Goal: Task Accomplishment & Management: Use online tool/utility

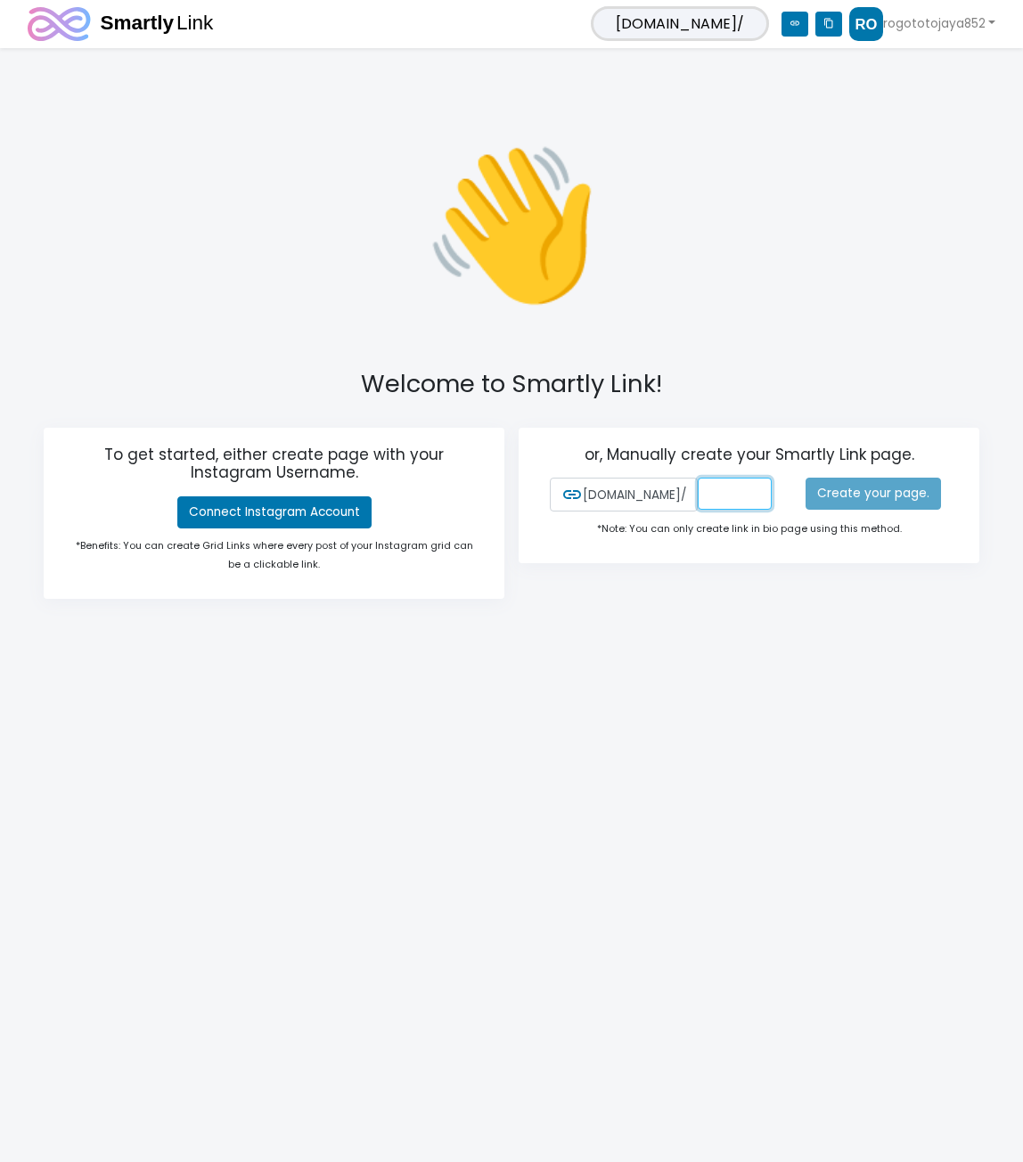
click at [701, 495] on input "text" at bounding box center [735, 494] width 74 height 32
click at [698, 488] on input "text" at bounding box center [735, 494] width 74 height 32
type input "rogtoto936"
click at [831, 494] on link "Create your page." at bounding box center [873, 494] width 135 height 32
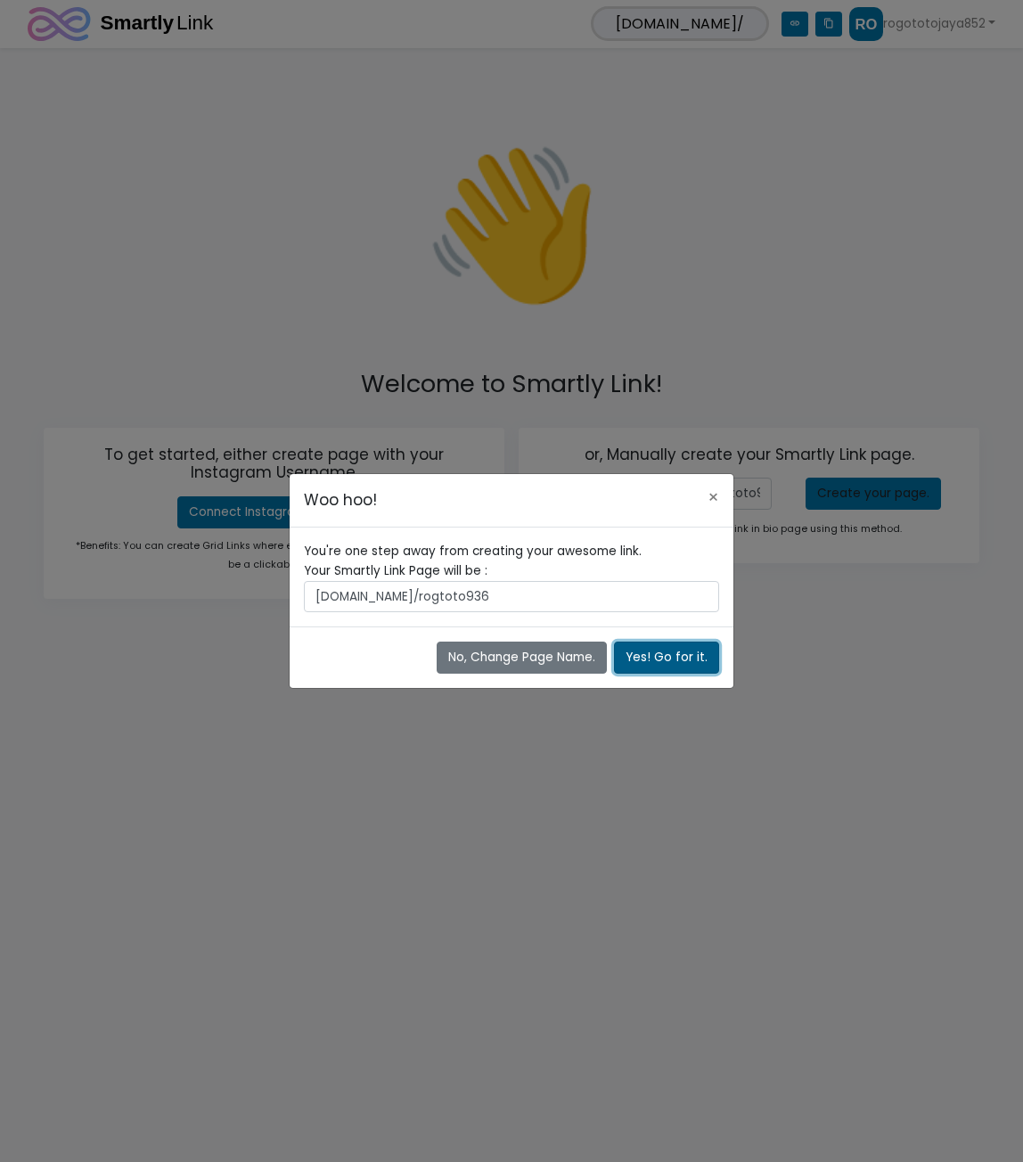
click at [661, 658] on button "Yes! Go for it." at bounding box center [666, 658] width 105 height 32
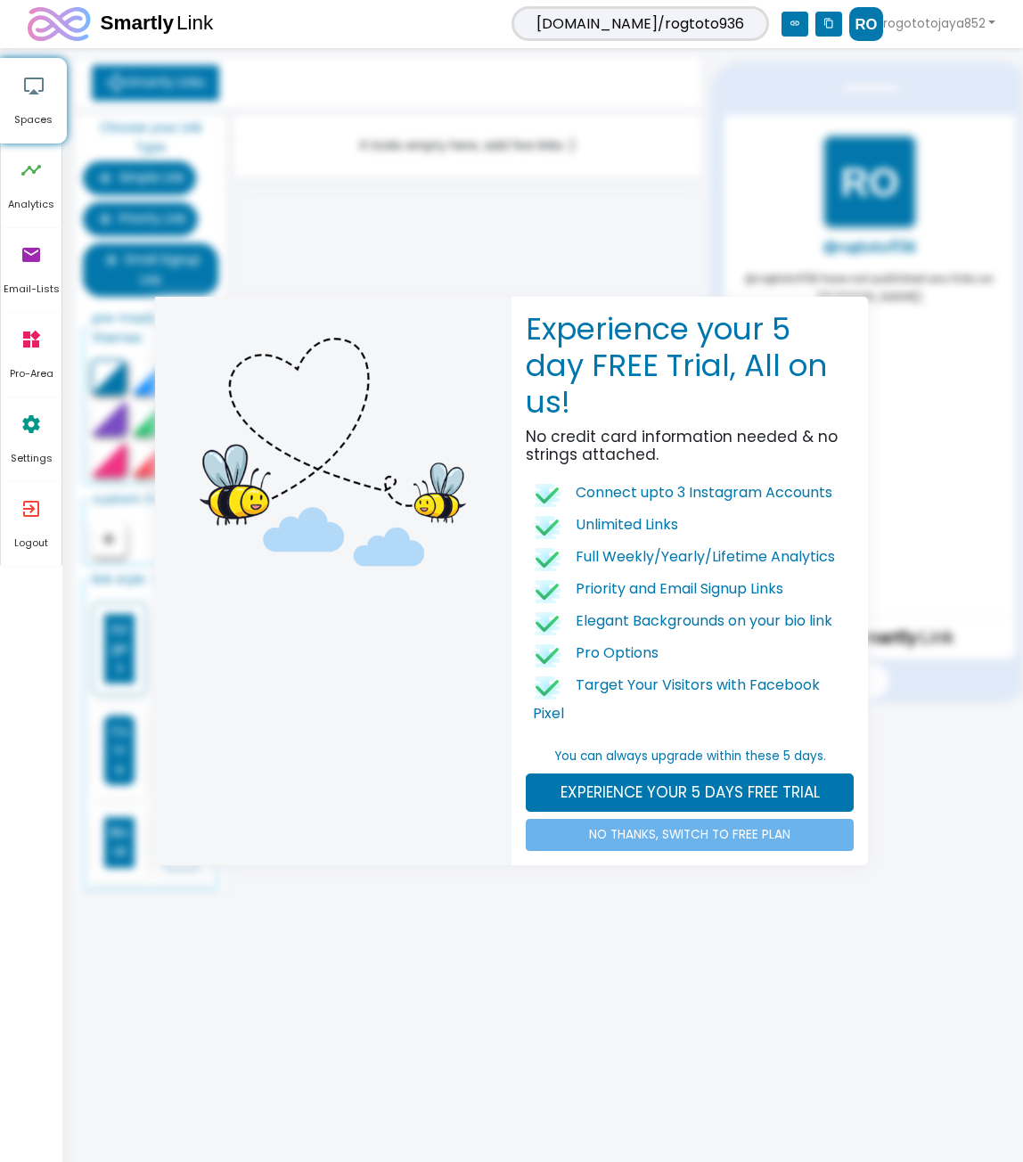
click at [902, 28] on div "Experience your 5 day FREE Trial, All on us! No credit card information needed …" at bounding box center [511, 581] width 1023 height 1162
click at [956, 34] on div "Experience your 5 day FREE Trial, All on us! No credit card information needed …" at bounding box center [511, 581] width 1023 height 1162
drag, startPoint x: 657, startPoint y: 885, endPoint x: 666, endPoint y: 856, distance: 30.7
click at [656, 881] on div "Experience your 5 day FREE Trial, All on us! No credit card information needed …" at bounding box center [511, 581] width 1023 height 1162
click at [679, 840] on link "NO THANKS, SWITCH TO FREE PLAN" at bounding box center [690, 835] width 328 height 32
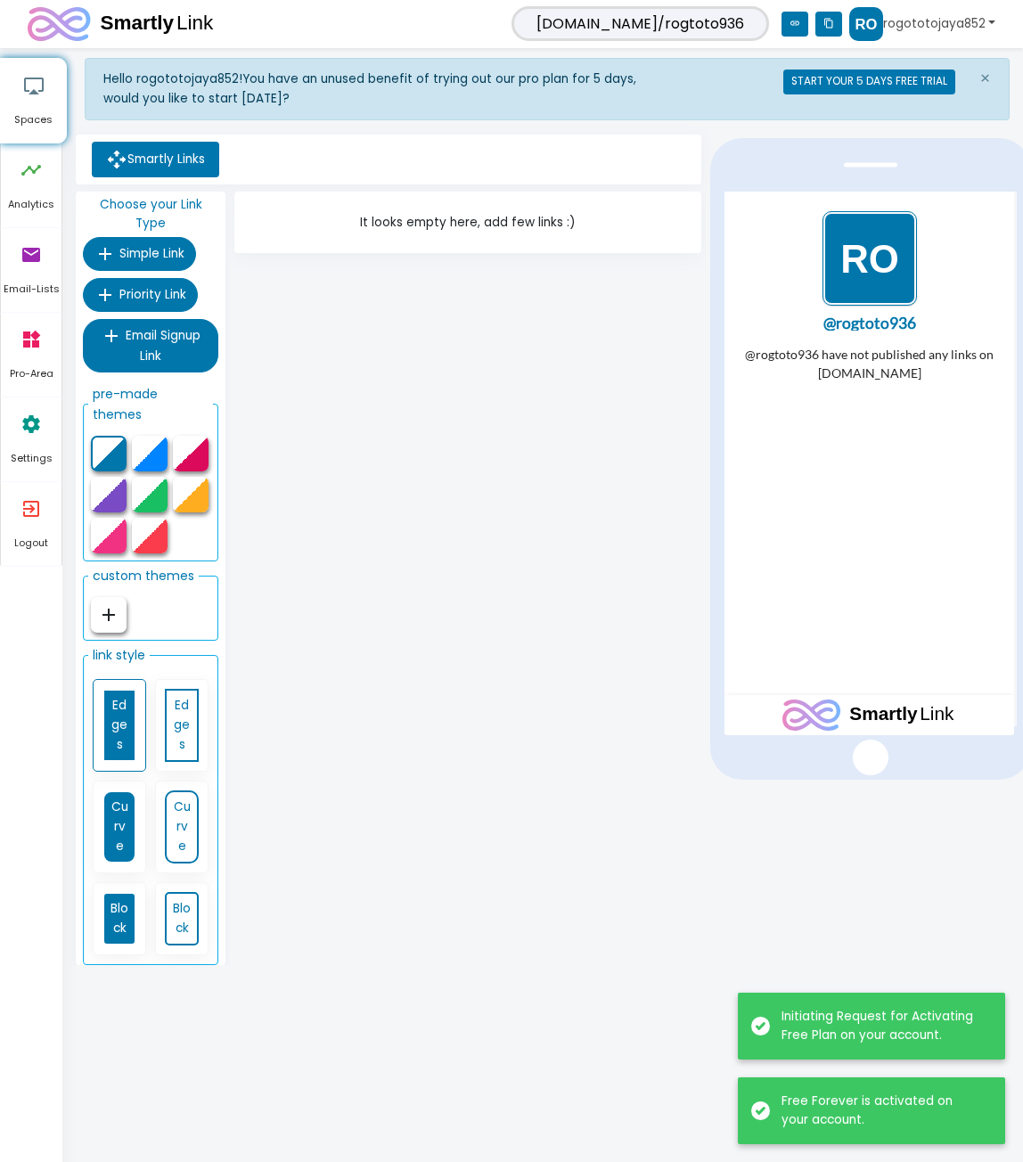
click at [937, 31] on link "rogototojaya852" at bounding box center [922, 24] width 146 height 34
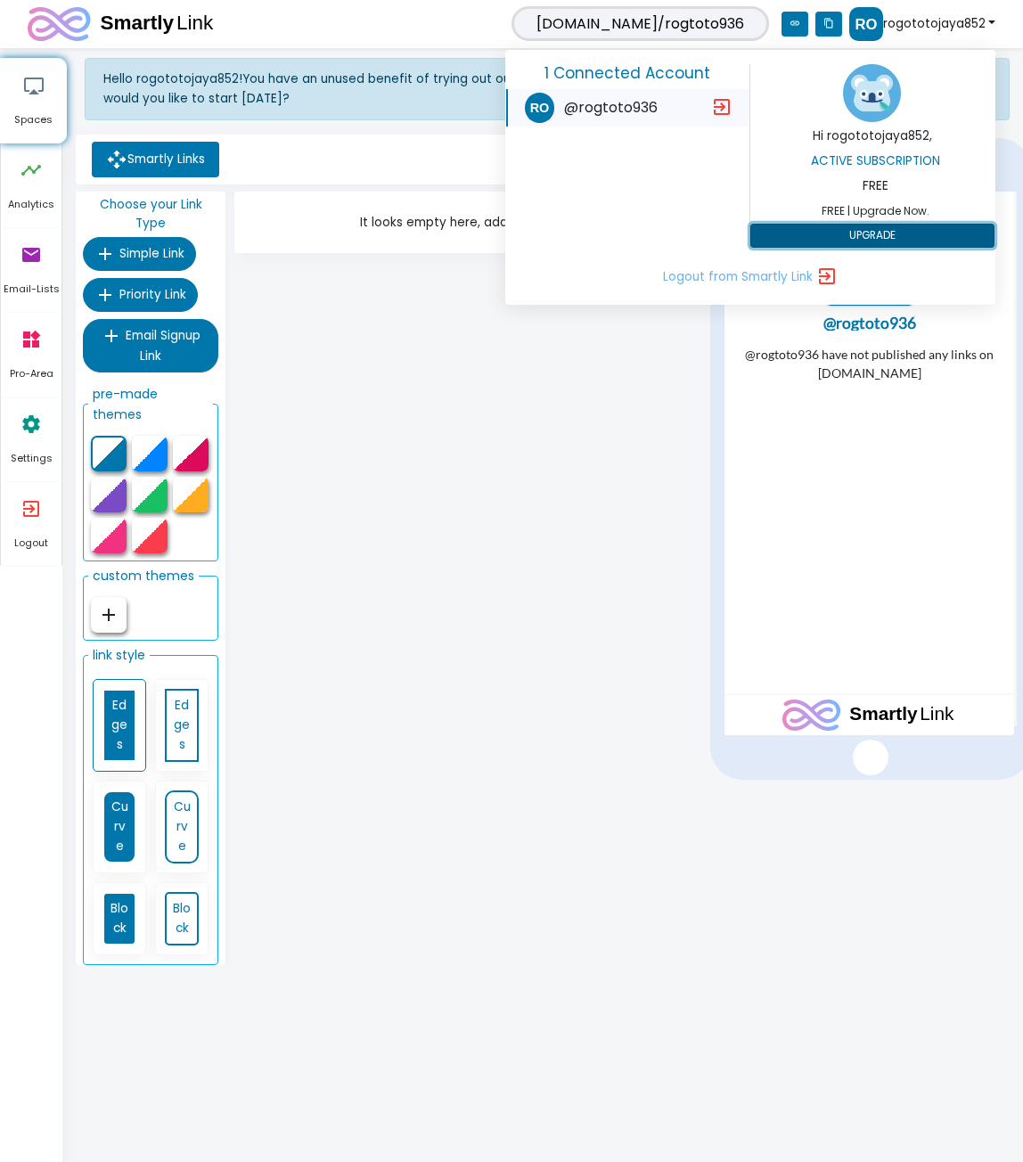
click at [877, 236] on button "UPGRADE" at bounding box center [872, 236] width 244 height 25
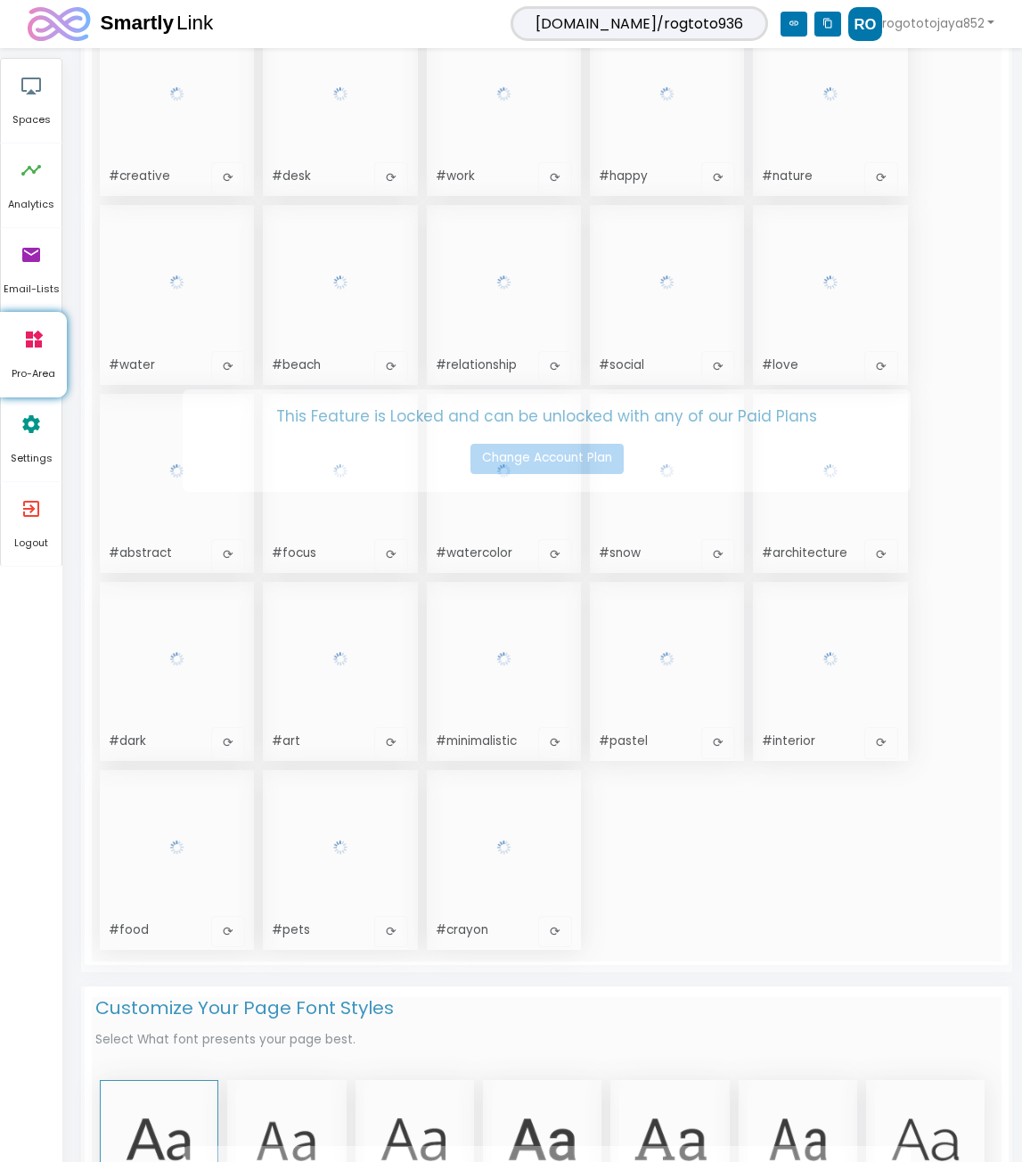
scroll to position [541, 0]
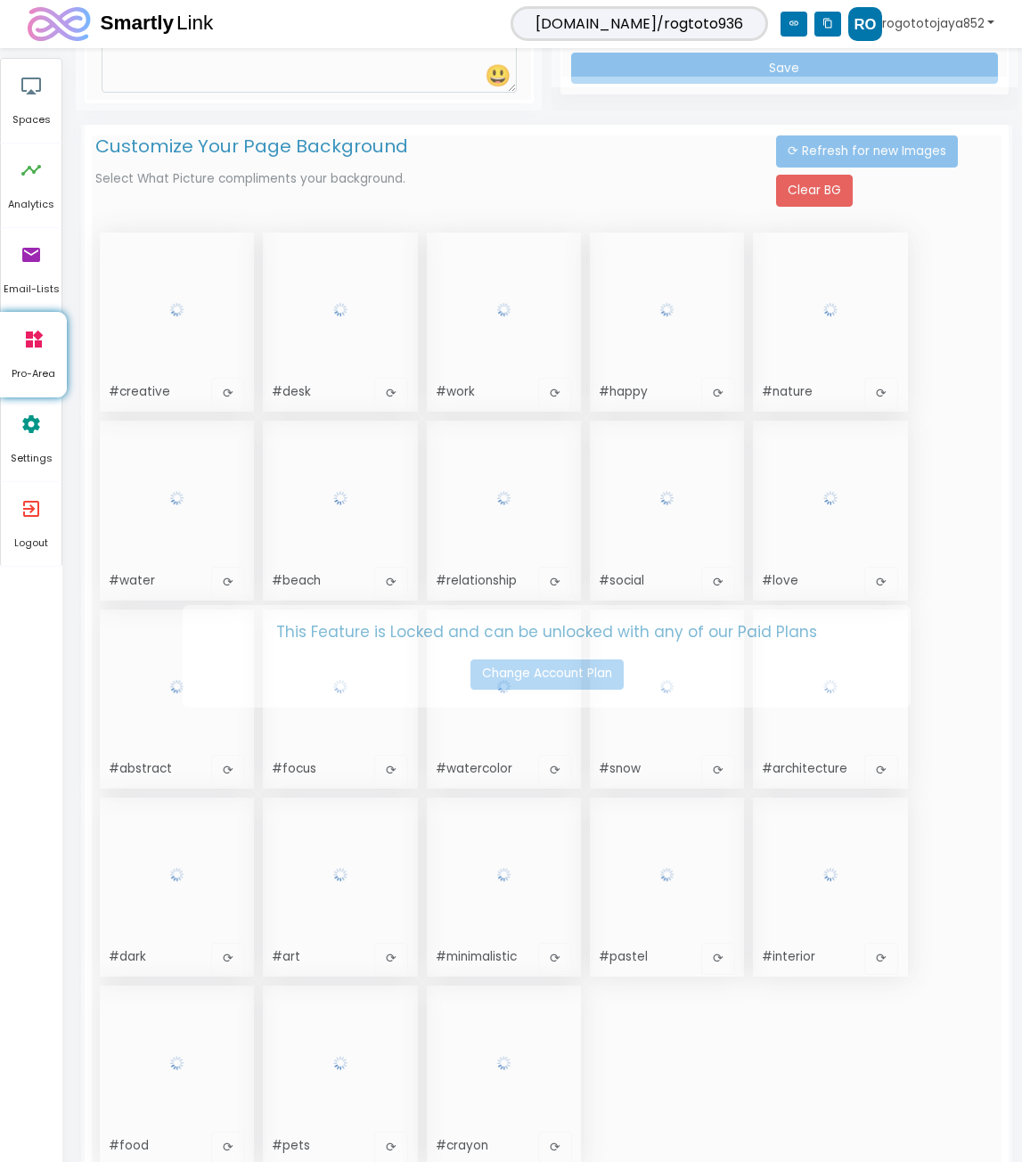
click at [897, 17] on link "rogototojaya852" at bounding box center [921, 24] width 146 height 34
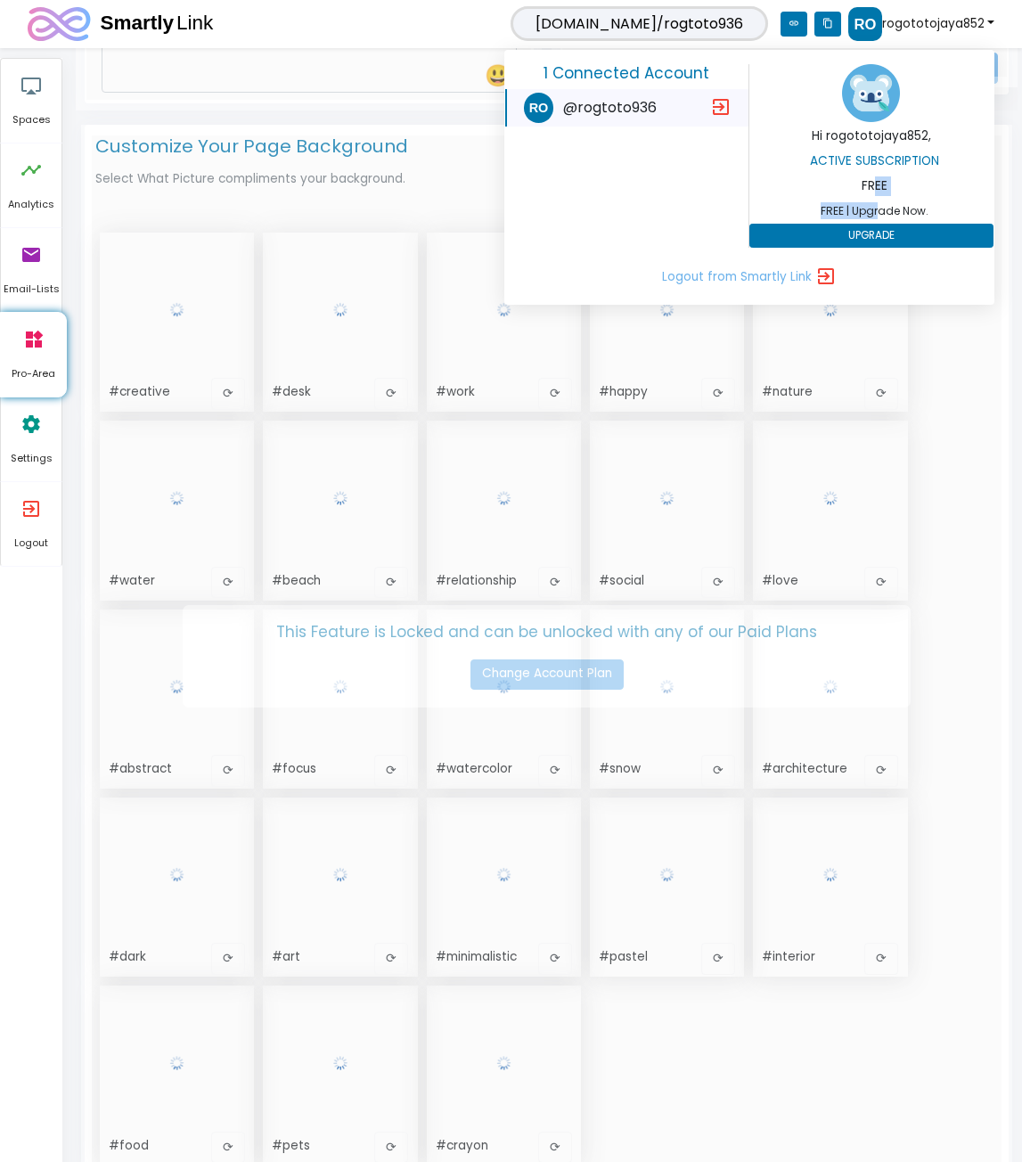
drag, startPoint x: 873, startPoint y: 180, endPoint x: 881, endPoint y: 212, distance: 33.1
click at [881, 212] on div "Active Subscription FREE FREE | Upgrade Now. UPGRADE" at bounding box center [871, 199] width 244 height 97
click at [880, 237] on button "UPGRADE" at bounding box center [871, 236] width 244 height 25
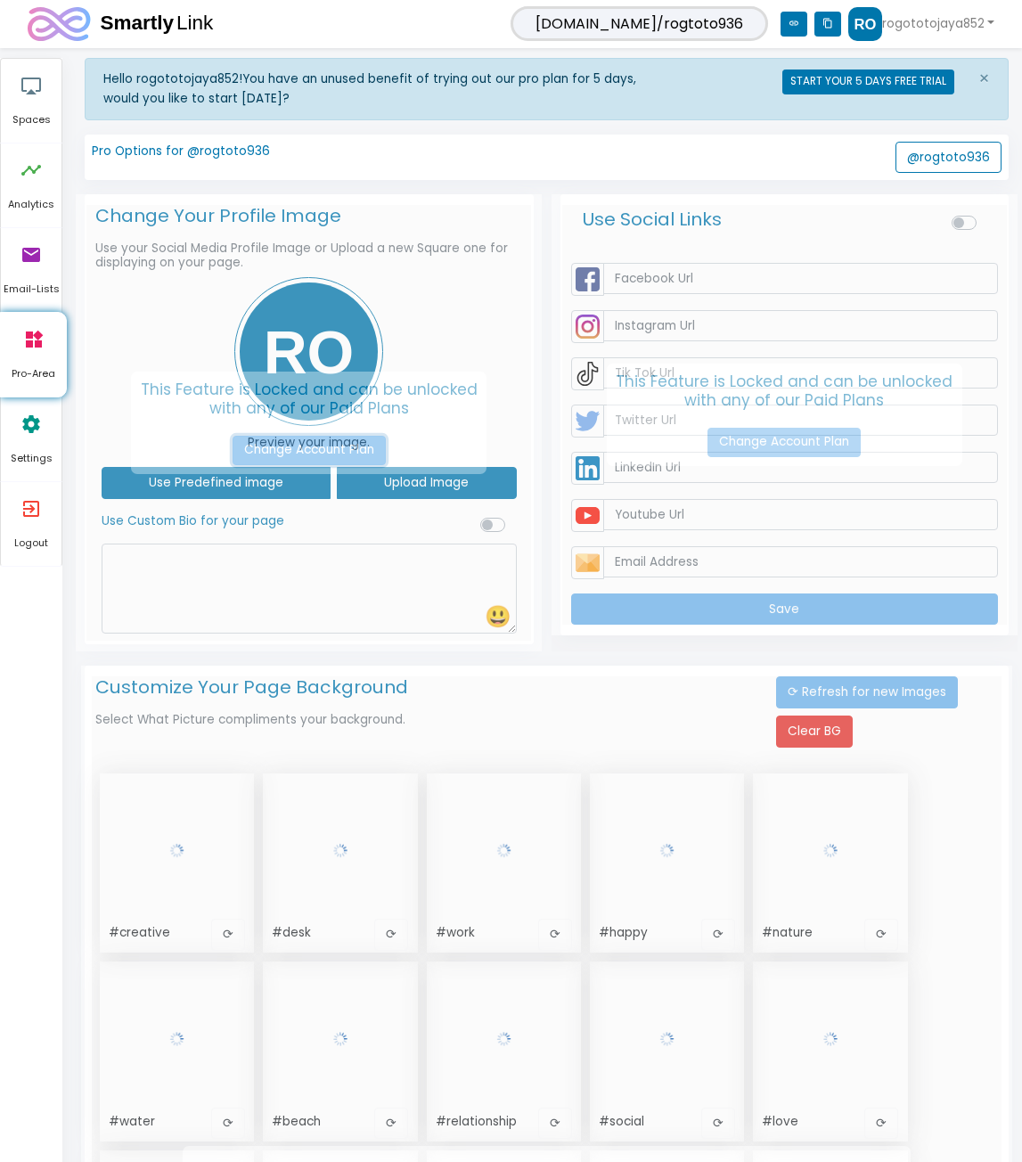
drag, startPoint x: 324, startPoint y: 457, endPoint x: 336, endPoint y: 459, distance: 11.7
click at [325, 457] on link "Change Account Plan" at bounding box center [309, 451] width 153 height 30
click at [348, 438] on link "Change Account Plan" at bounding box center [309, 451] width 153 height 30
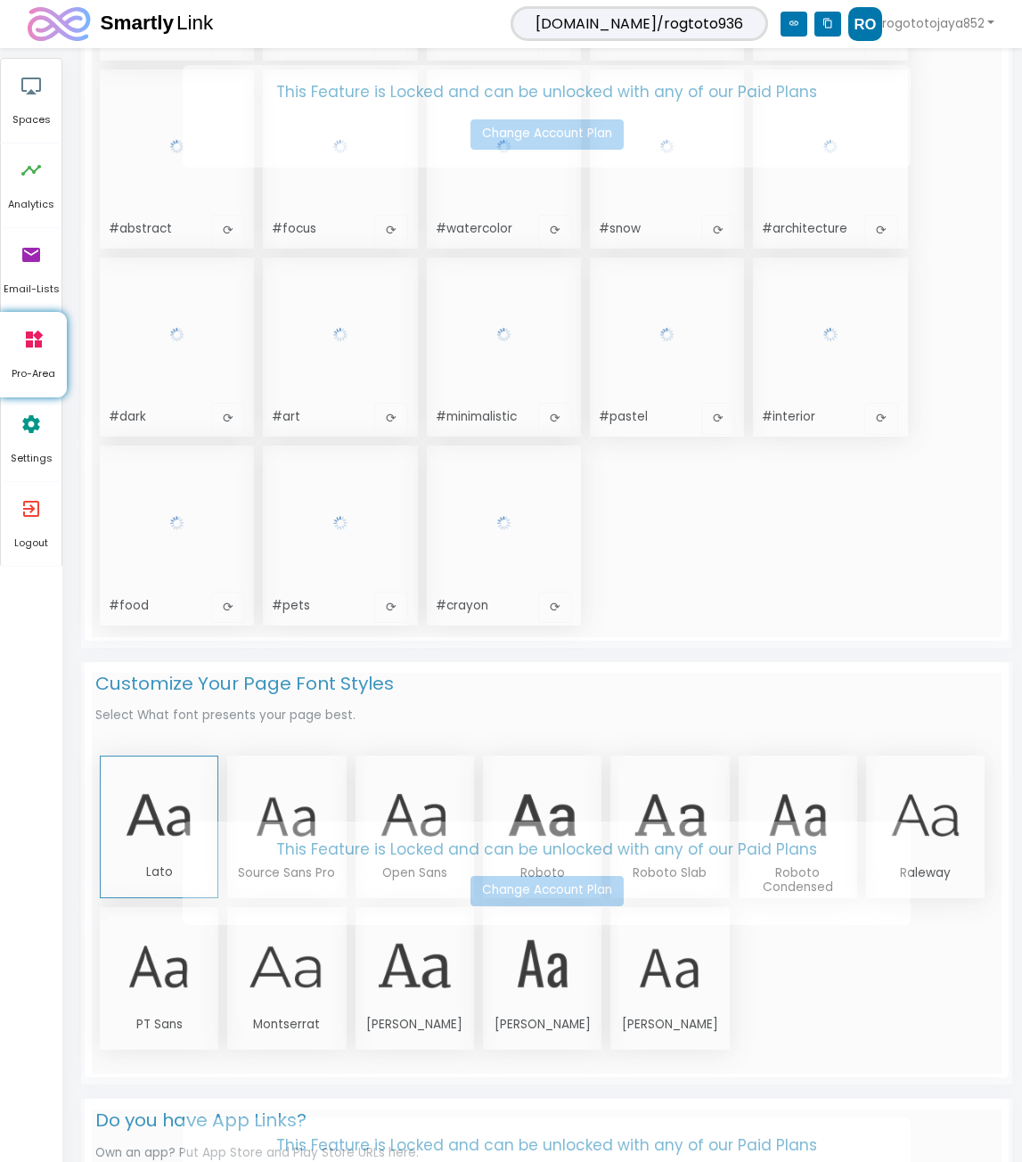
scroll to position [1076, 0]
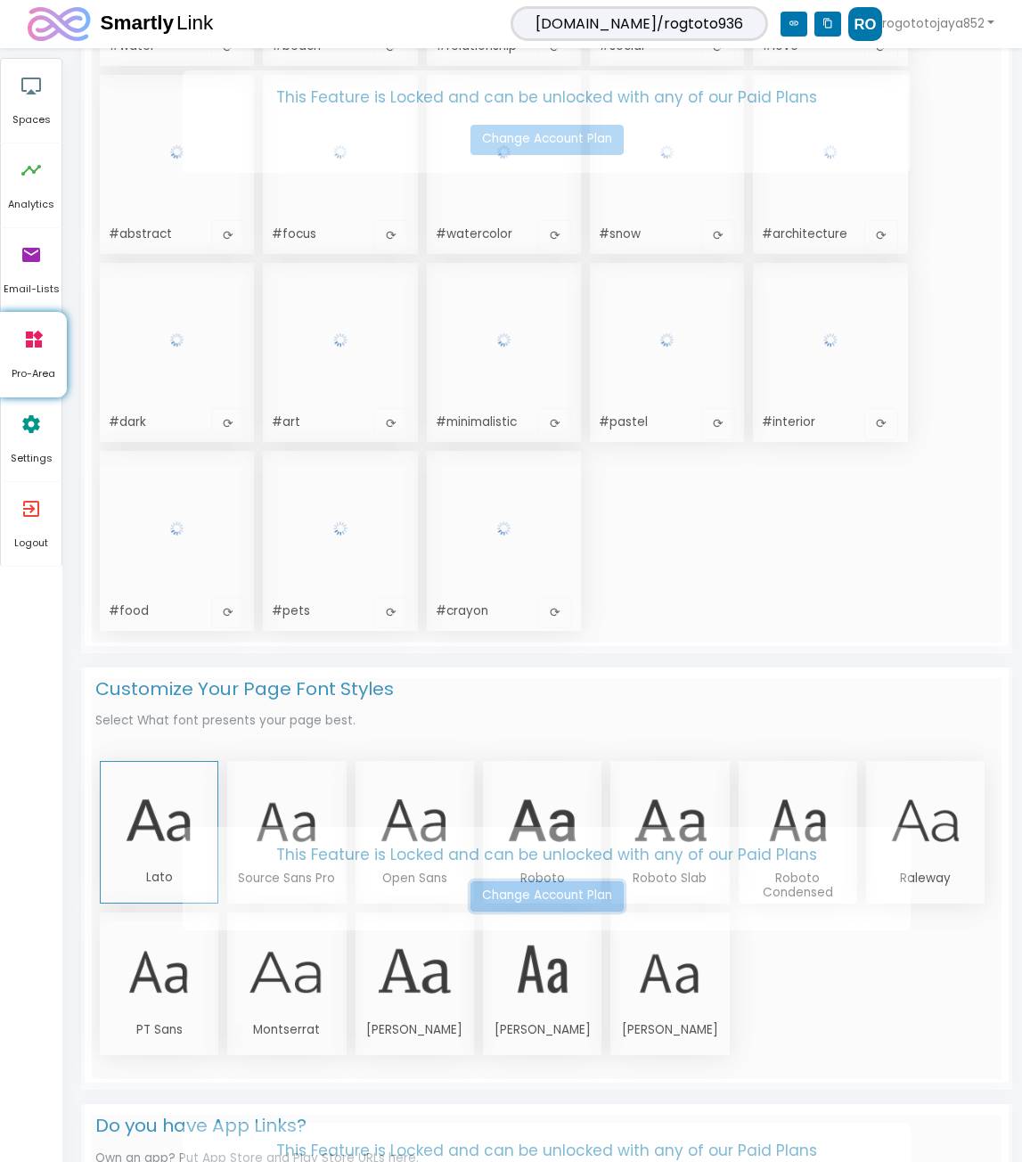
click at [547, 903] on link "Change Account Plan" at bounding box center [547, 896] width 153 height 30
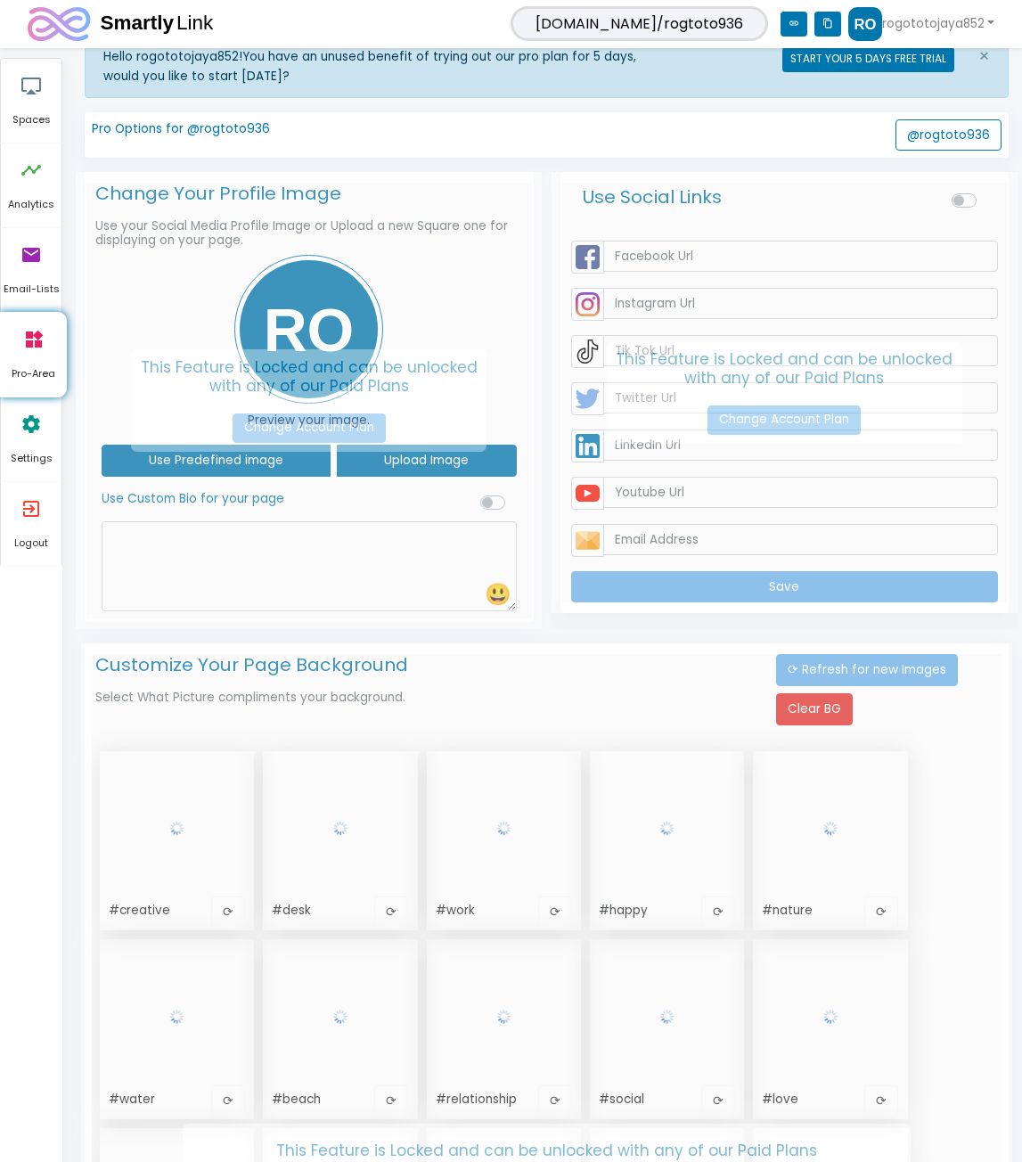
scroll to position [0, 0]
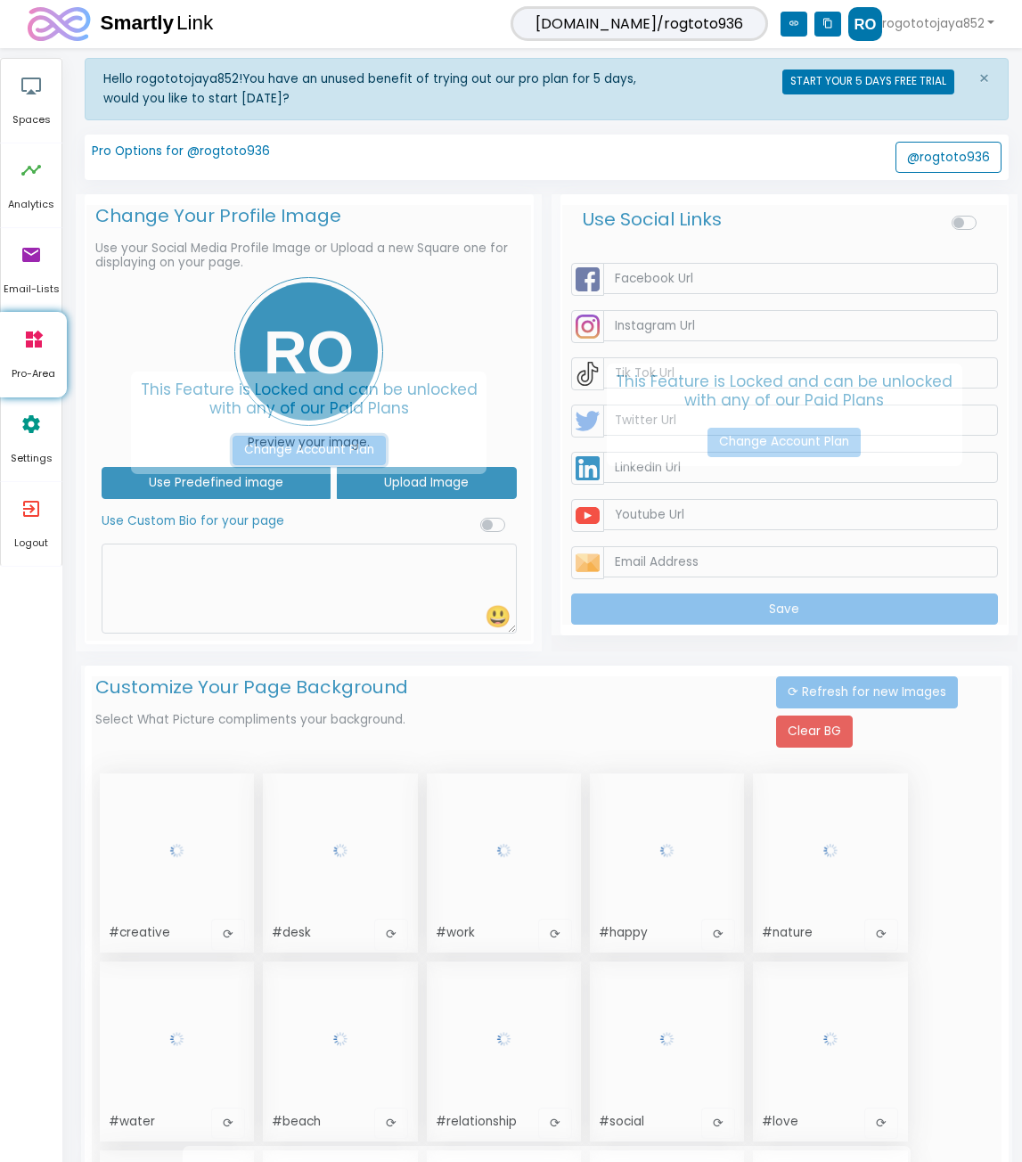
click at [363, 446] on link "Change Account Plan" at bounding box center [309, 451] width 153 height 30
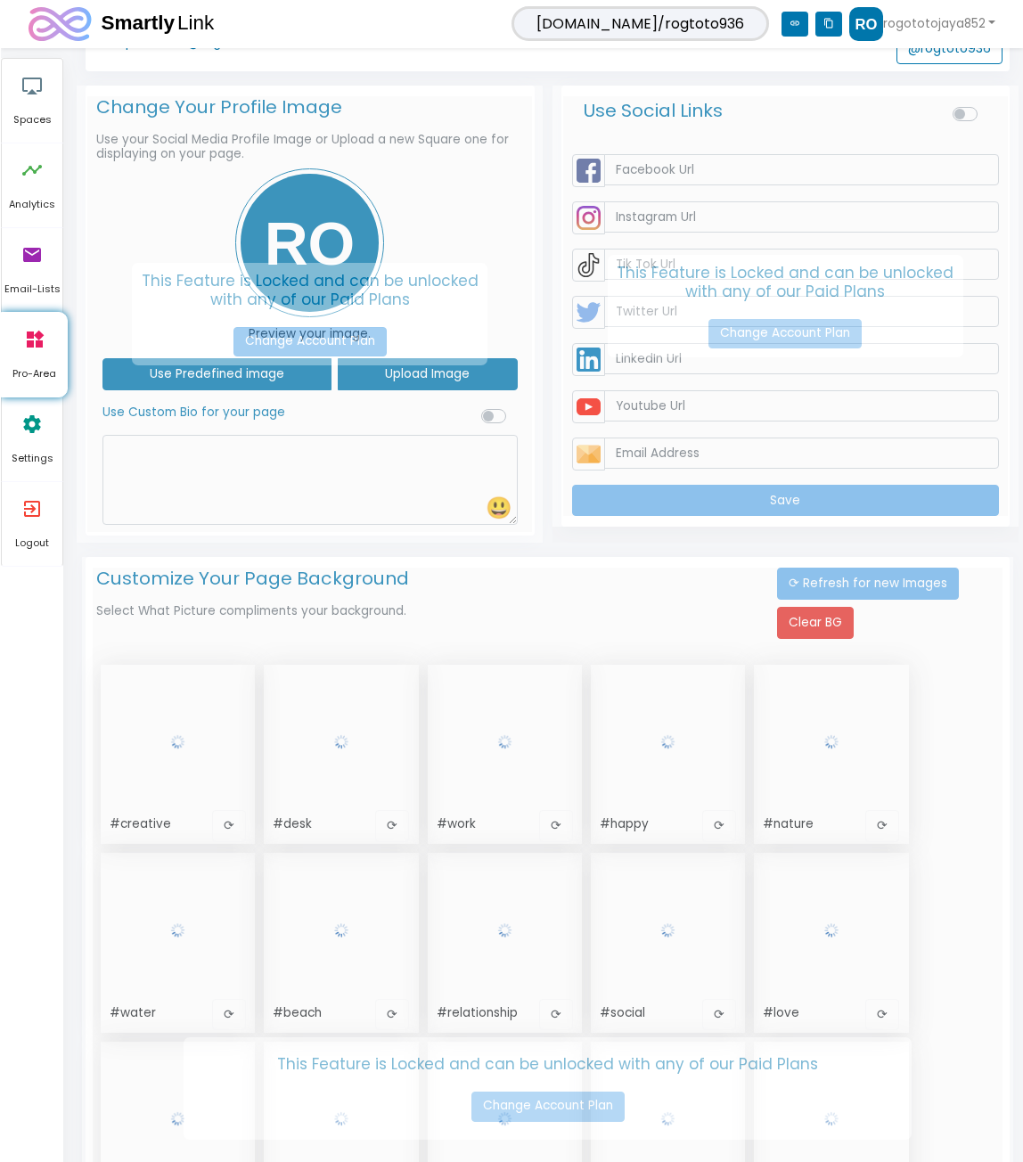
scroll to position [6, 0]
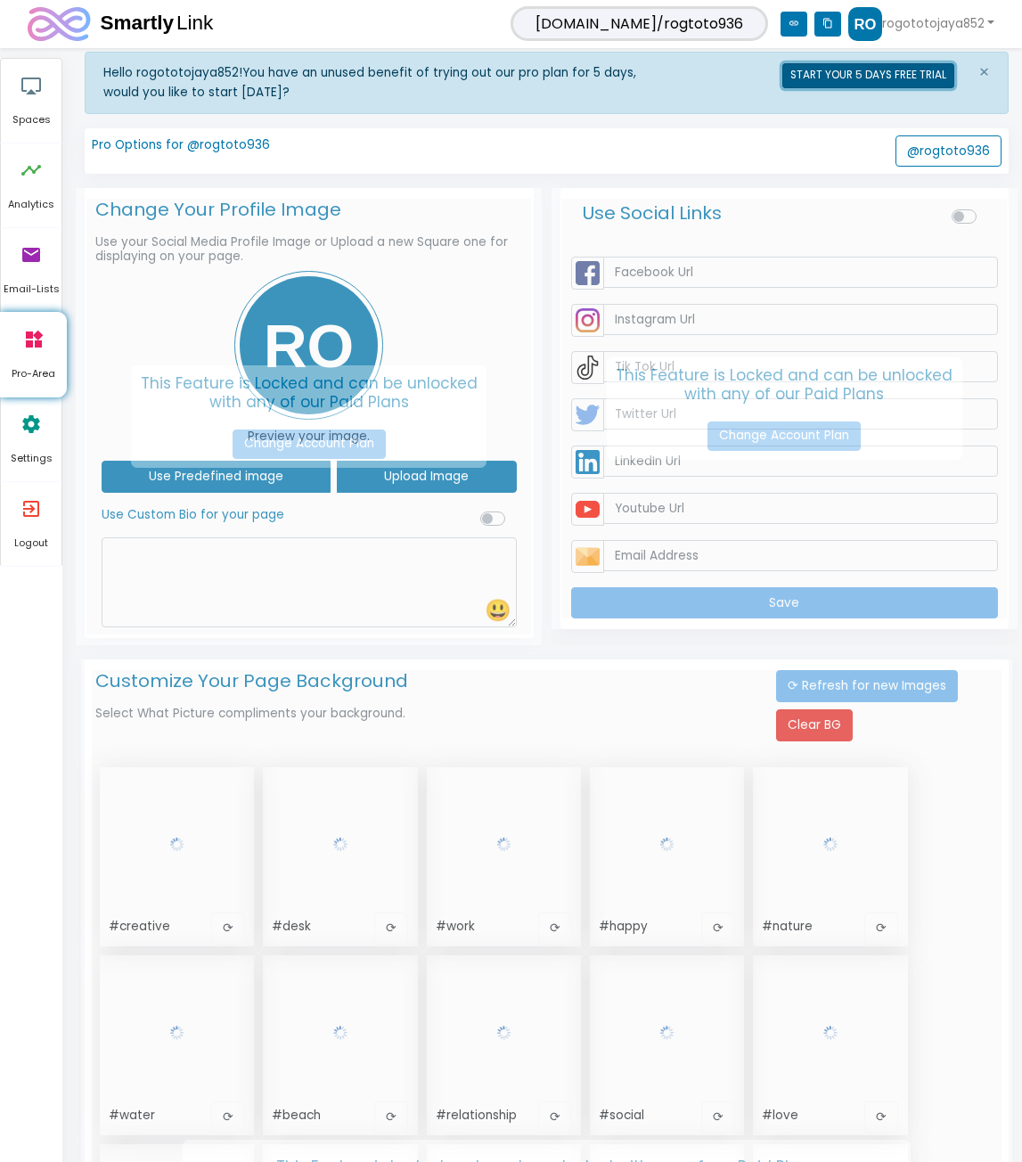
click at [928, 69] on button "START YOUR 5 DAYS FREE TRIAL" at bounding box center [868, 75] width 172 height 25
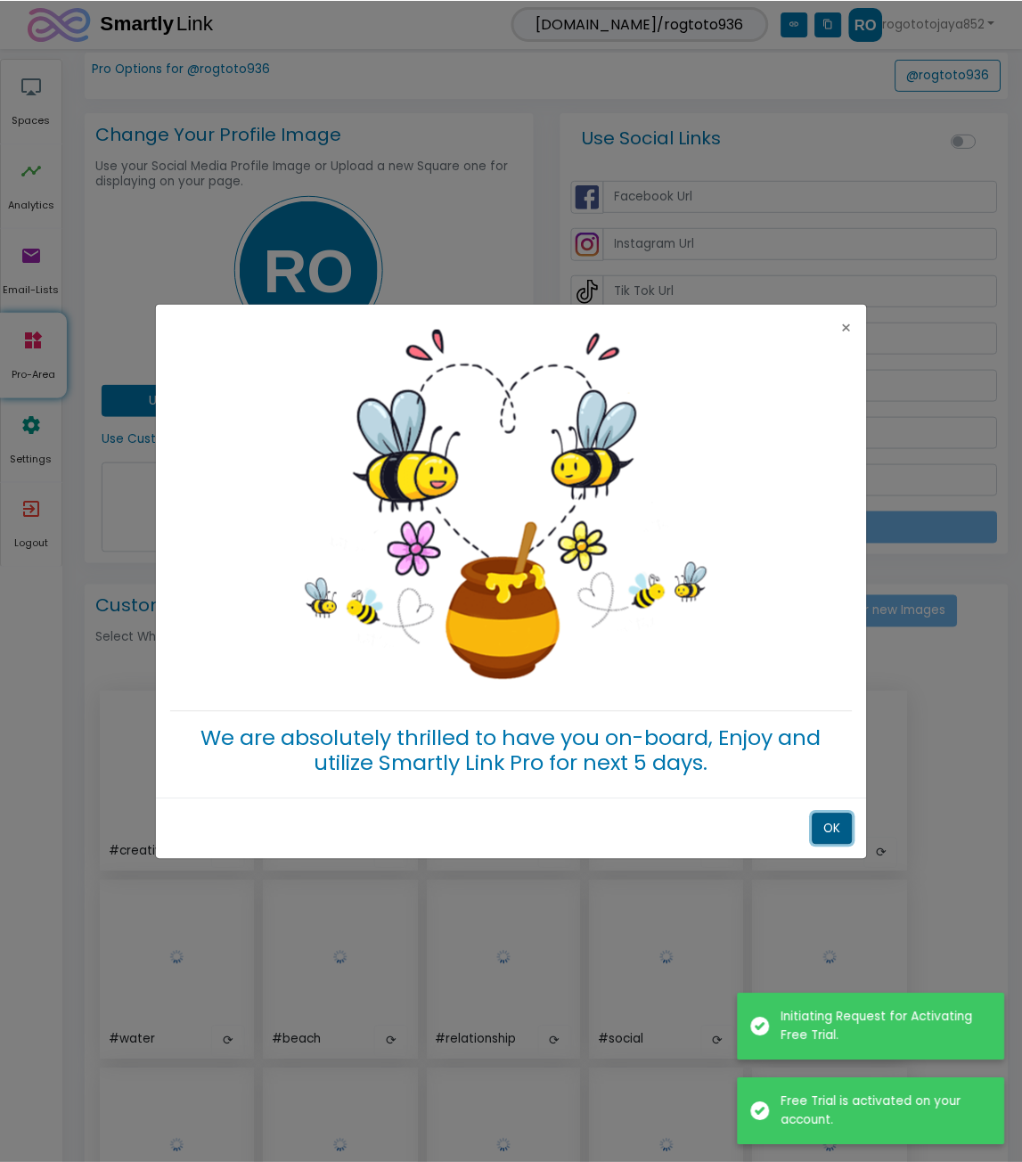
scroll to position [0, 0]
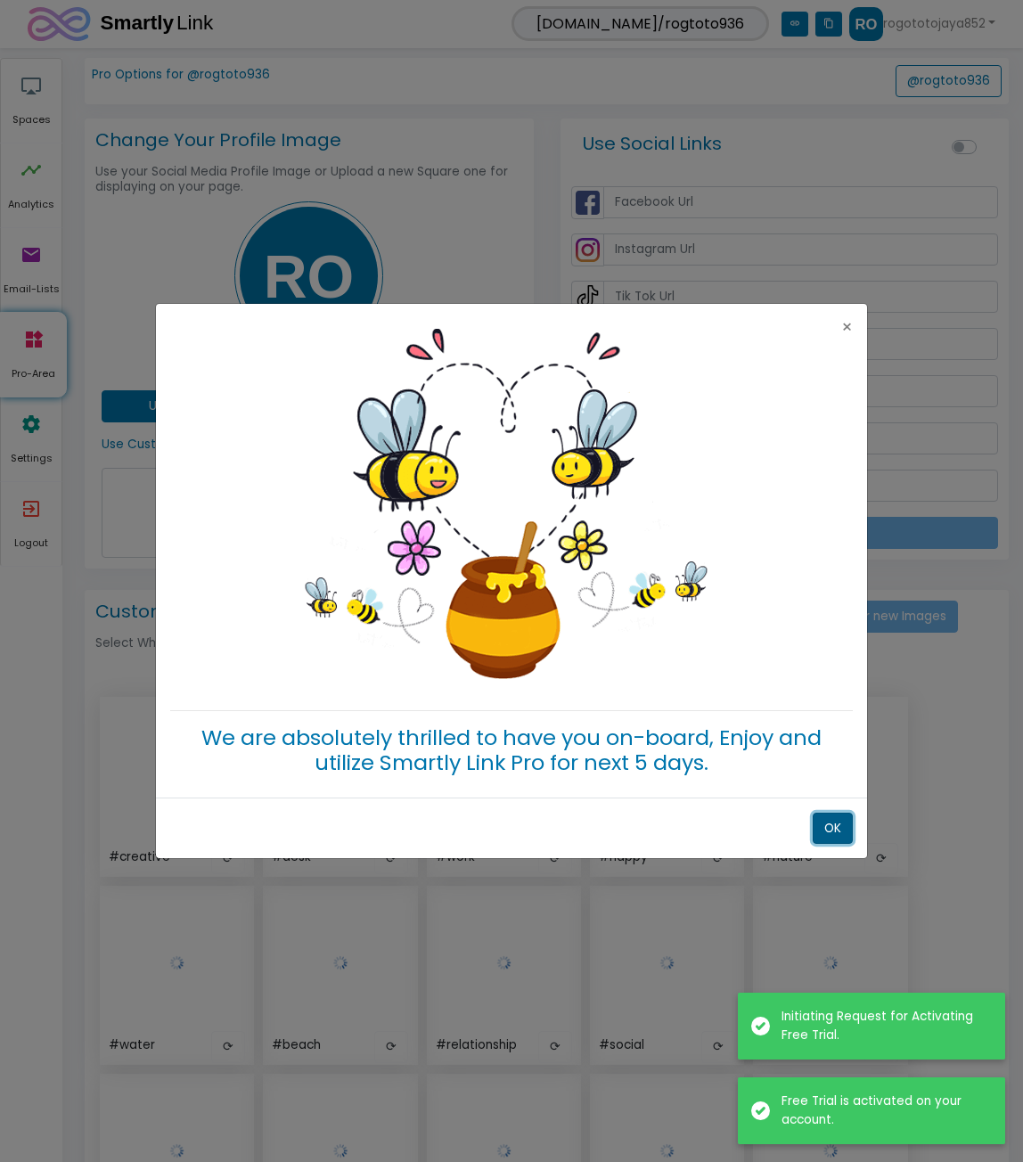
click at [845, 824] on button "OK" at bounding box center [833, 829] width 40 height 32
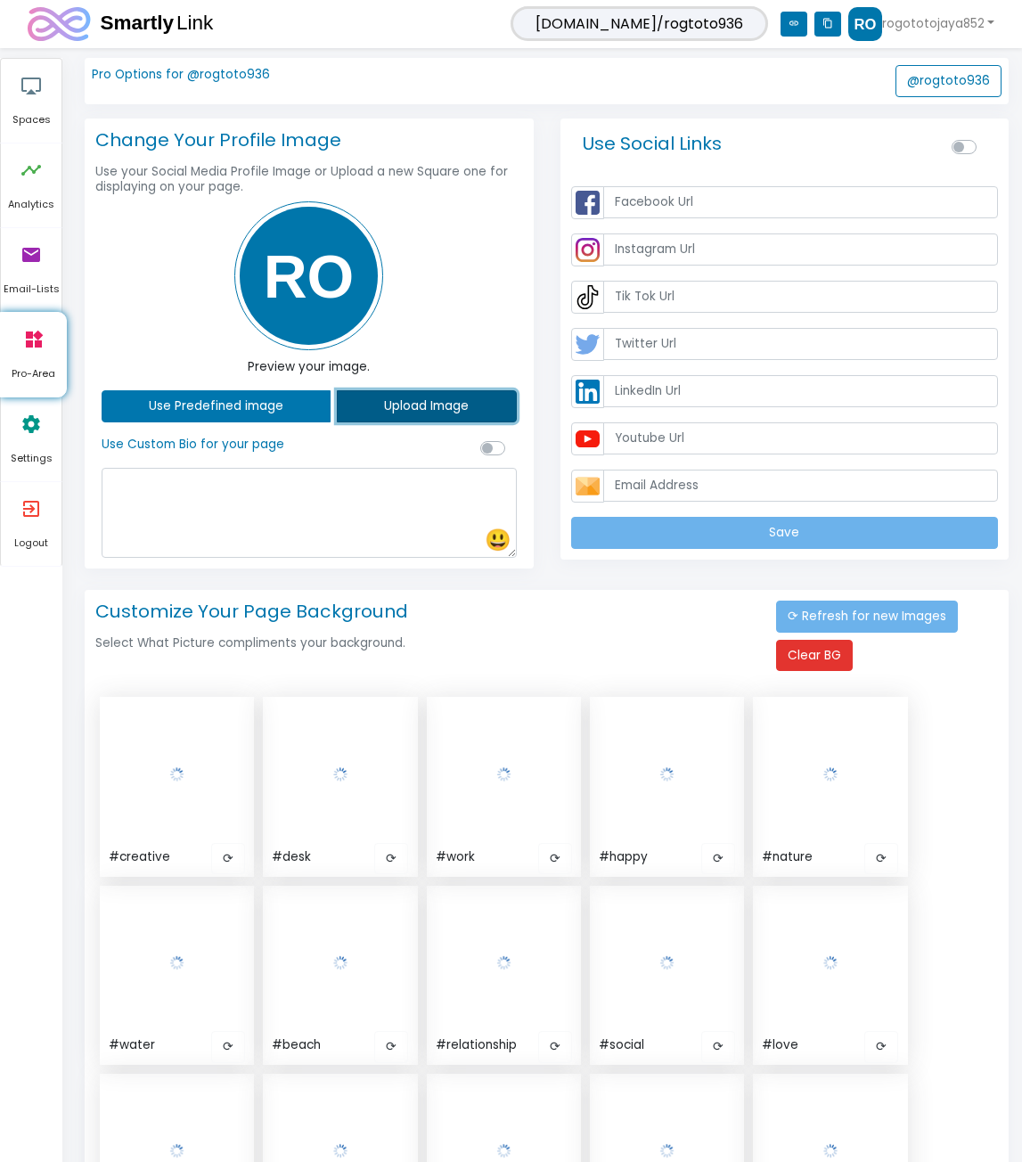
drag, startPoint x: 396, startPoint y: 411, endPoint x: 335, endPoint y: 322, distance: 107.8
click at [357, 446] on div "Change Your Profile Image Use your Social Media Profile Image or Upload a new S…" at bounding box center [309, 344] width 449 height 450
click at [335, 310] on img at bounding box center [308, 275] width 149 height 149
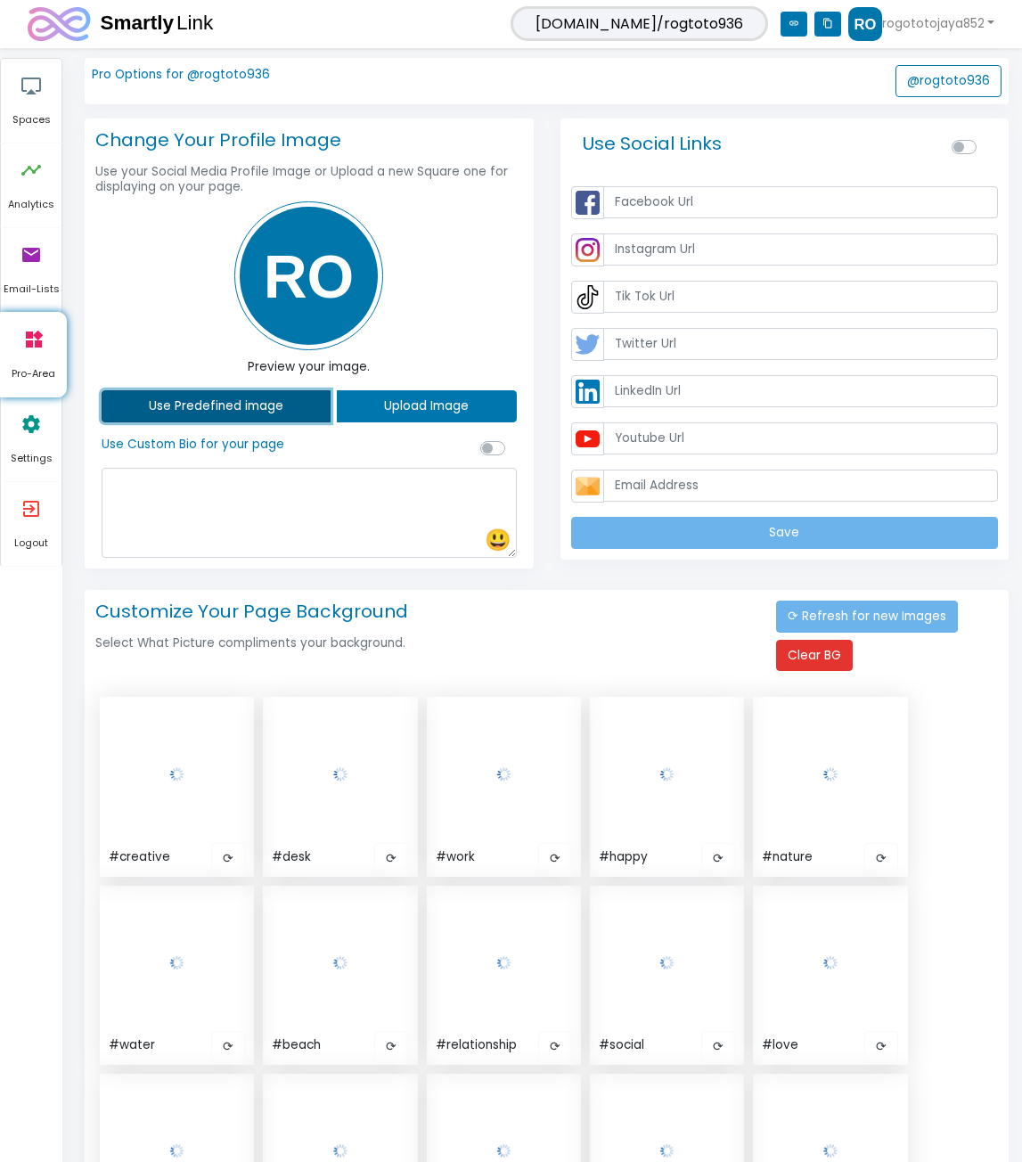
click at [284, 415] on button "Use Predefined image" at bounding box center [216, 406] width 229 height 32
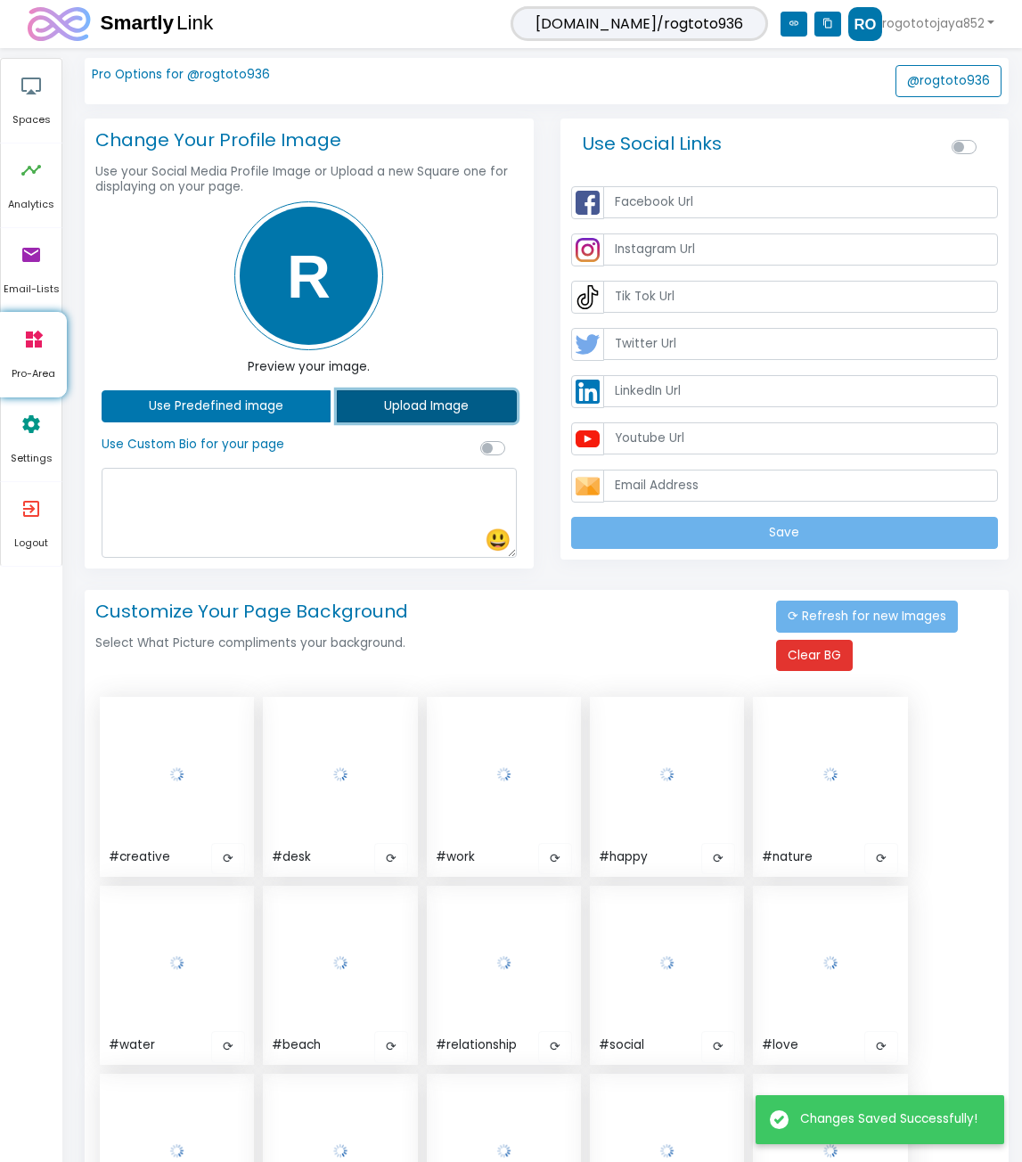
click at [405, 402] on button "Upload Image" at bounding box center [426, 406] width 179 height 32
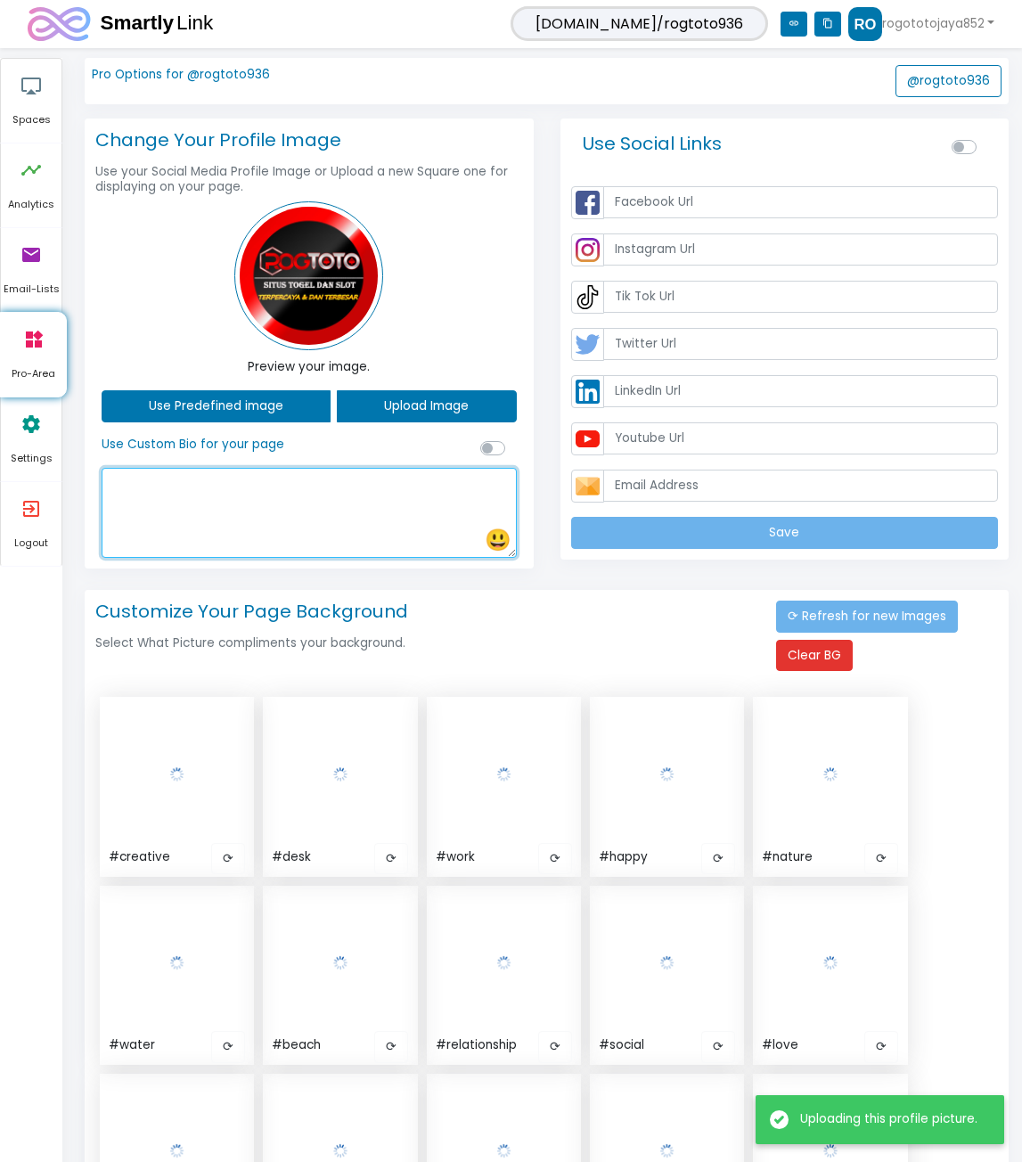
click at [377, 509] on textarea at bounding box center [309, 513] width 415 height 90
click at [287, 504] on textarea at bounding box center [309, 513] width 415 height 90
paste textarea "ROGTOTO: Agen Situs Toto Slot [PERSON_NAME] Link Bandar Togel [GEOGRAPHIC_DATA]…"
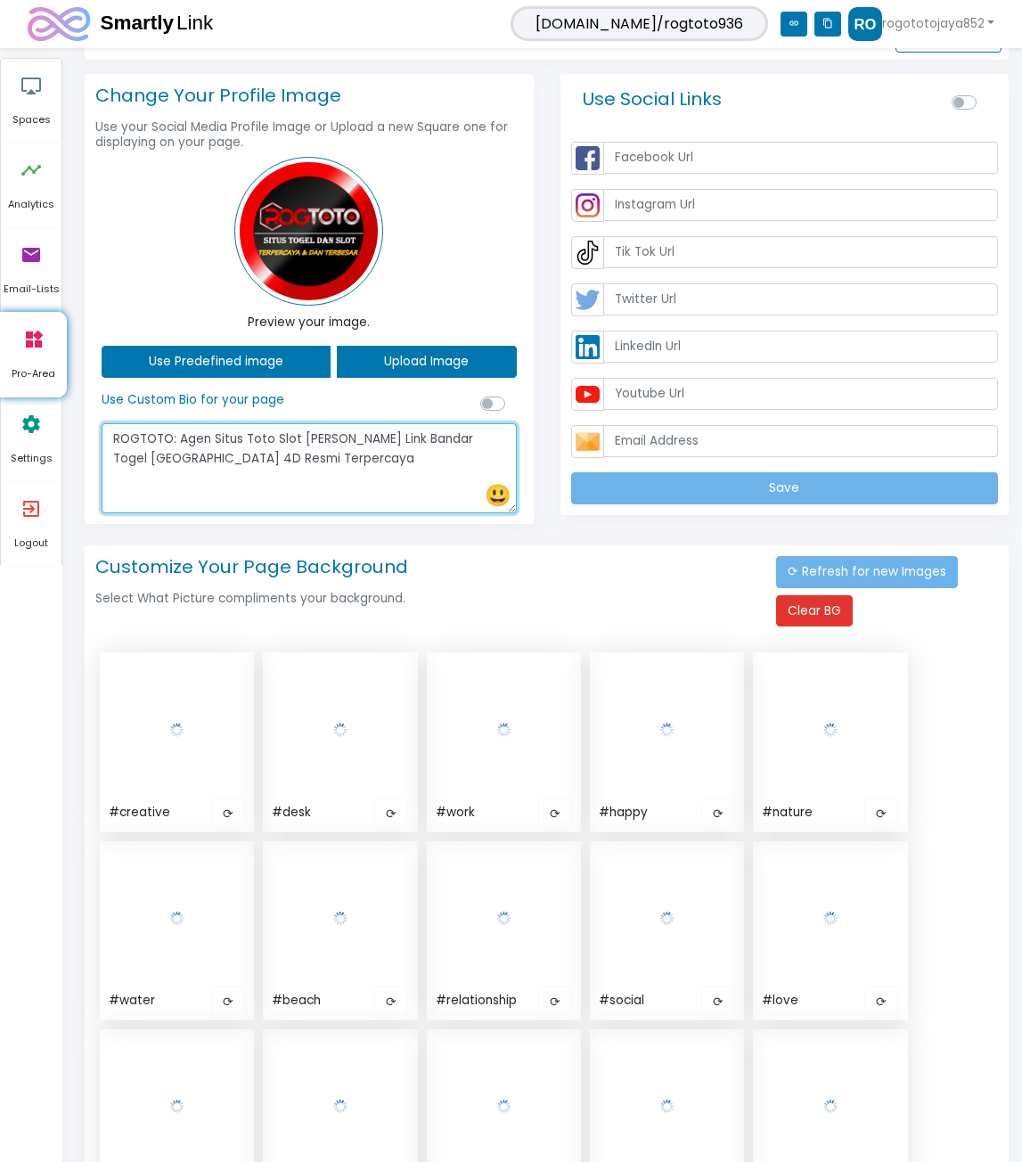
scroll to position [89, 0]
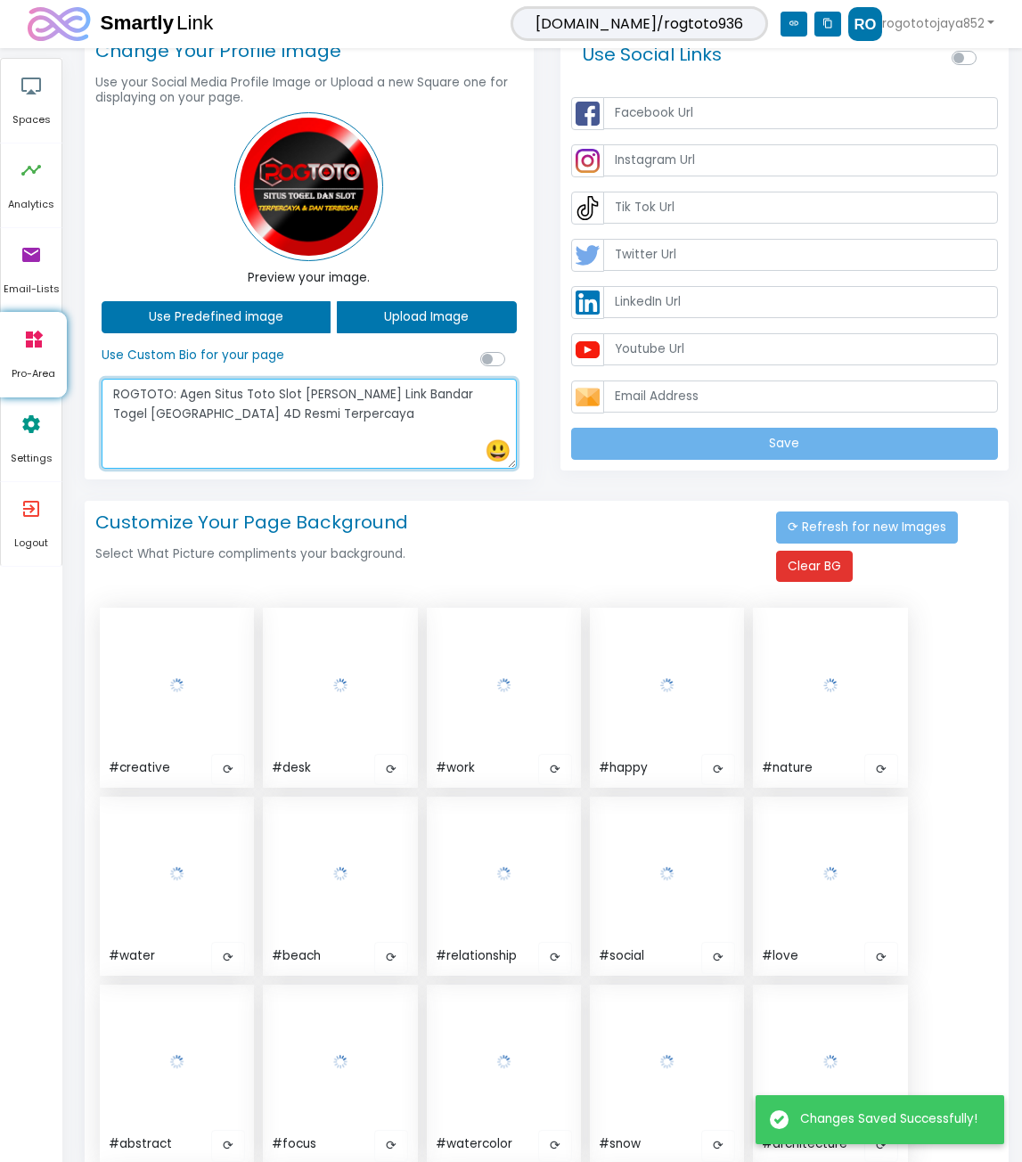
click at [139, 439] on textarea "ROGTOTO: Agen Situs Toto Slot [PERSON_NAME] Link Bandar Togel [GEOGRAPHIC_DATA]…" at bounding box center [309, 424] width 415 height 90
paste textarea "[URL][DOMAIN_NAME]"
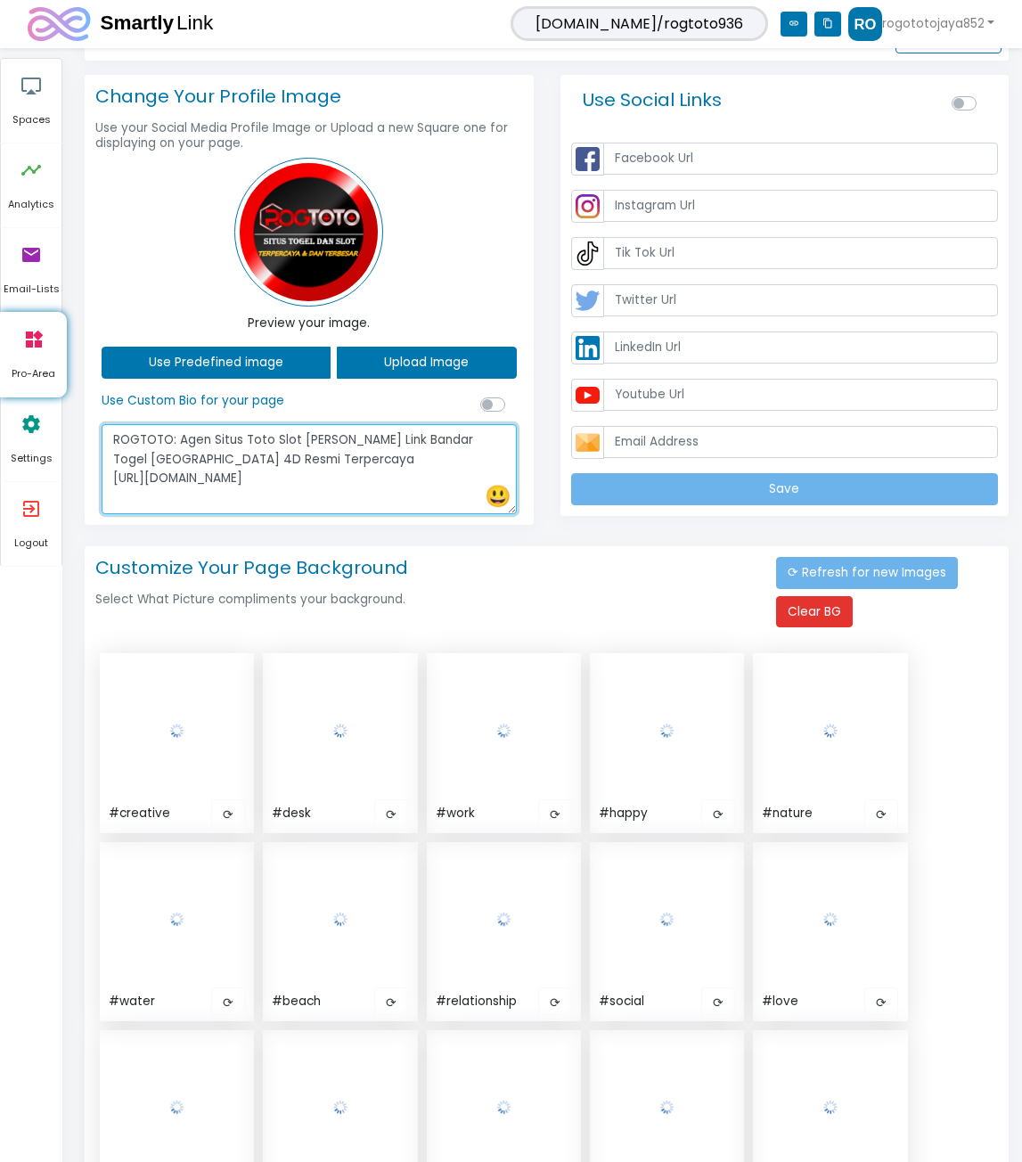
scroll to position [0, 0]
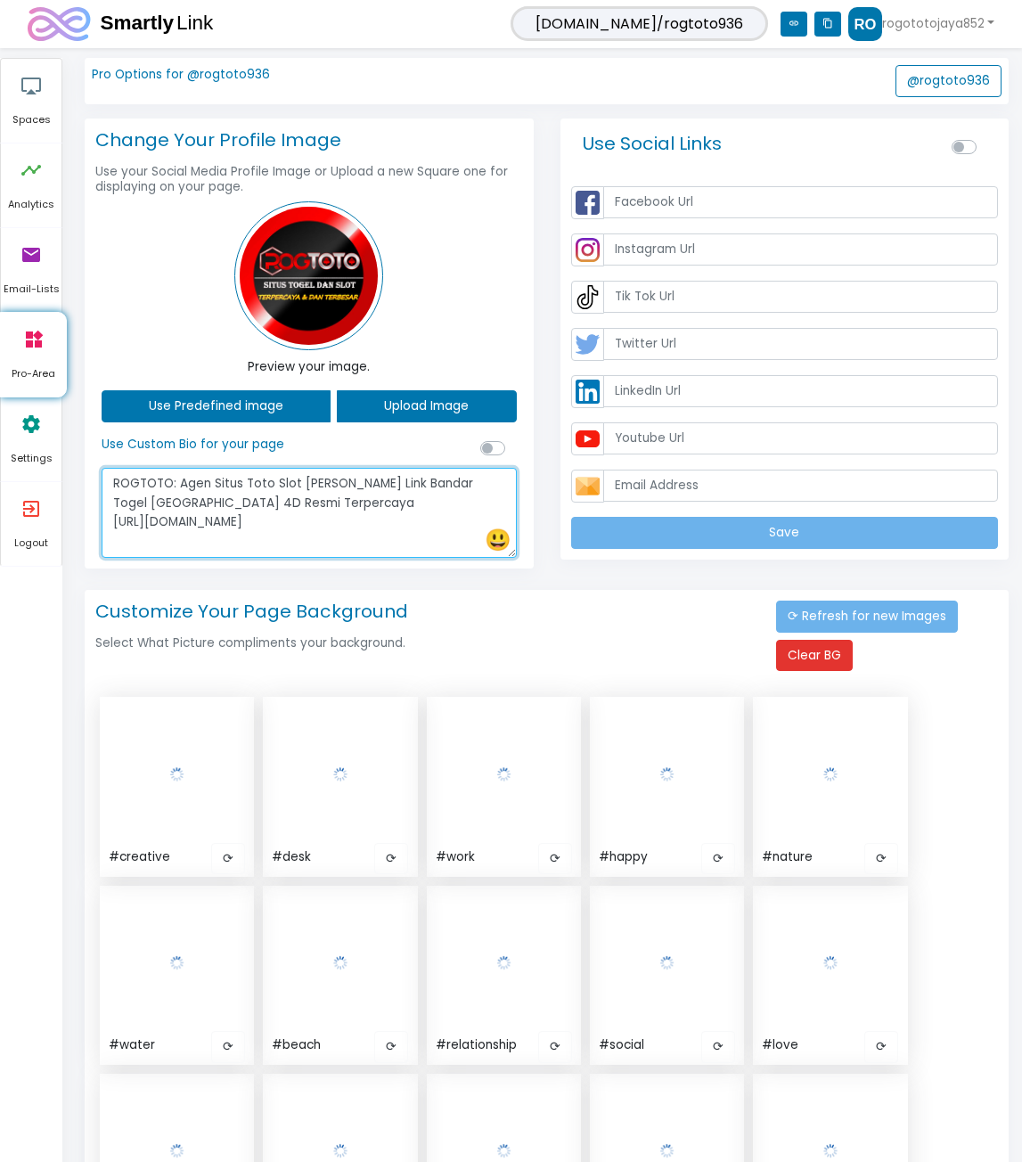
type textarea "ROGTOTO: Agen Situs Toto Slot [PERSON_NAME] Link Bandar Togel [GEOGRAPHIC_DATA]…"
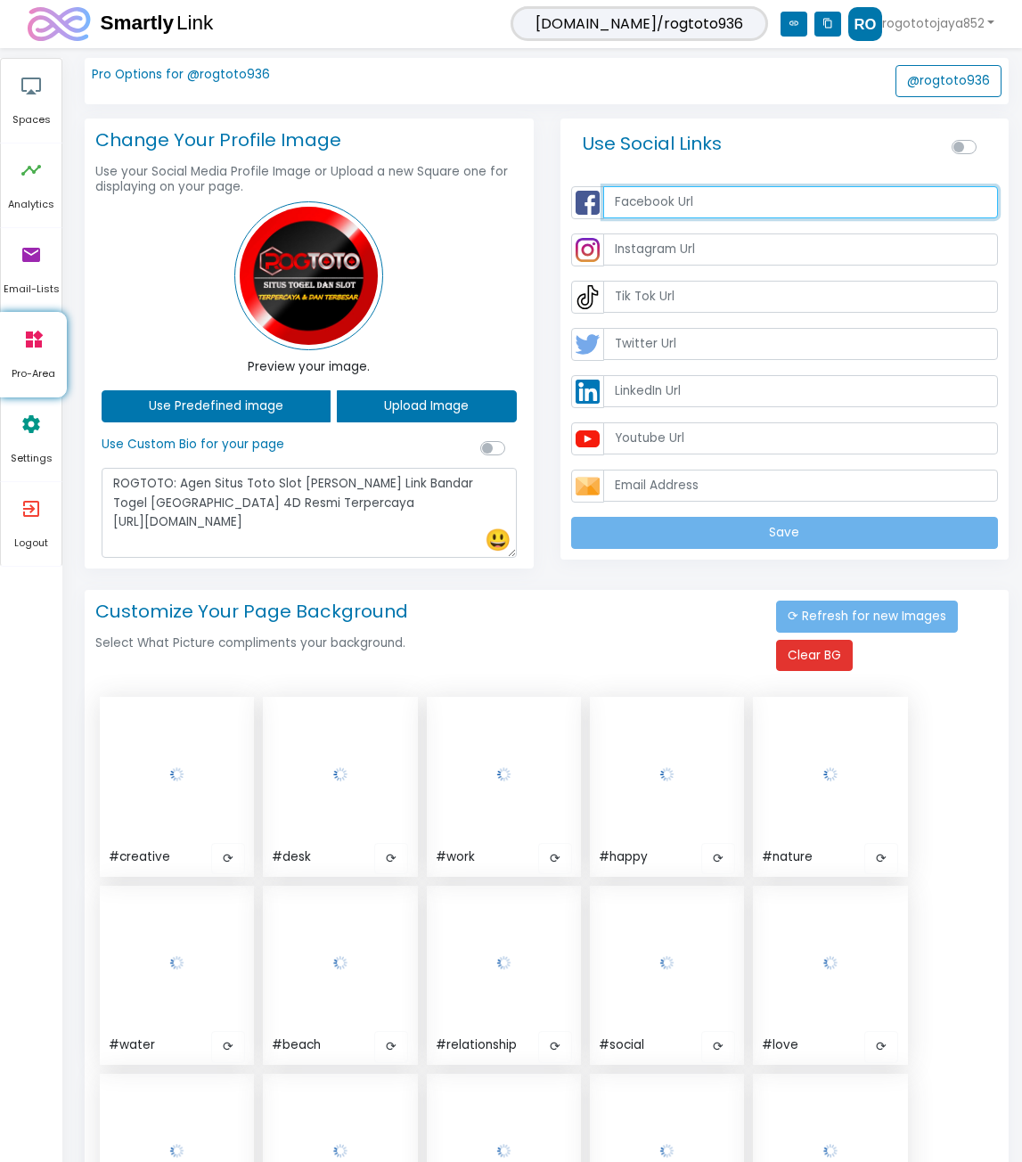
click at [767, 213] on input "text" at bounding box center [801, 202] width 396 height 32
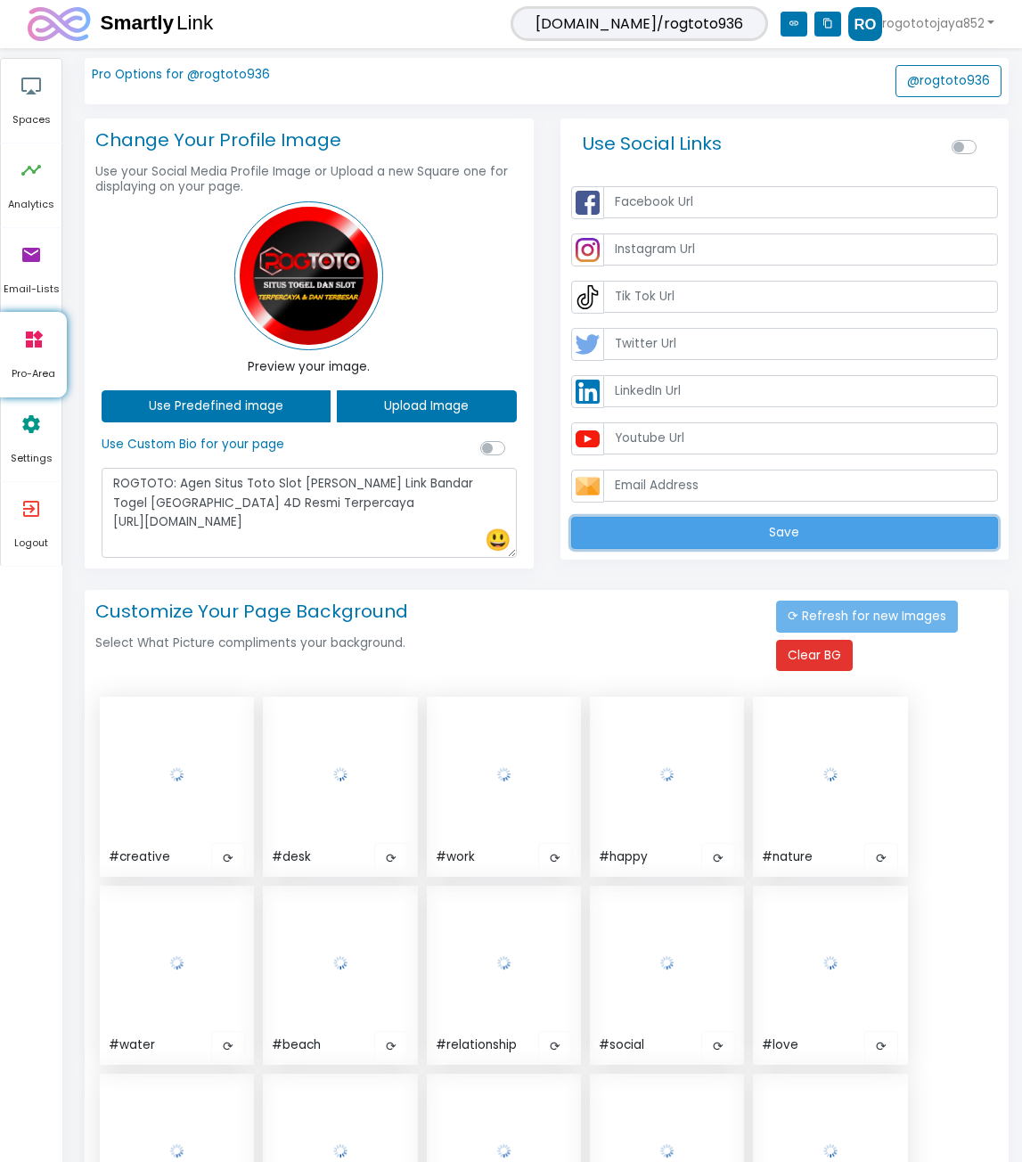
click at [713, 539] on button "Save" at bounding box center [785, 533] width 428 height 32
click at [690, 528] on button "Save" at bounding box center [785, 533] width 428 height 32
click at [725, 524] on button "Save" at bounding box center [785, 533] width 428 height 32
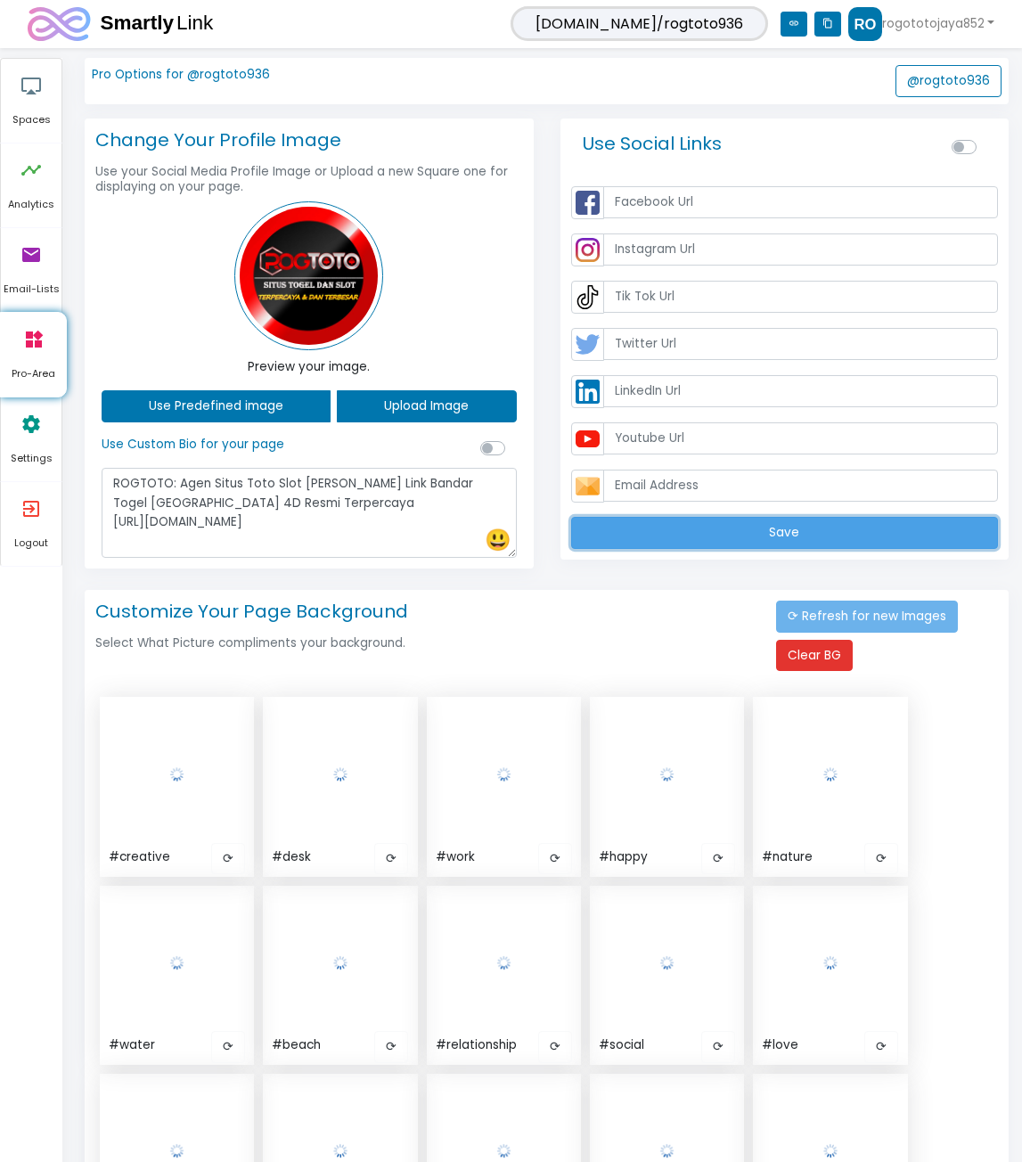
click at [725, 524] on button "Save" at bounding box center [785, 533] width 428 height 32
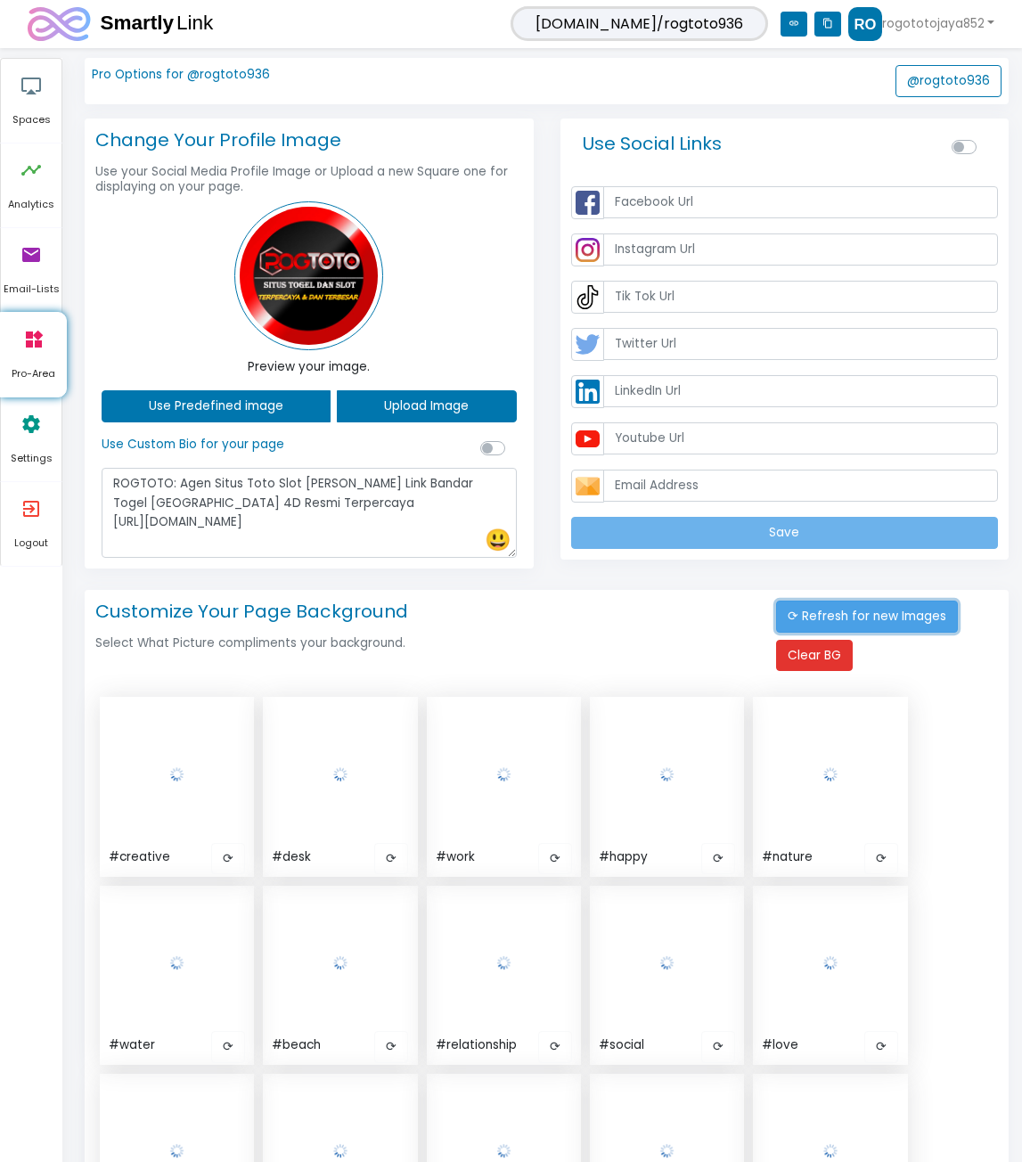
drag, startPoint x: 820, startPoint y: 629, endPoint x: 823, endPoint y: 618, distance: 12.1
click at [823, 618] on button "⟳ Refresh for new Images" at bounding box center [867, 617] width 182 height 32
click at [867, 30] on img at bounding box center [865, 24] width 34 height 34
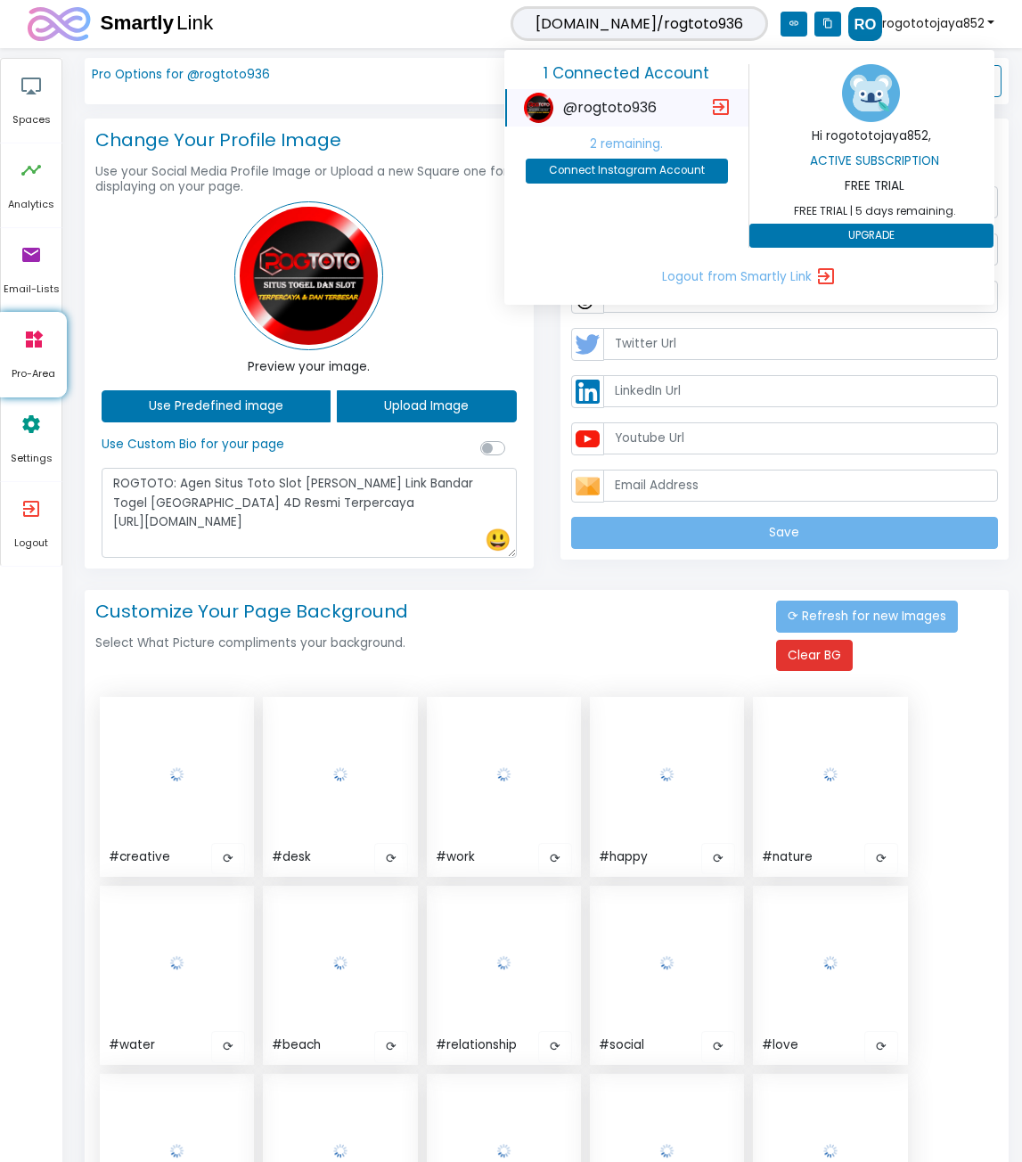
click at [552, 448] on div "Use Social Links Save" at bounding box center [785, 347] width 476 height 457
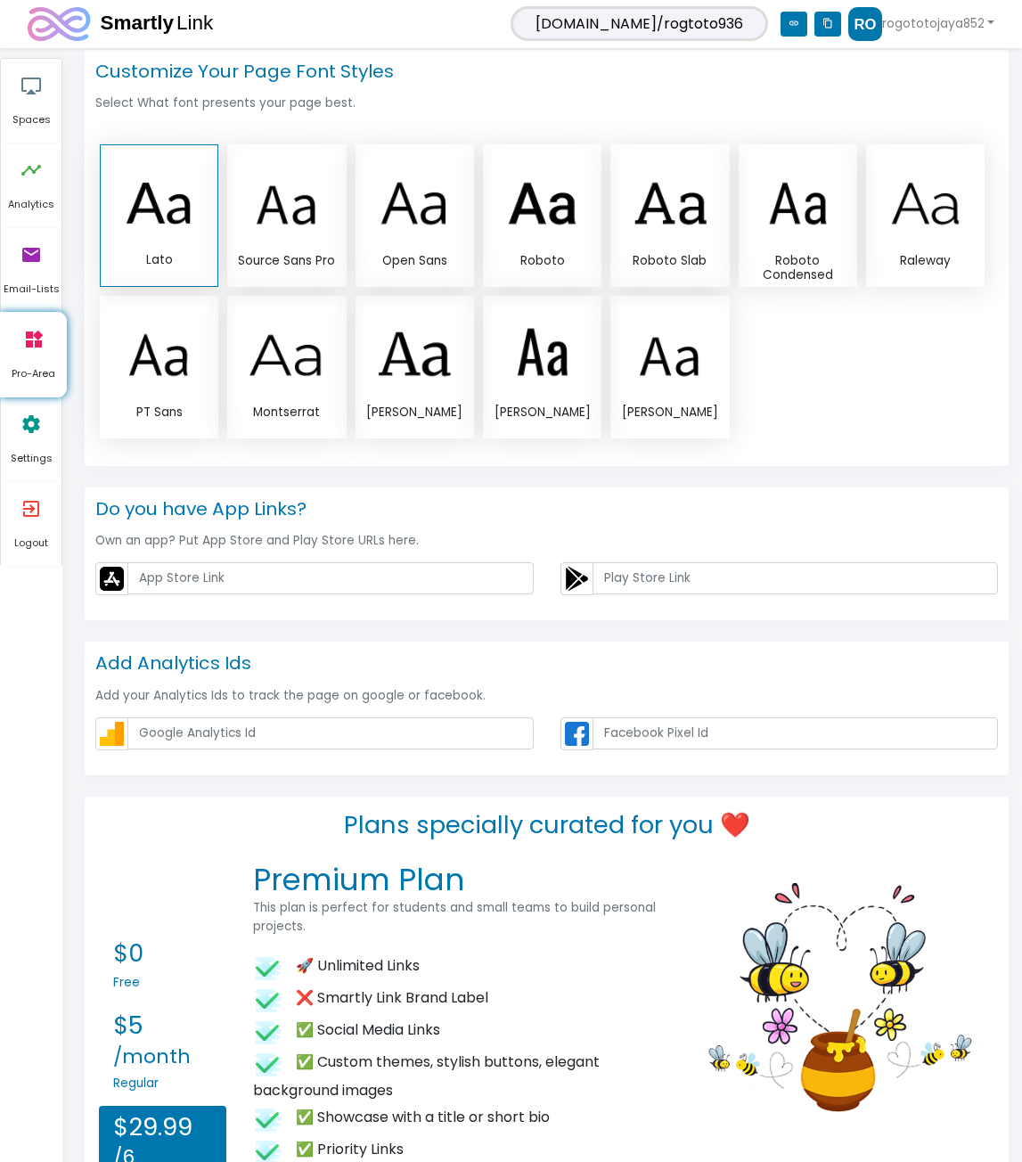
scroll to position [1535, 0]
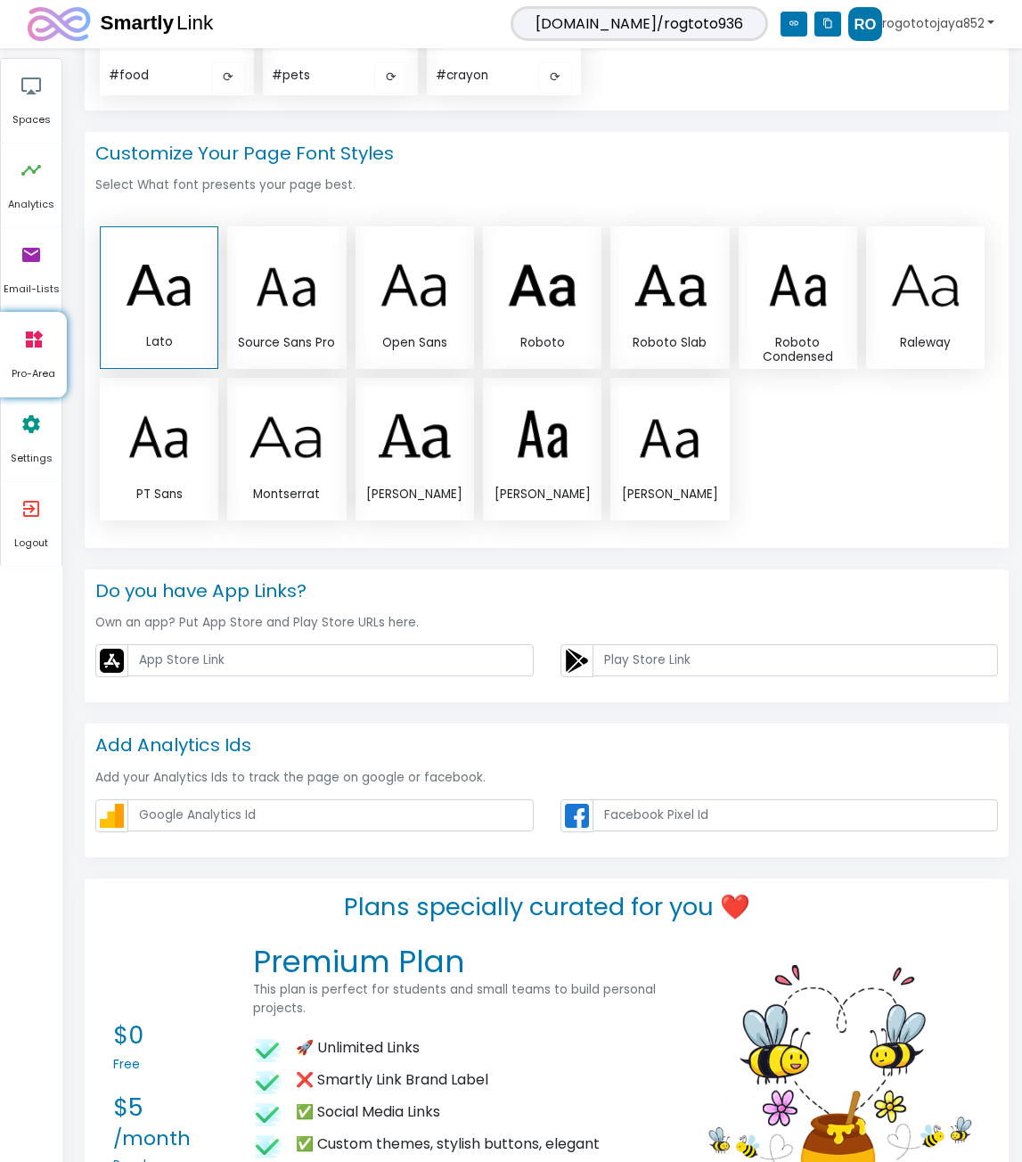
click at [905, 24] on link "rogototojaya852" at bounding box center [921, 24] width 146 height 34
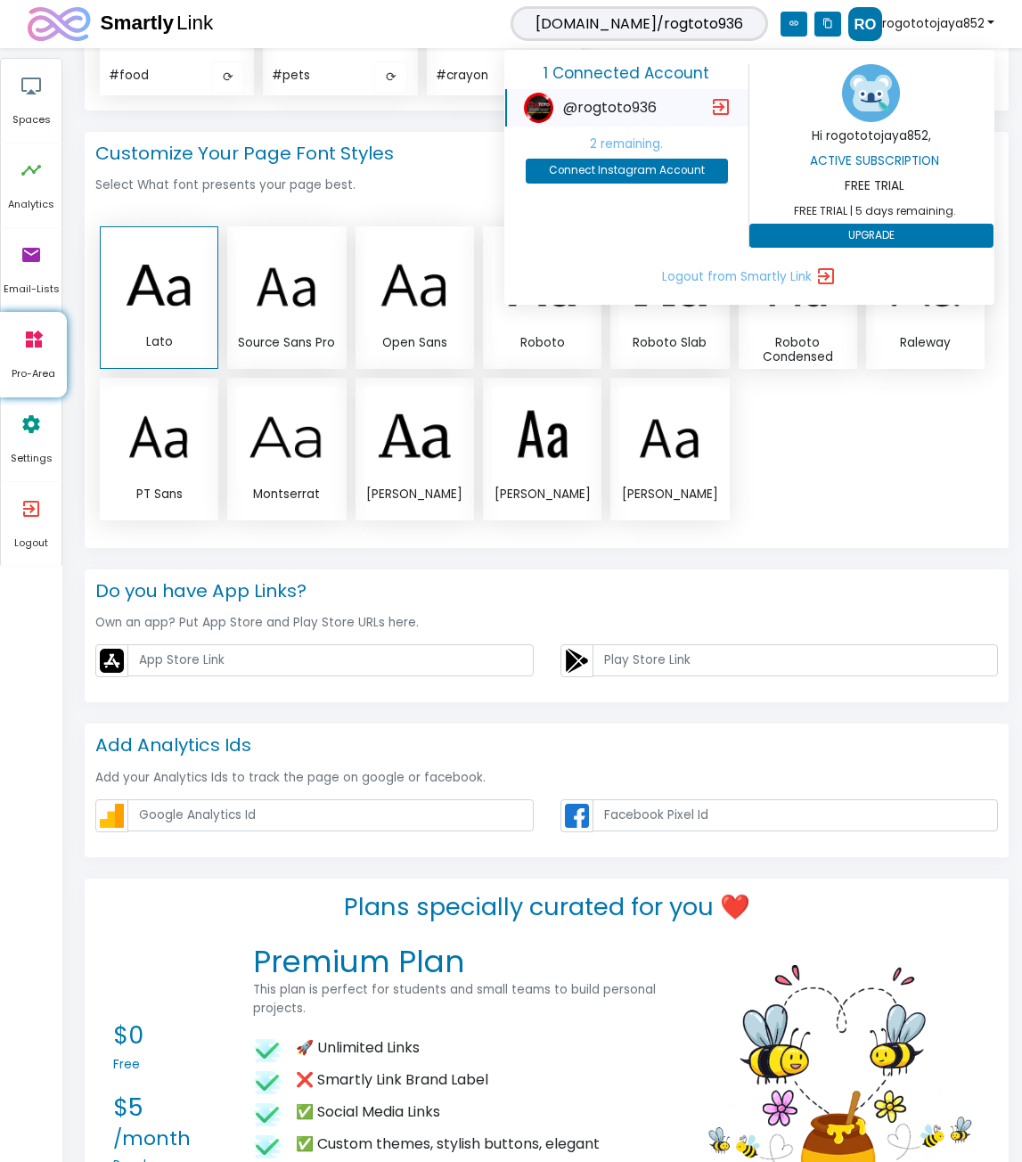
click at [859, 453] on div "Lato Source Sans Pro Open Sans Roboto Roboto Slab Roboto Condensed Raleway PT S…" at bounding box center [546, 373] width 917 height 317
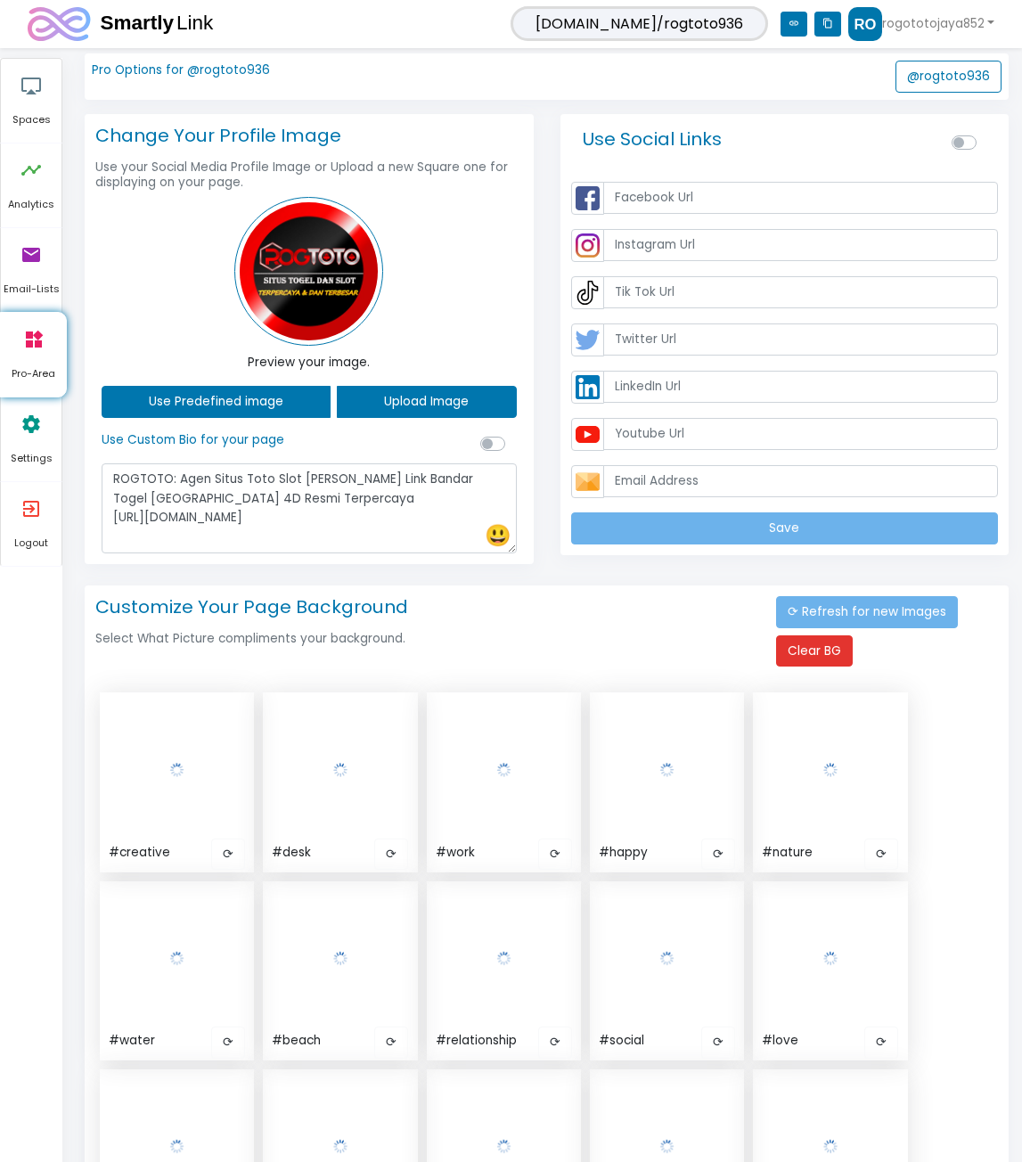
scroll to position [0, 0]
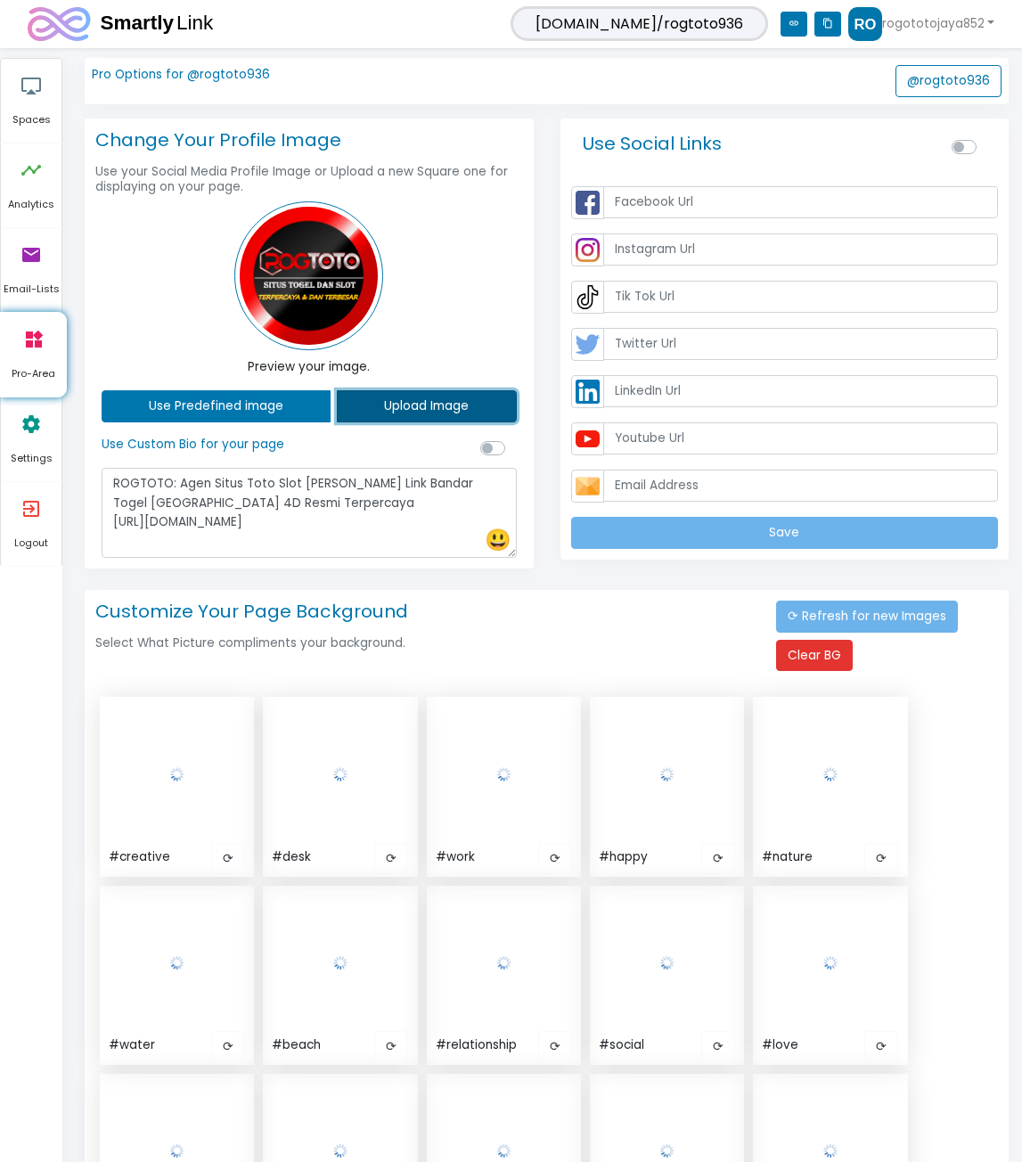
click at [417, 403] on button "Upload Image" at bounding box center [426, 406] width 179 height 32
click at [825, 24] on icon "content_copy" at bounding box center [828, 24] width 27 height 25
click at [891, 23] on link "rogototojaya852" at bounding box center [921, 24] width 146 height 34
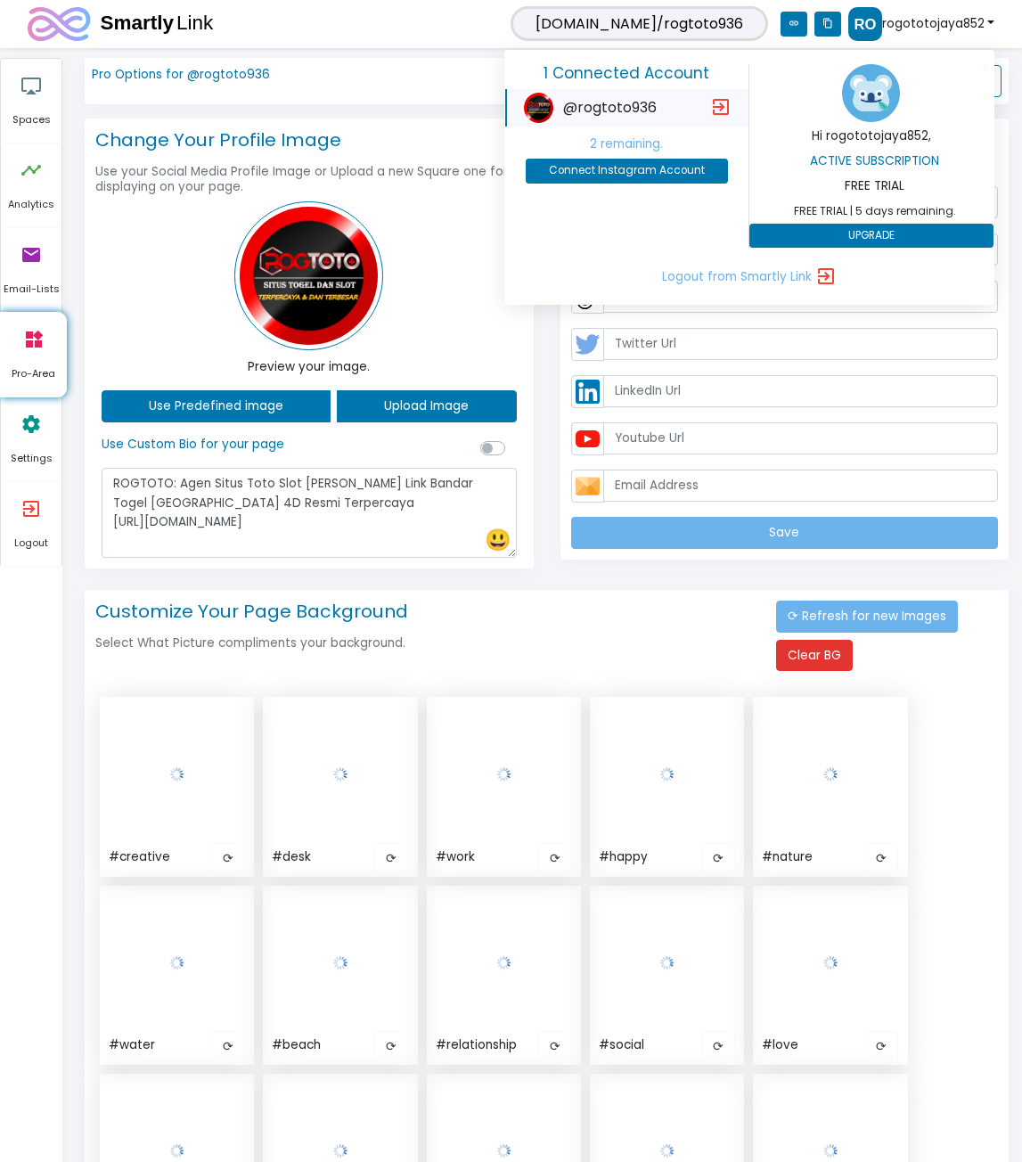
click at [859, 181] on p "FREE TRIAL" at bounding box center [875, 186] width 244 height 20
click at [684, 155] on div "2 remaining. Connect Instagram Account" at bounding box center [627, 160] width 217 height 61
click at [684, 168] on button "Connect Instagram Account" at bounding box center [627, 171] width 202 height 25
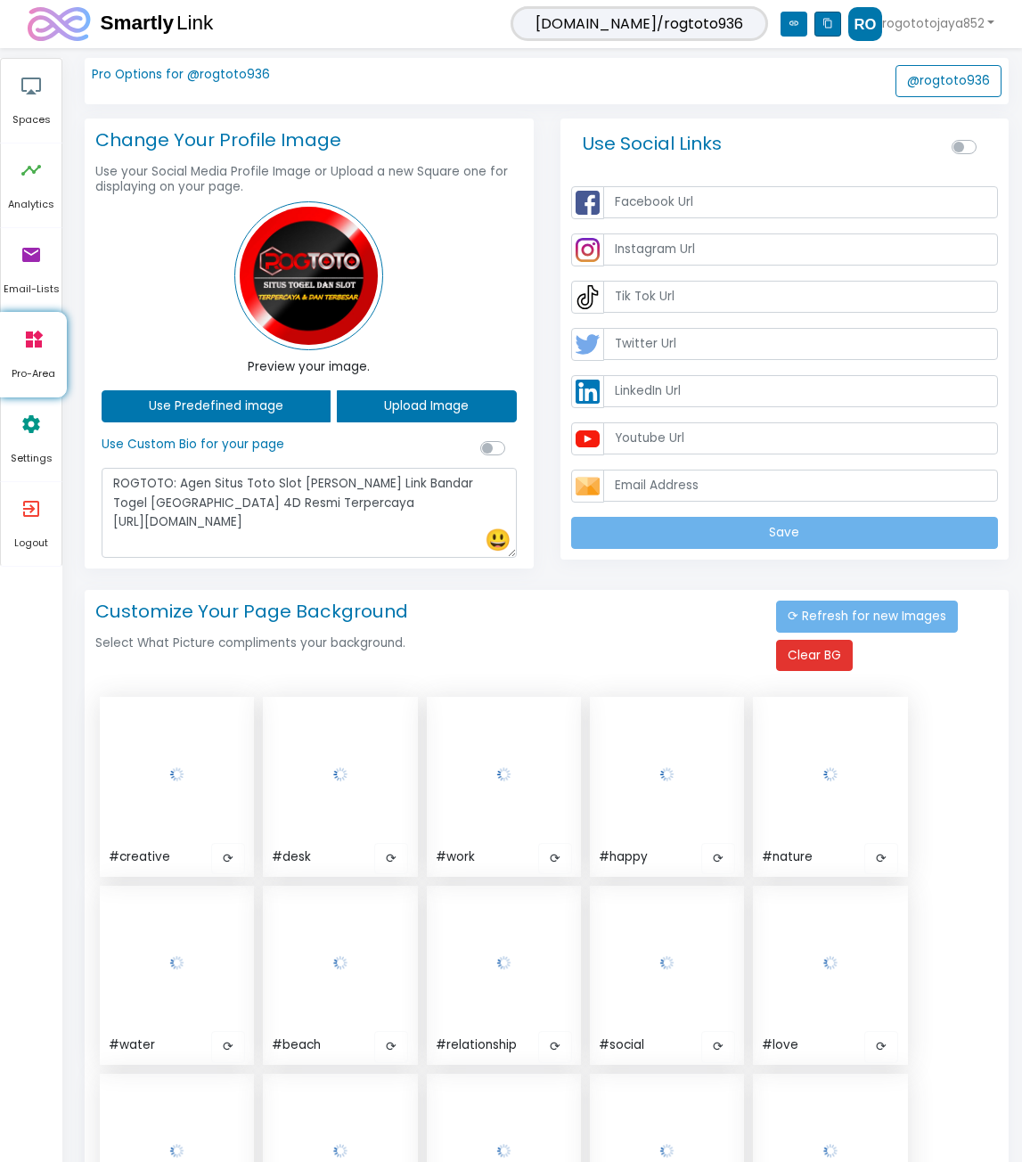
click at [831, 23] on icon "content_copy" at bounding box center [828, 24] width 27 height 25
click at [443, 44] on nav "[DOMAIN_NAME]/rogtoto936 link content_copy rogototojaya852 1 Connected Account …" at bounding box center [511, 24] width 1022 height 48
click at [512, 439] on label at bounding box center [512, 439] width 0 height 0
click at [493, 445] on input "checkbox" at bounding box center [487, 447] width 14 height 17
checkbox input "true"
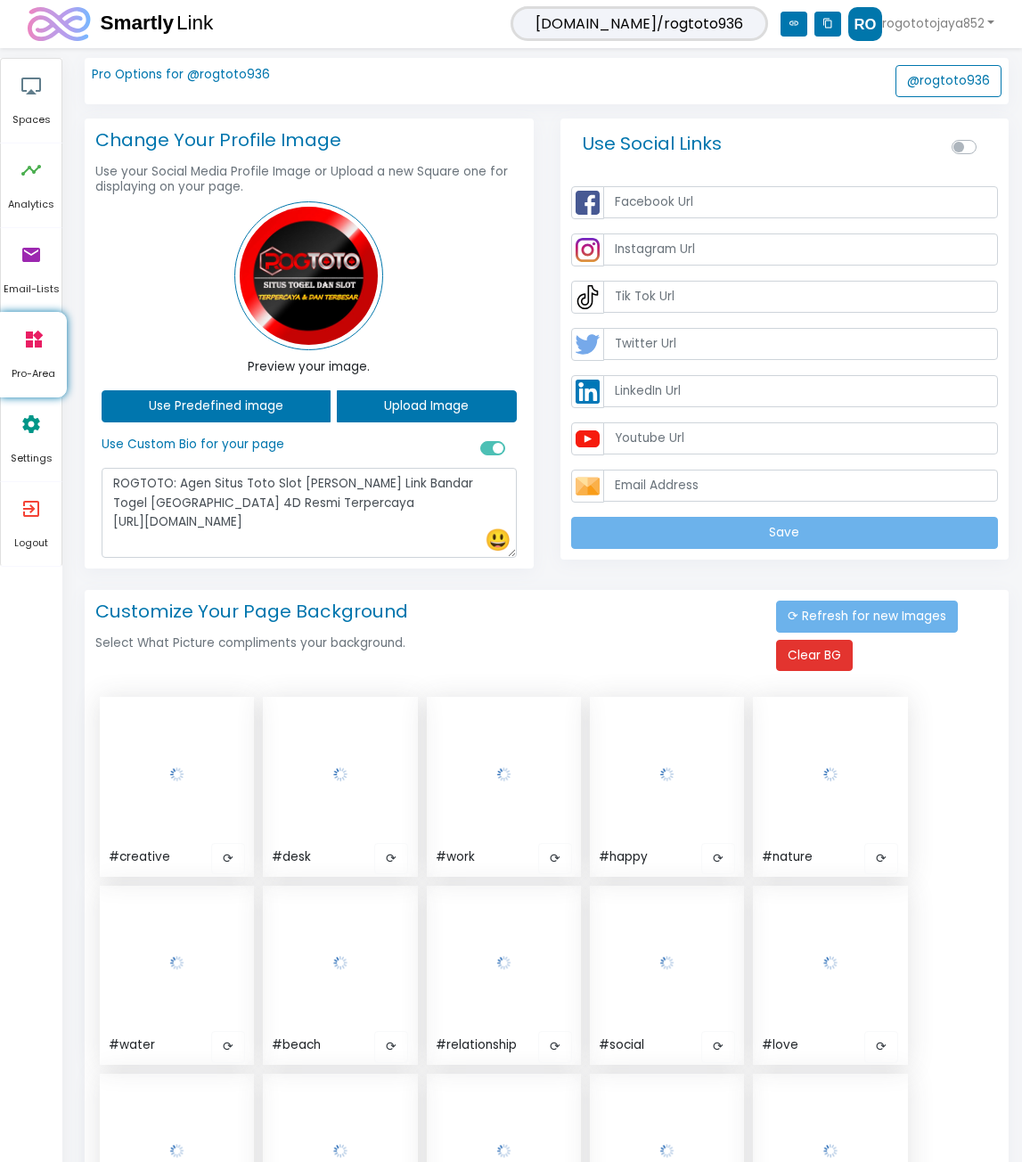
drag, startPoint x: 354, startPoint y: 338, endPoint x: 353, endPoint y: 357, distance: 19.6
click at [353, 343] on div at bounding box center [309, 275] width 442 height 149
drag, startPoint x: 357, startPoint y: 365, endPoint x: 315, endPoint y: 381, distance: 44.5
click at [352, 370] on p "Preview your image." at bounding box center [309, 367] width 415 height 20
click at [254, 405] on button "Use Predefined image" at bounding box center [216, 406] width 229 height 32
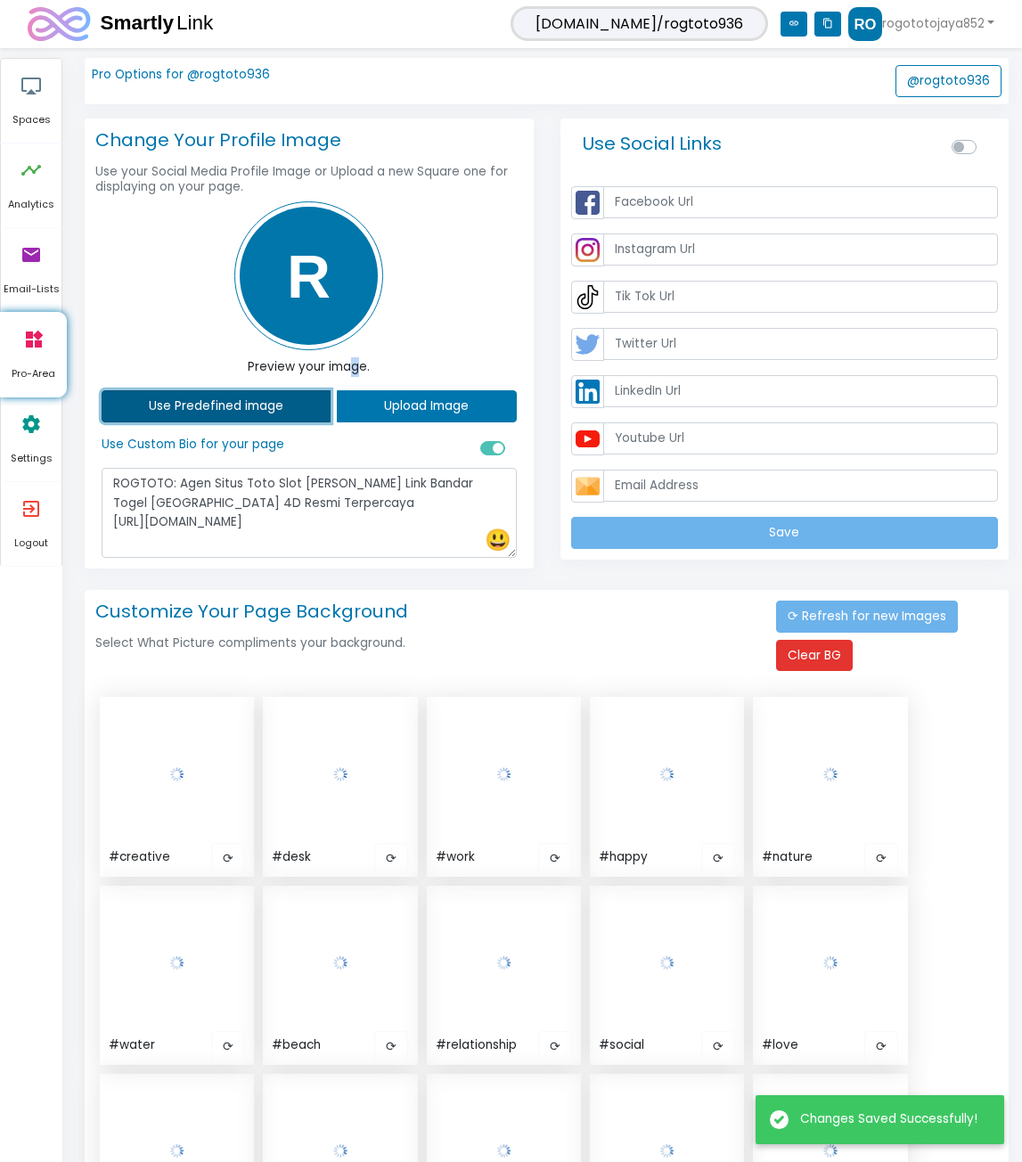
click at [274, 400] on button "Use Predefined image" at bounding box center [216, 406] width 229 height 32
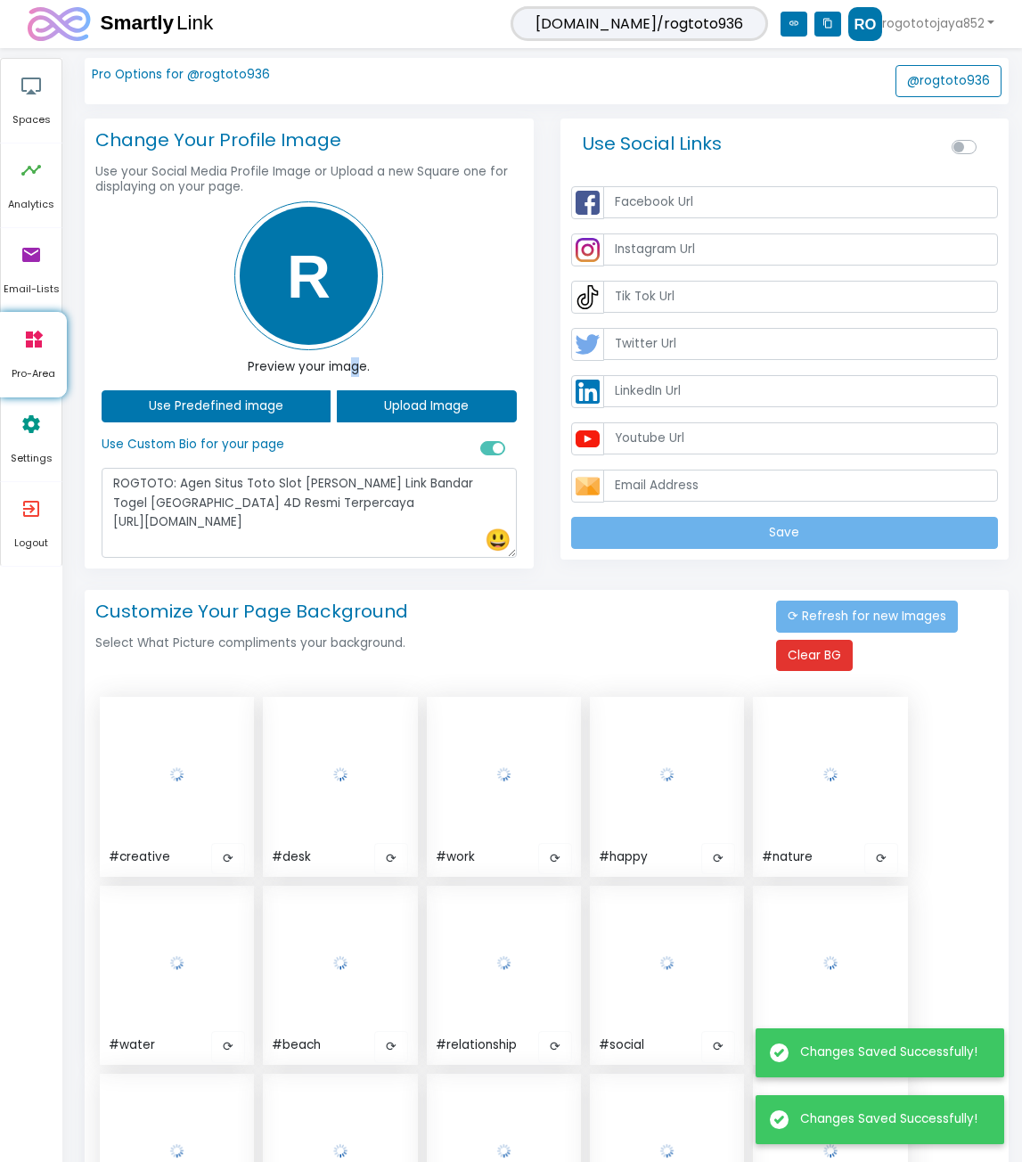
click at [333, 302] on img at bounding box center [308, 275] width 149 height 149
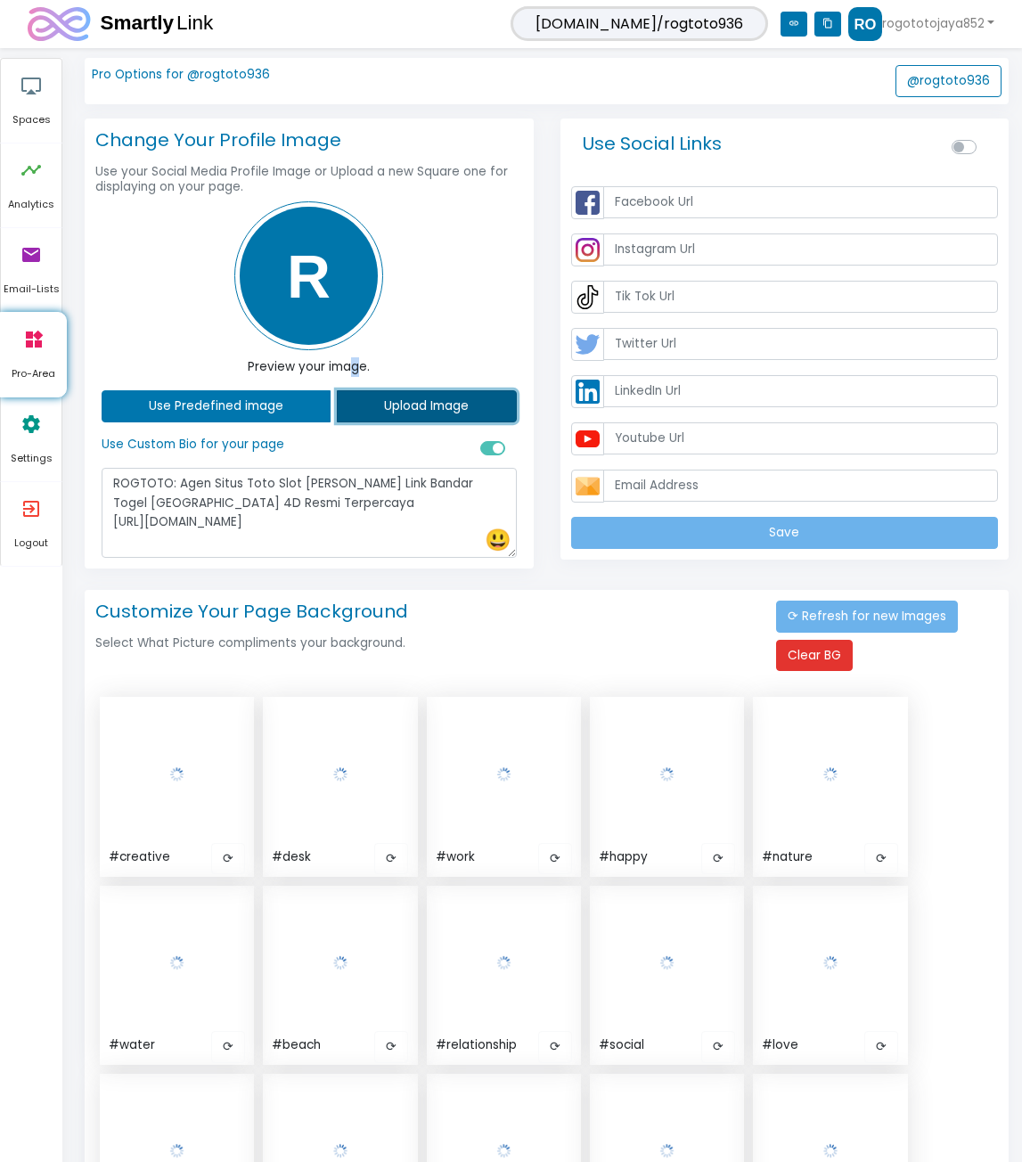
click at [371, 403] on button "Upload Image" at bounding box center [426, 406] width 179 height 32
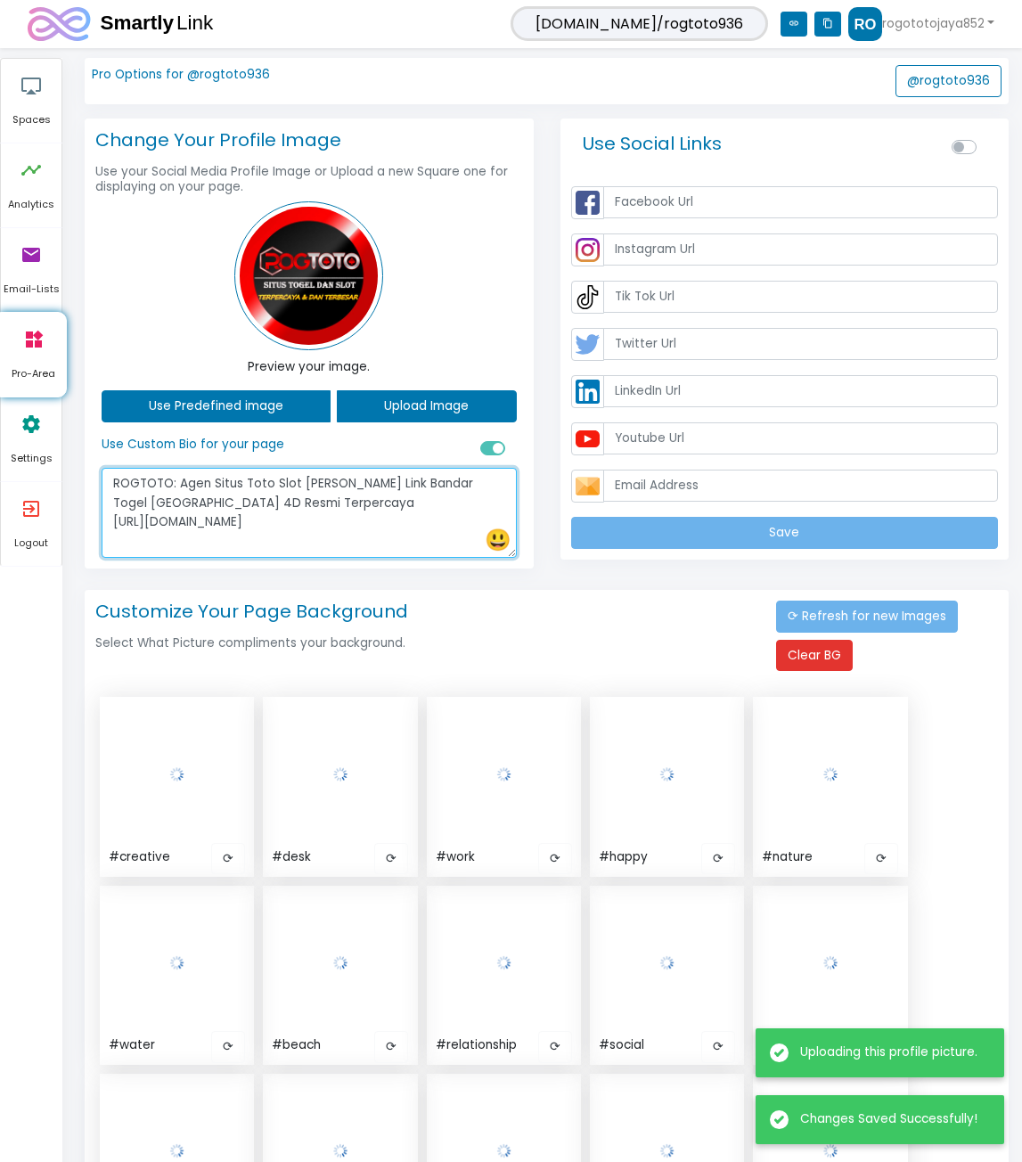
click at [427, 524] on textarea "ROGTOTO: Agen Situs Toto Slot [PERSON_NAME] Link Bandar Togel [GEOGRAPHIC_DATA]…" at bounding box center [309, 513] width 415 height 90
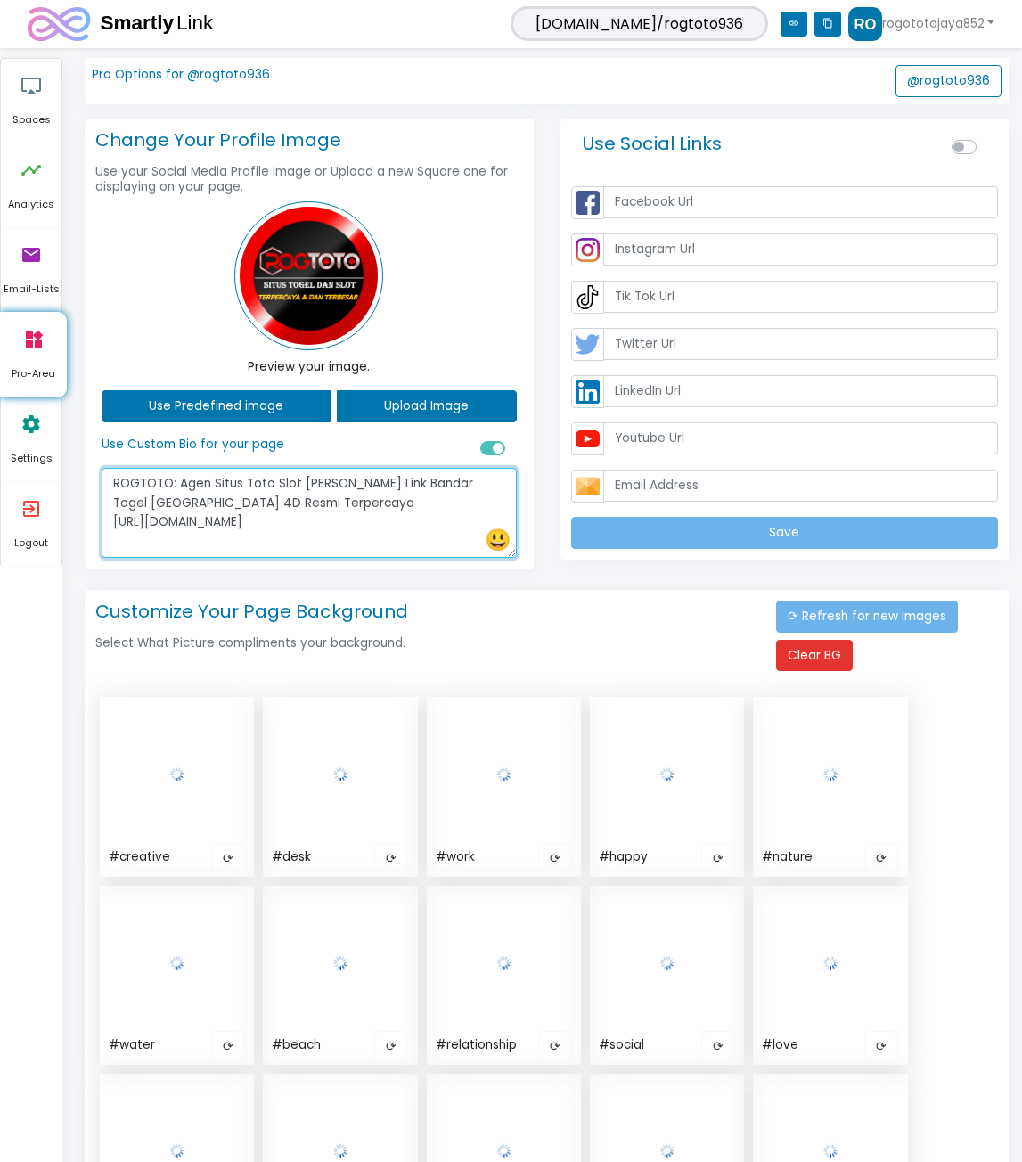
drag, startPoint x: 330, startPoint y: 524, endPoint x: 97, endPoint y: 525, distance: 232.6
click at [97, 525] on div "Use Custom Bio for your page ROGTOTO: Agen Situs Toto Slot [PERSON_NAME] Link B…" at bounding box center [309, 497] width 442 height 121
type textarea "ROGTOTO: Agen Situs Toto Slot [PERSON_NAME] Link Bandar Togel [GEOGRAPHIC_DATA]…"
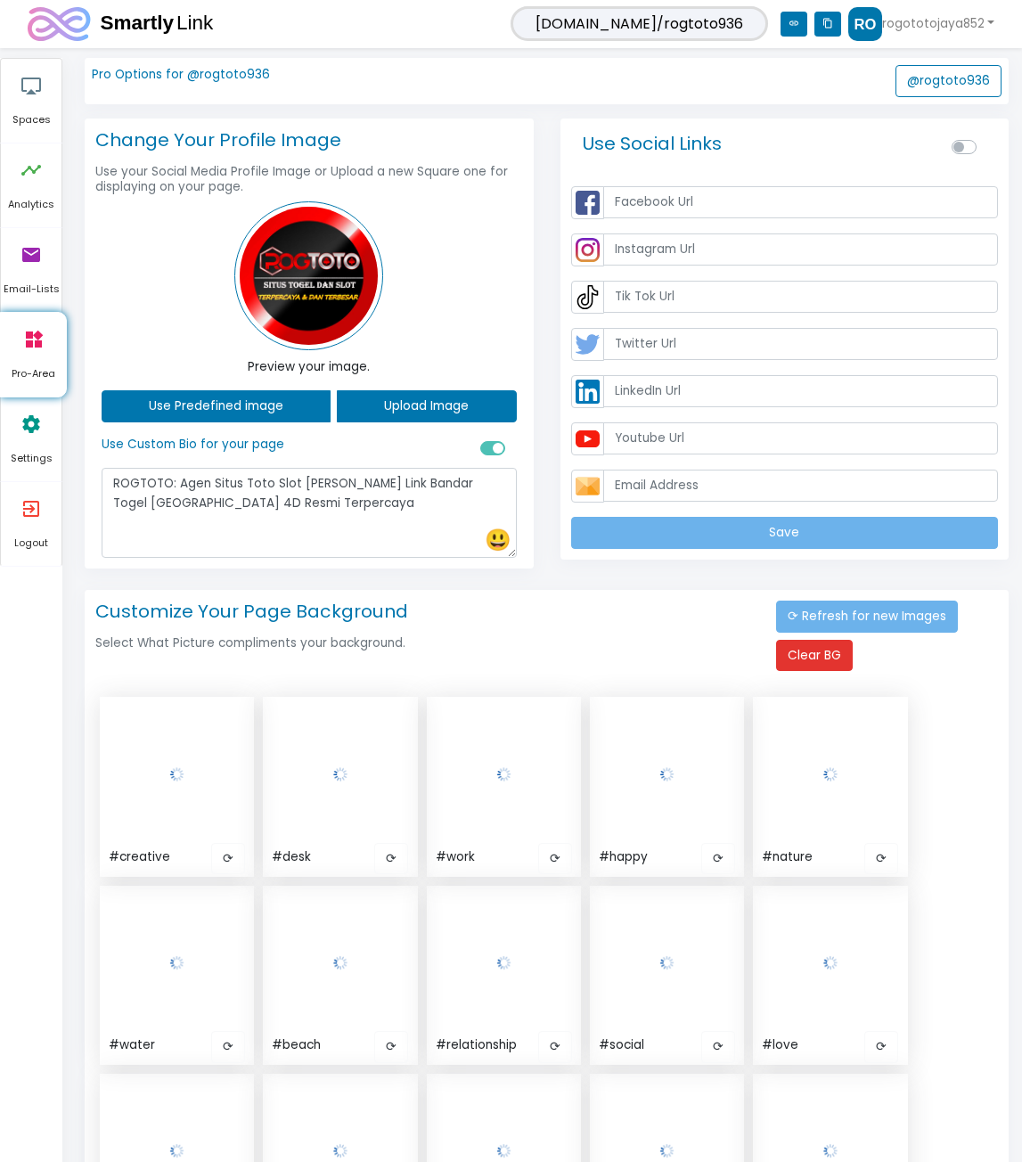
click at [512, 439] on label at bounding box center [512, 439] width 0 height 0
click at [482, 445] on input "checkbox" at bounding box center [487, 447] width 14 height 17
checkbox input "false"
click at [984, 137] on label at bounding box center [984, 137] width 0 height 0
click at [966, 142] on input "checkbox" at bounding box center [959, 145] width 14 height 17
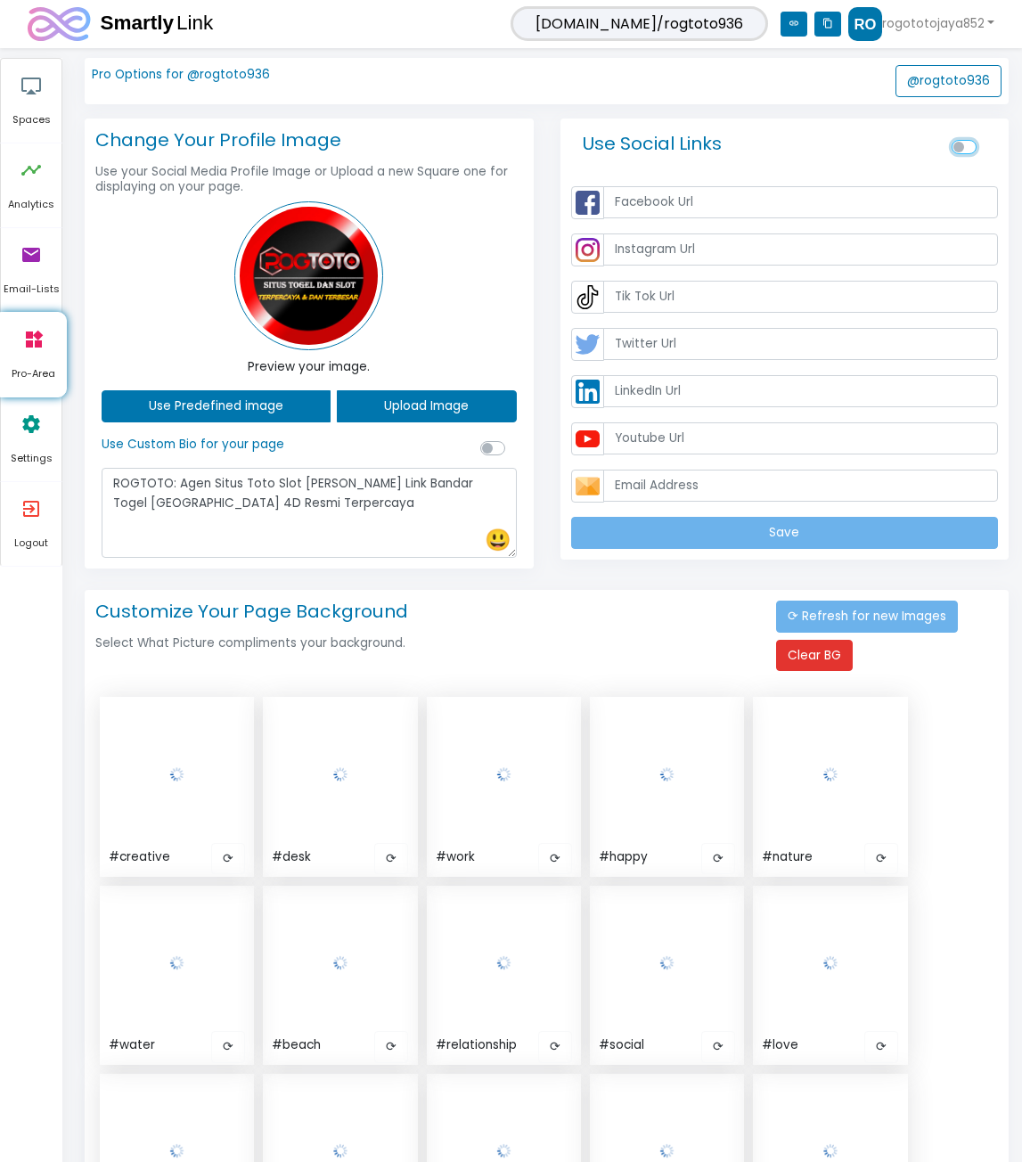
checkbox input "true"
click at [732, 201] on input "text" at bounding box center [801, 202] width 396 height 32
drag, startPoint x: 723, startPoint y: 270, endPoint x: 714, endPoint y: 319, distance: 49.8
click at [724, 272] on div "Save" at bounding box center [785, 367] width 442 height 377
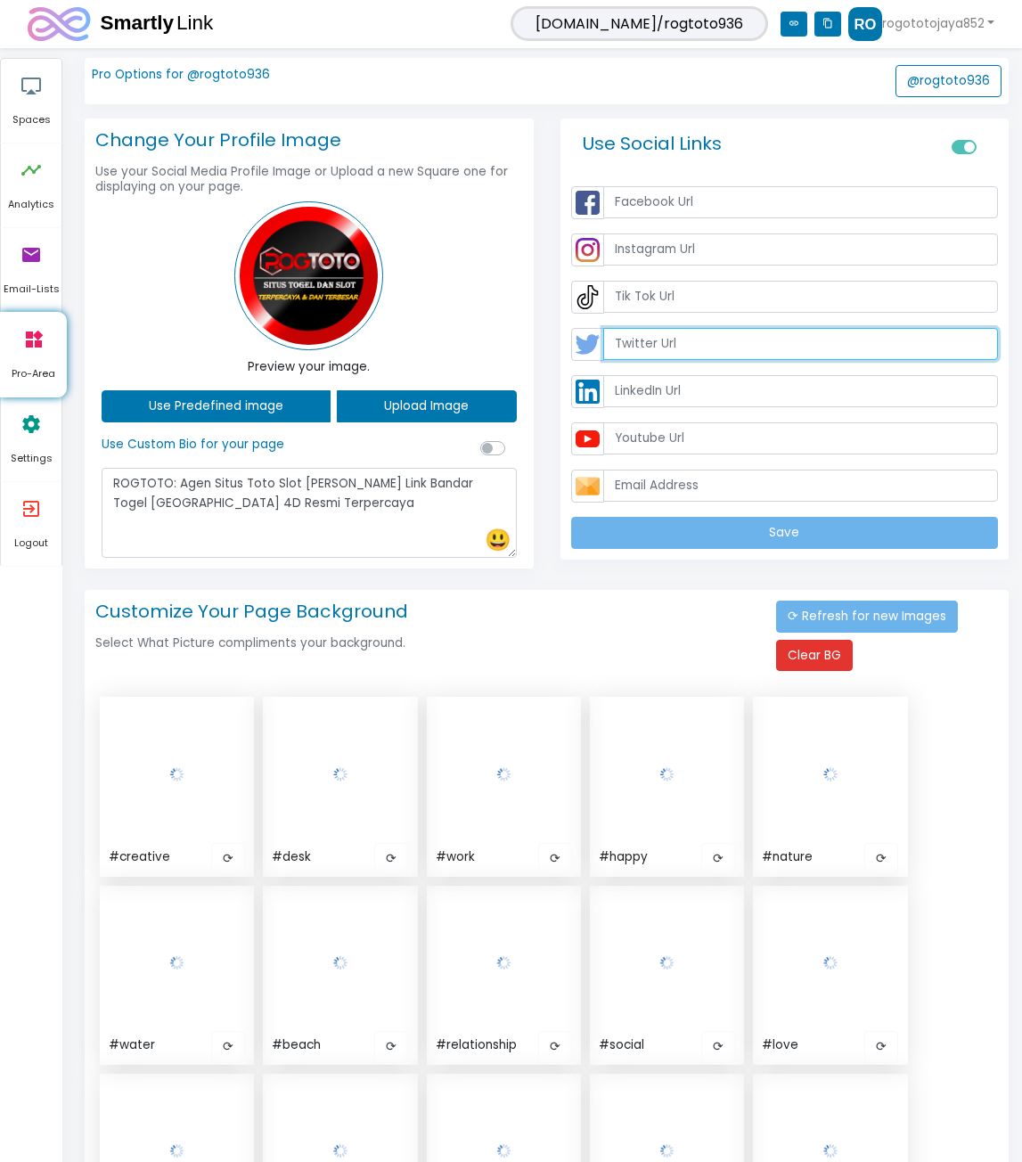
click at [713, 337] on input "text" at bounding box center [801, 344] width 396 height 32
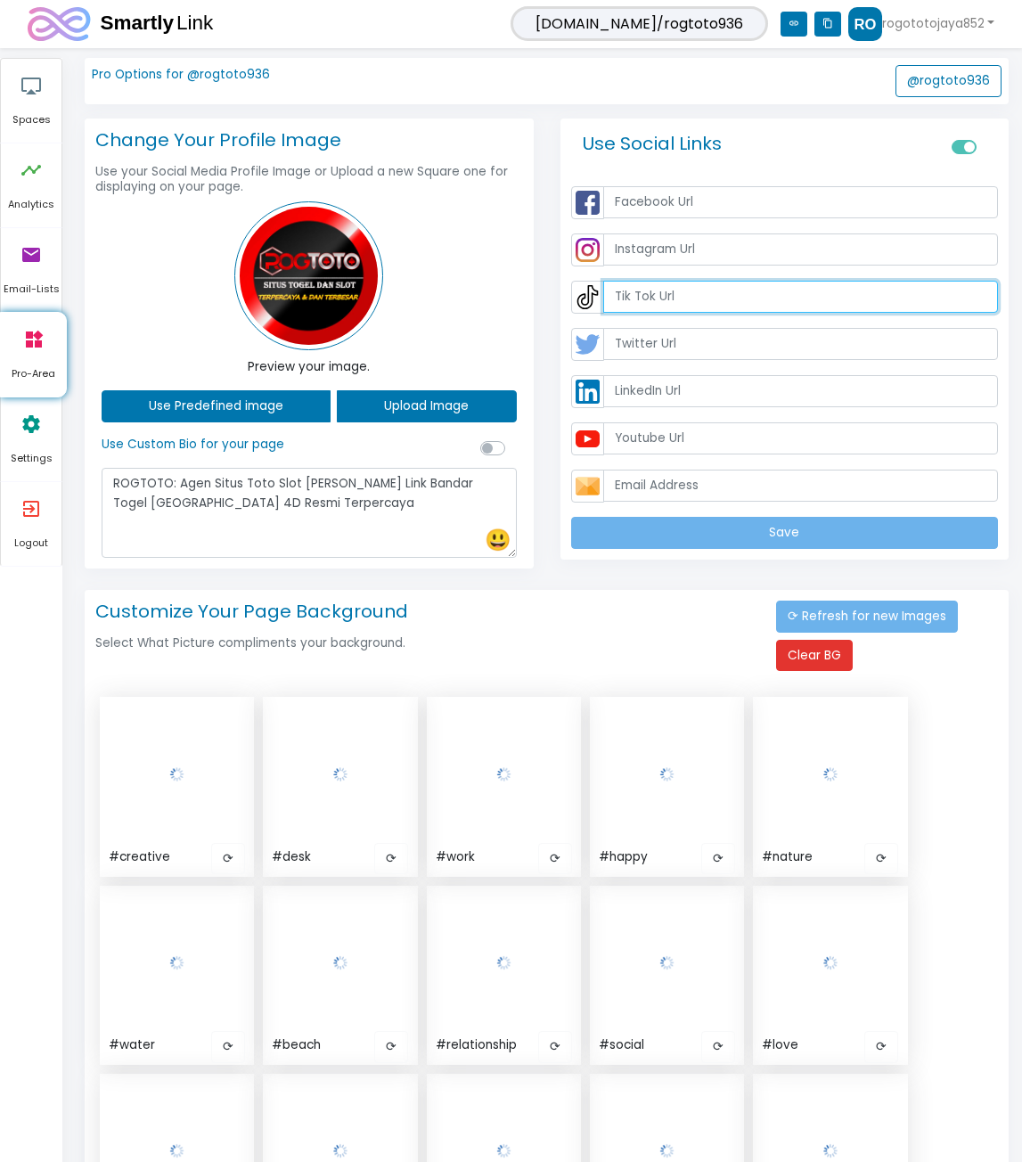
click at [704, 291] on input "text" at bounding box center [801, 297] width 396 height 32
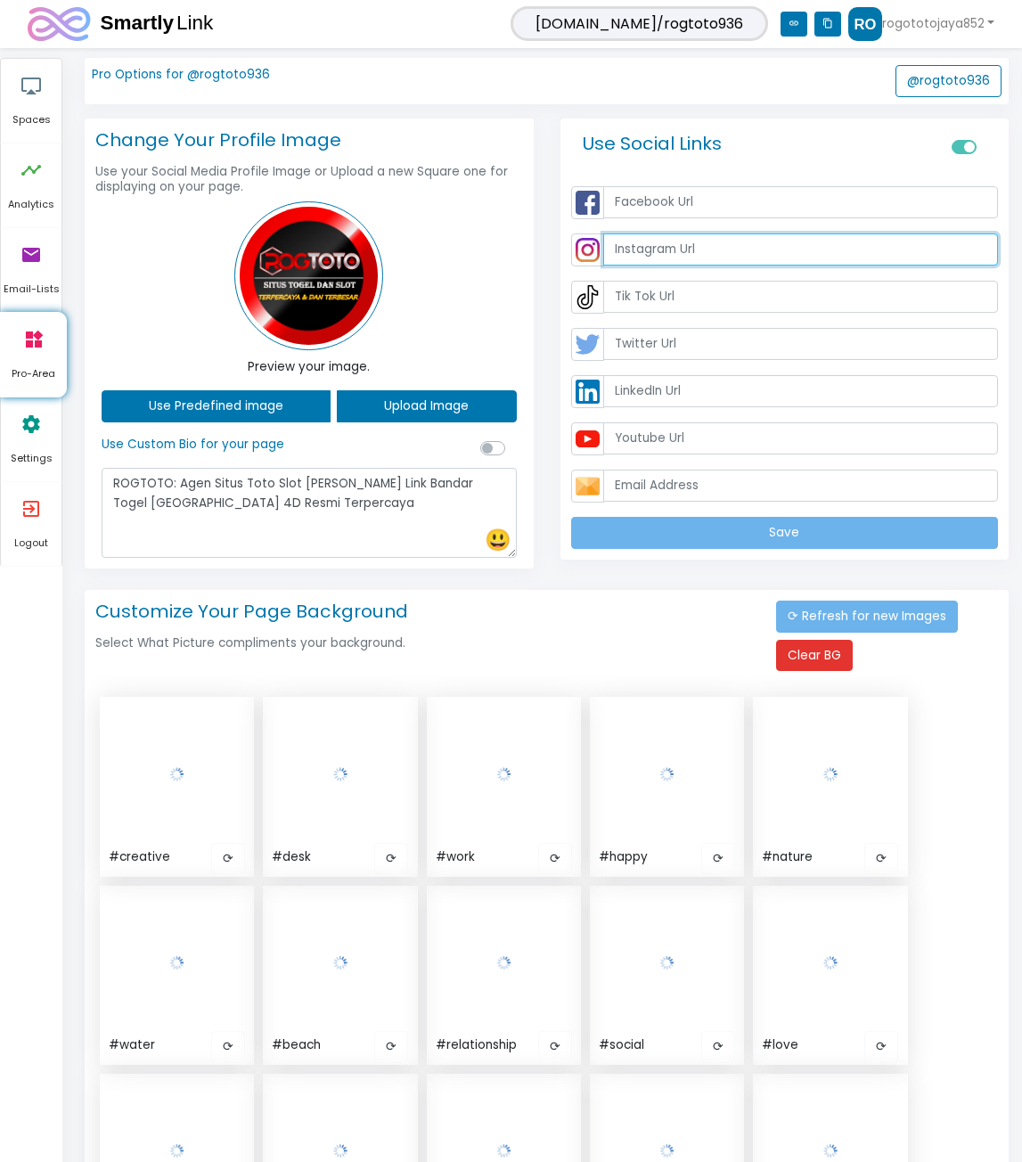
click at [705, 240] on input "text" at bounding box center [801, 249] width 396 height 32
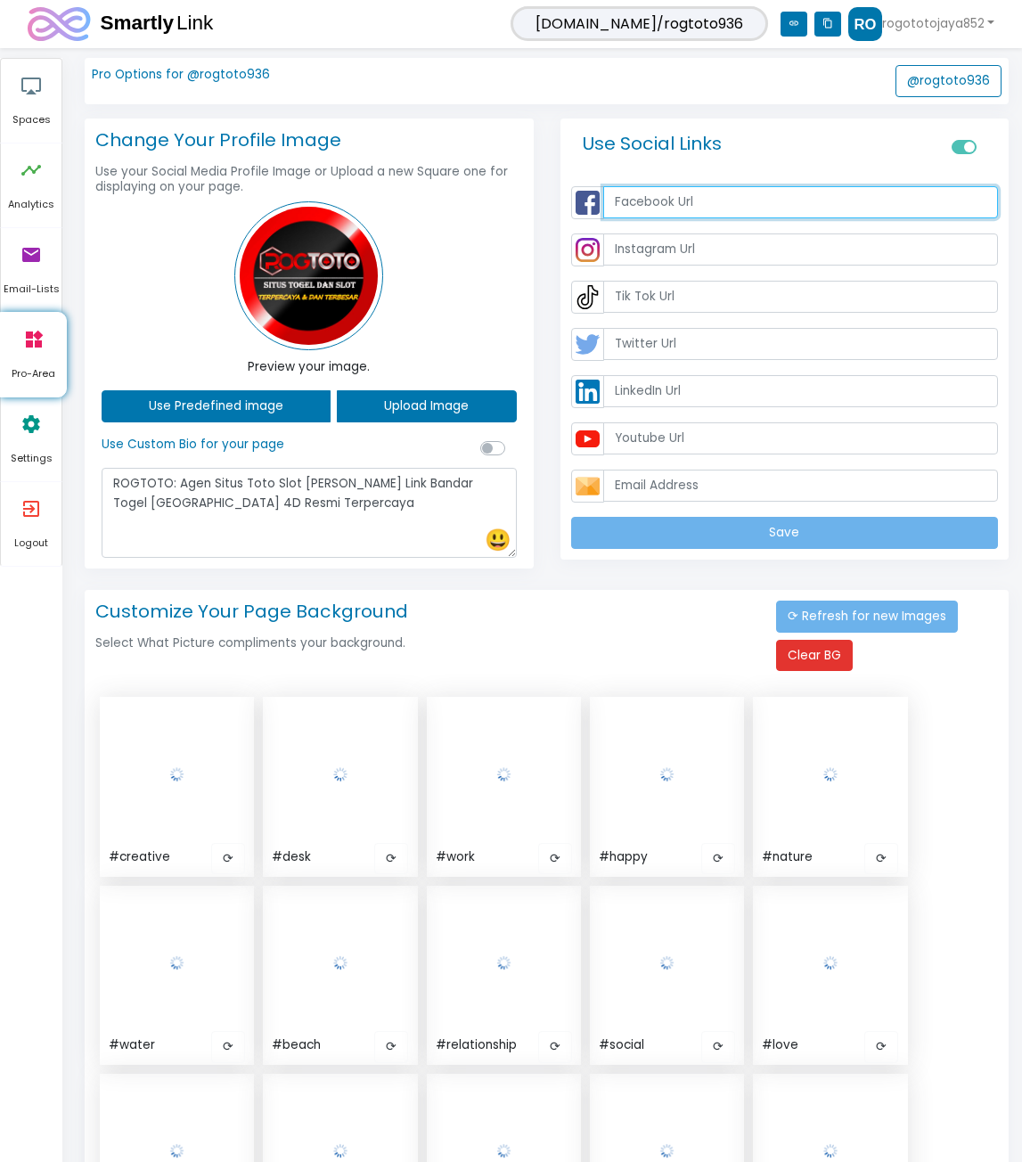
click at [726, 210] on input "text" at bounding box center [801, 202] width 396 height 32
click at [723, 269] on div "Save" at bounding box center [785, 367] width 442 height 377
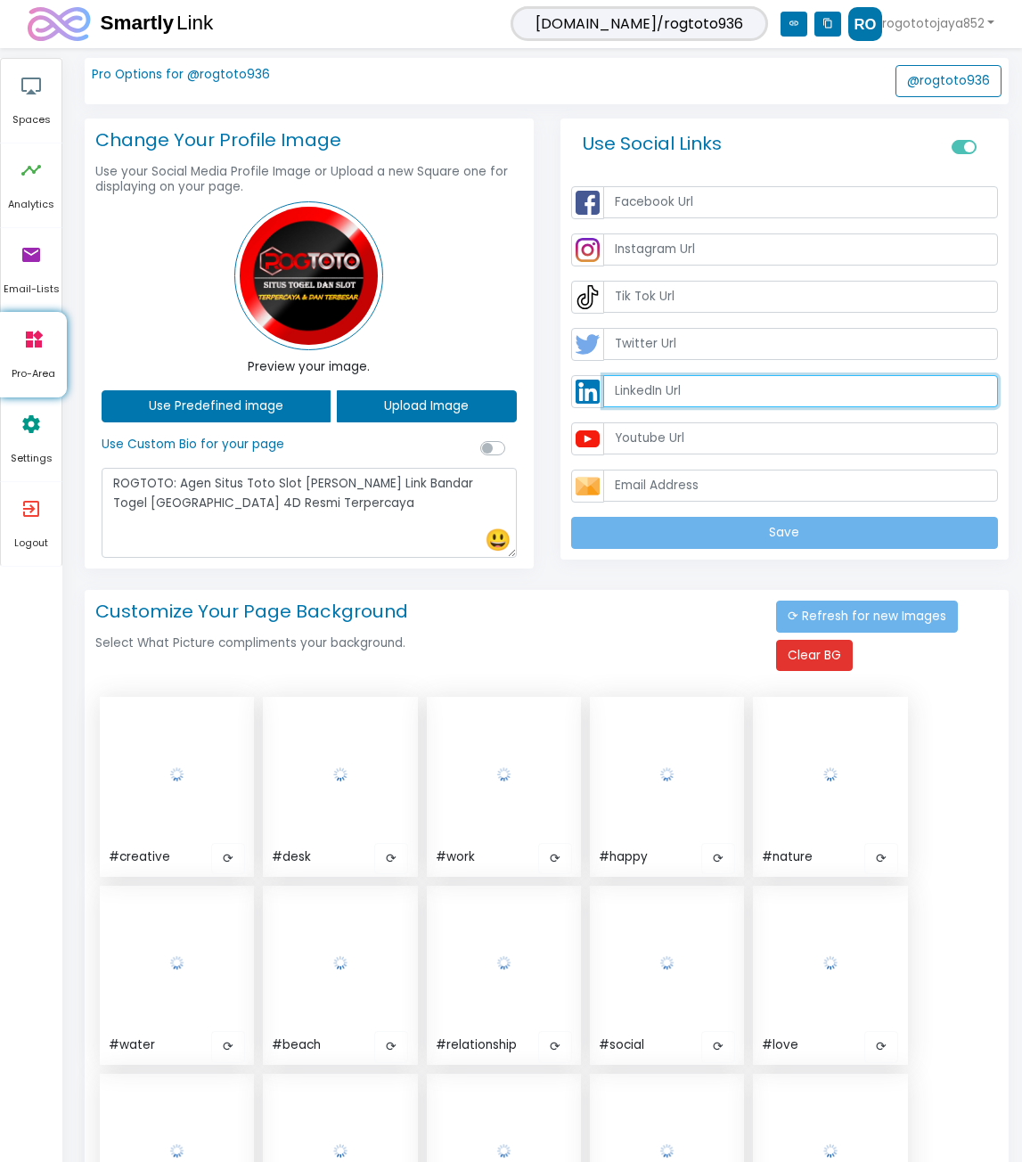
click at [706, 391] on input "text" at bounding box center [801, 391] width 396 height 32
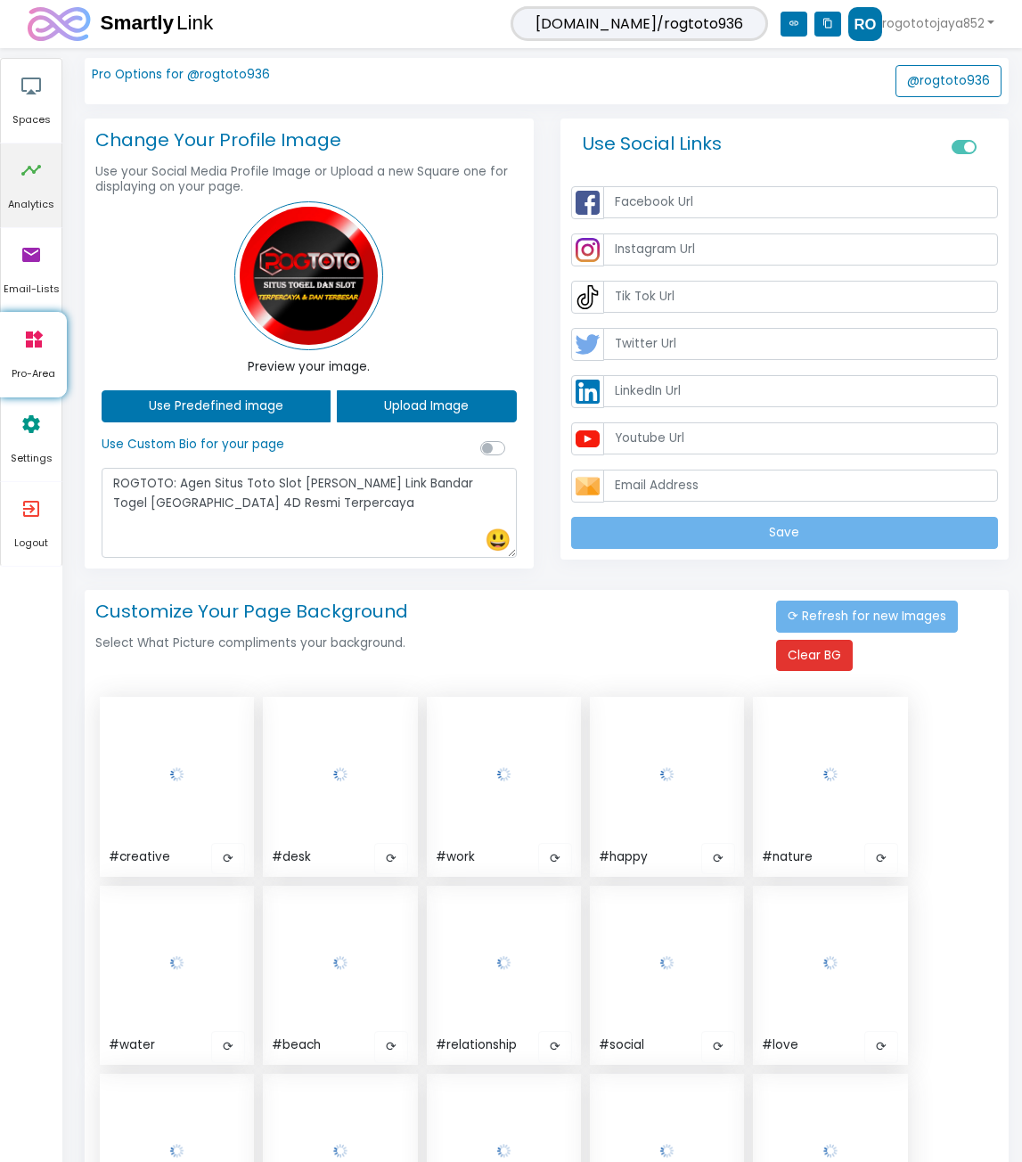
click at [29, 166] on icon "timeline" at bounding box center [30, 169] width 21 height 53
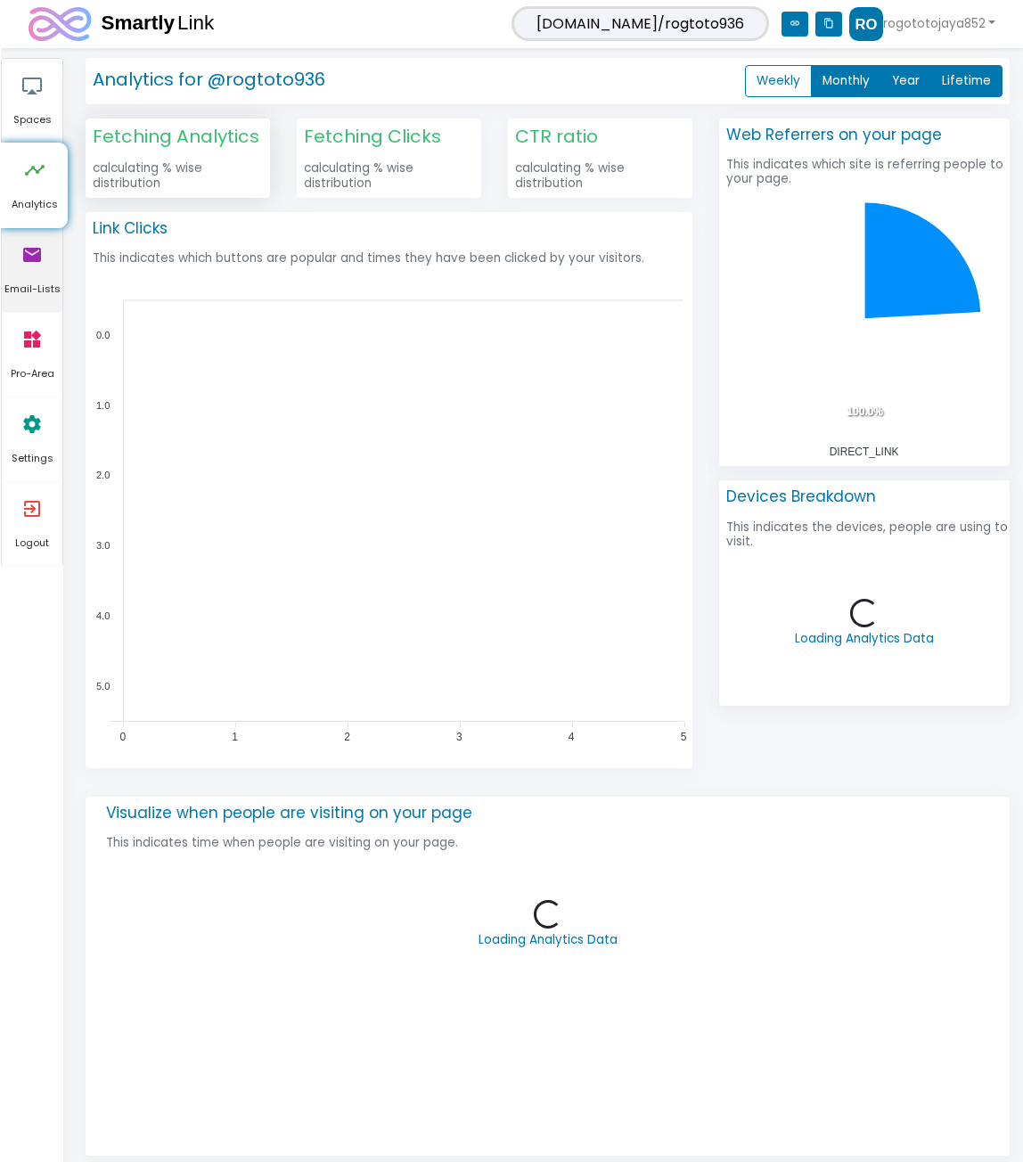
scroll to position [459, 950]
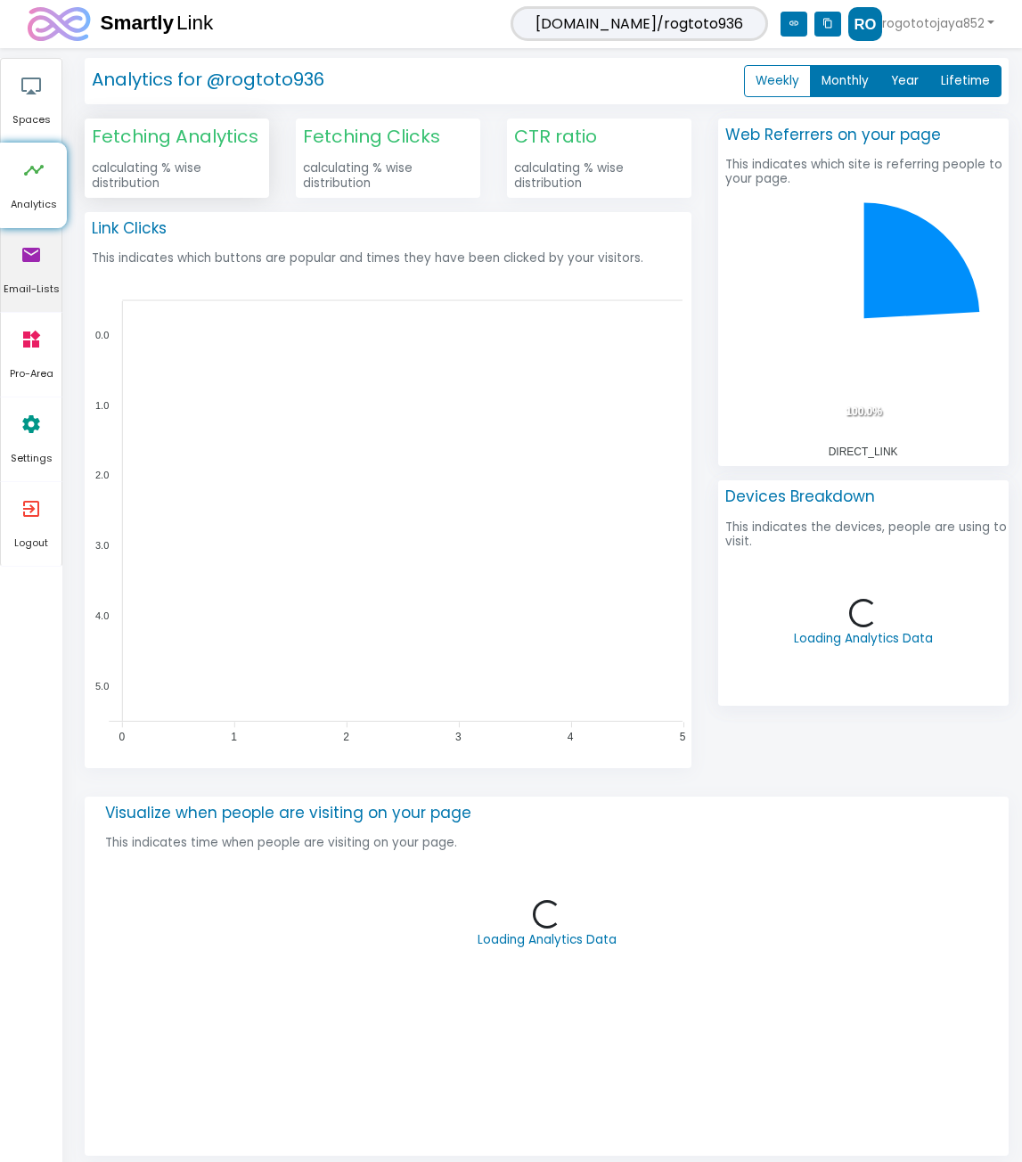
click at [44, 249] on link "email Email-Lists" at bounding box center [31, 270] width 61 height 84
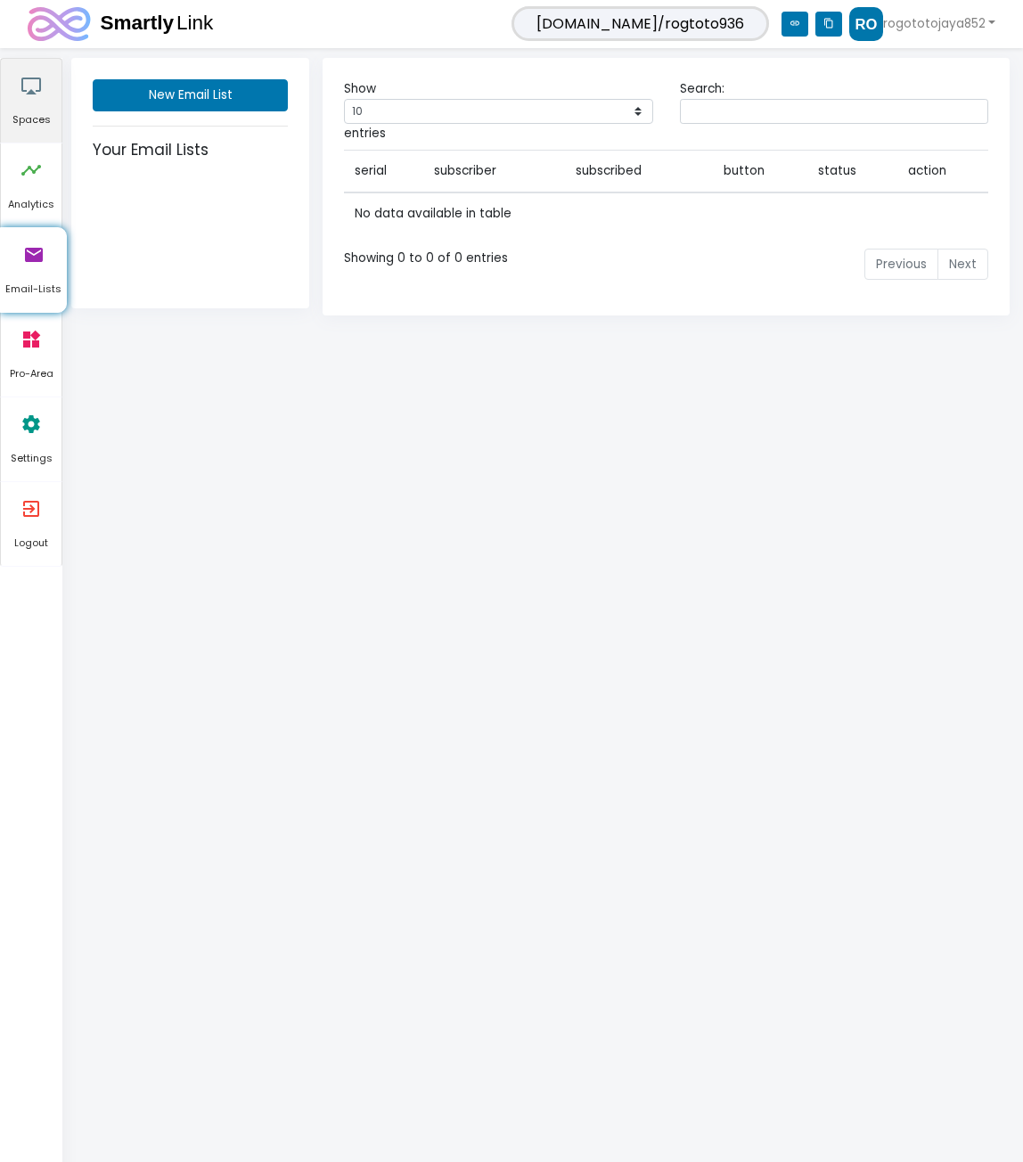
click at [38, 133] on link "airplay Spaces" at bounding box center [31, 101] width 61 height 84
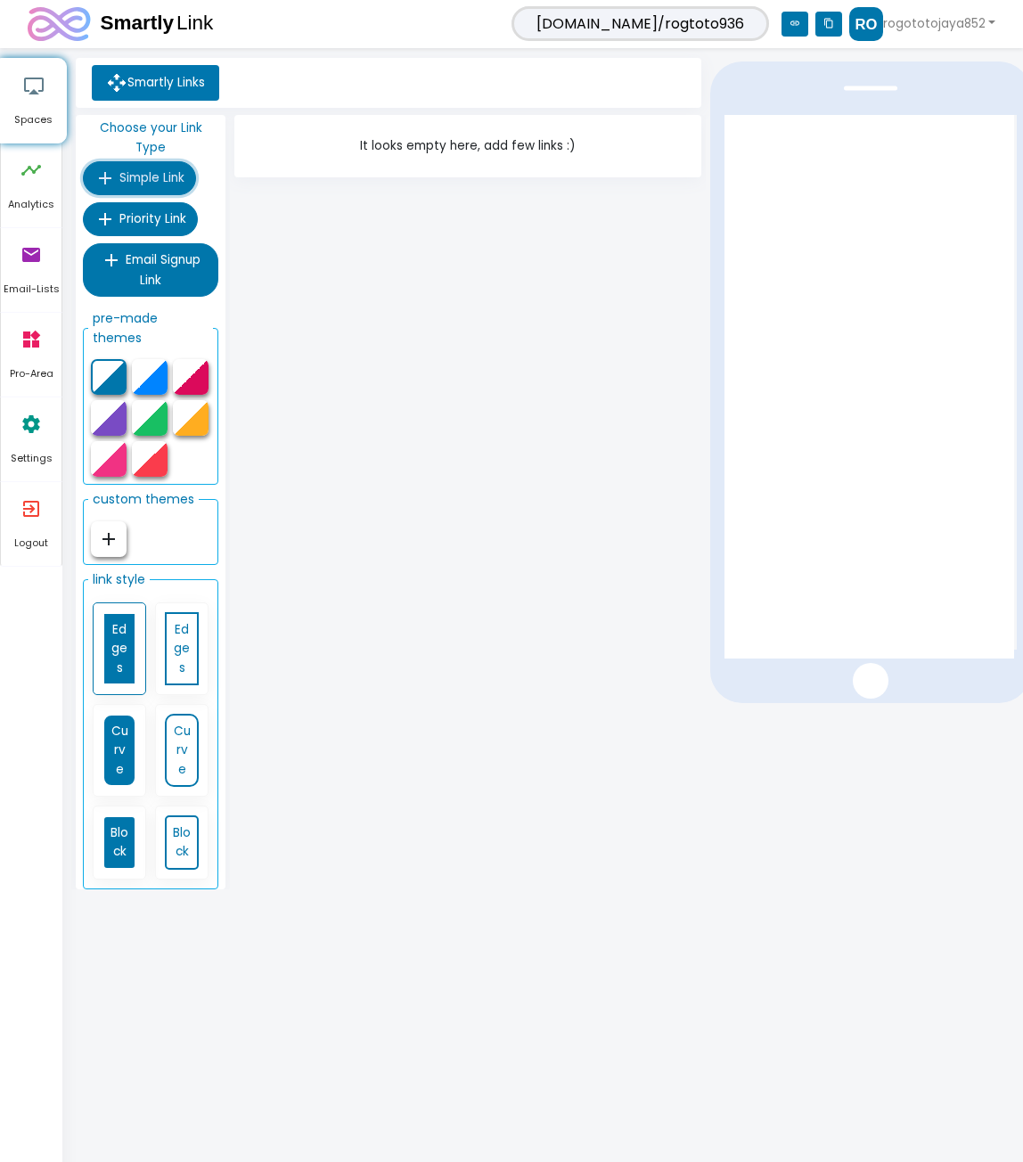
click at [137, 171] on span "Simple Link" at bounding box center [151, 177] width 65 height 17
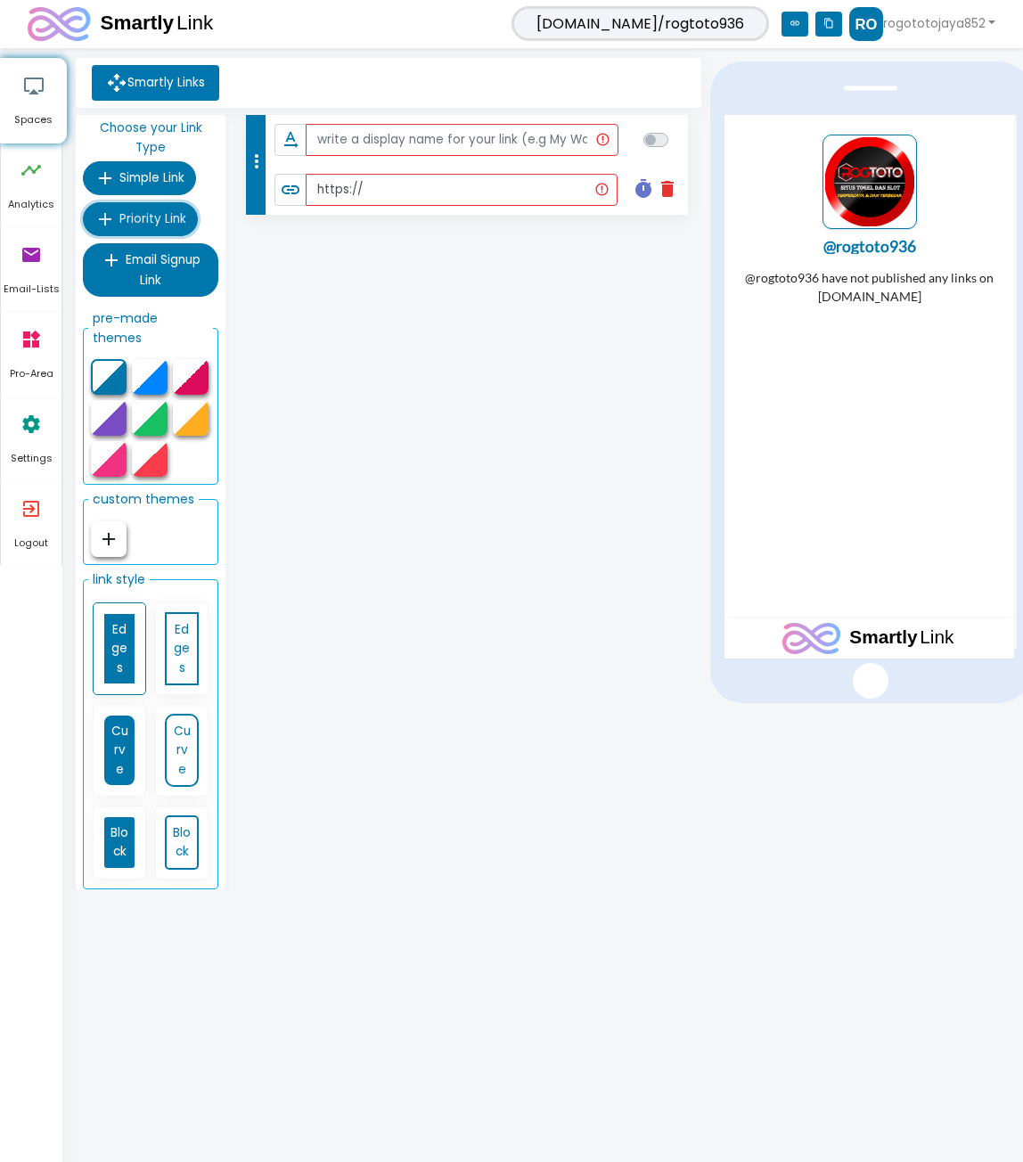
click at [151, 216] on span "Priority Link" at bounding box center [152, 218] width 67 height 17
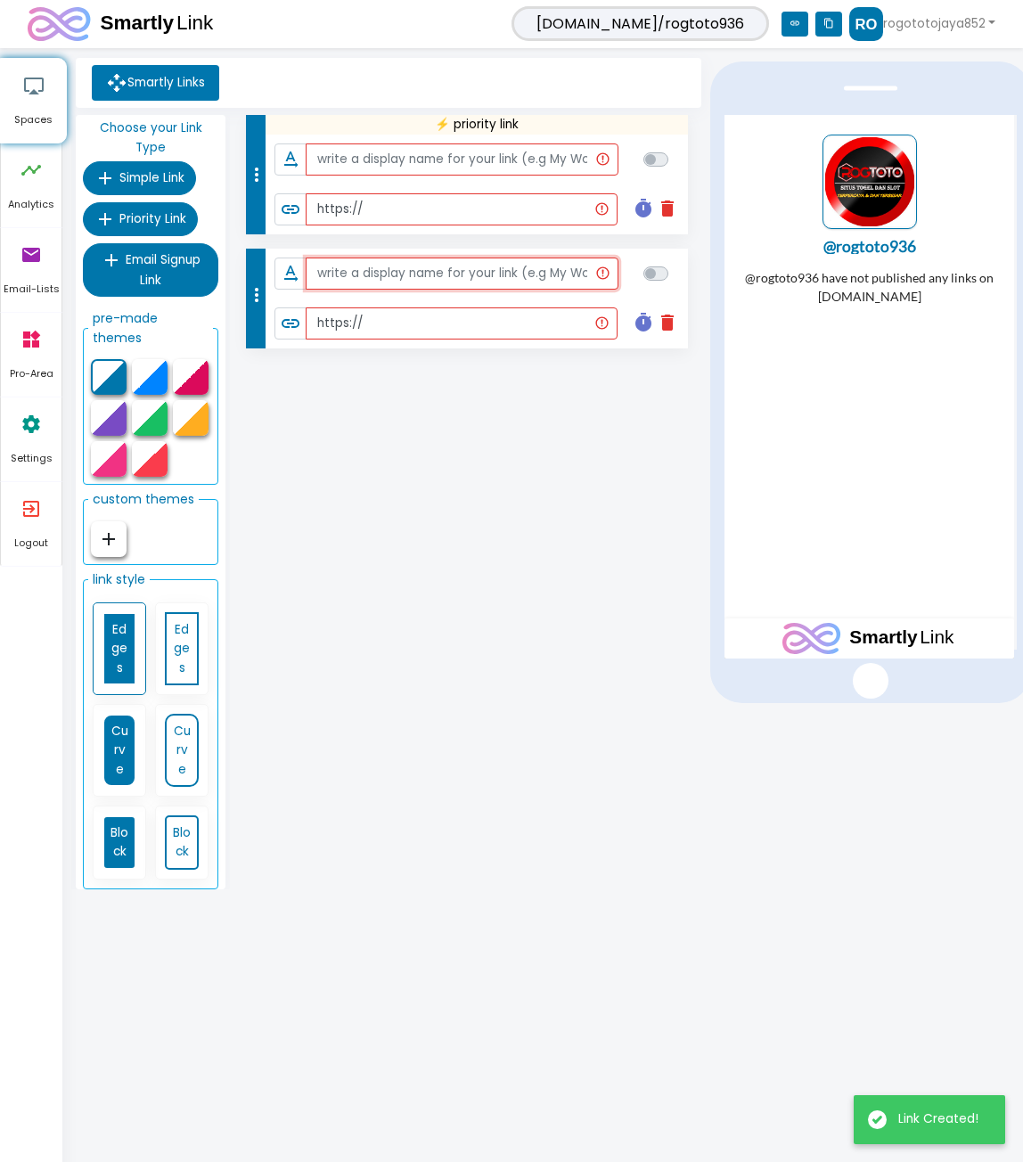
click at [395, 143] on div "more_vert ⚡ priority link text_rotation_none link https:// timer delete Schedul…" at bounding box center [467, 231] width 467 height 233
click at [421, 318] on input "https://" at bounding box center [462, 323] width 312 height 32
paste input "[URL][DOMAIN_NAME]"
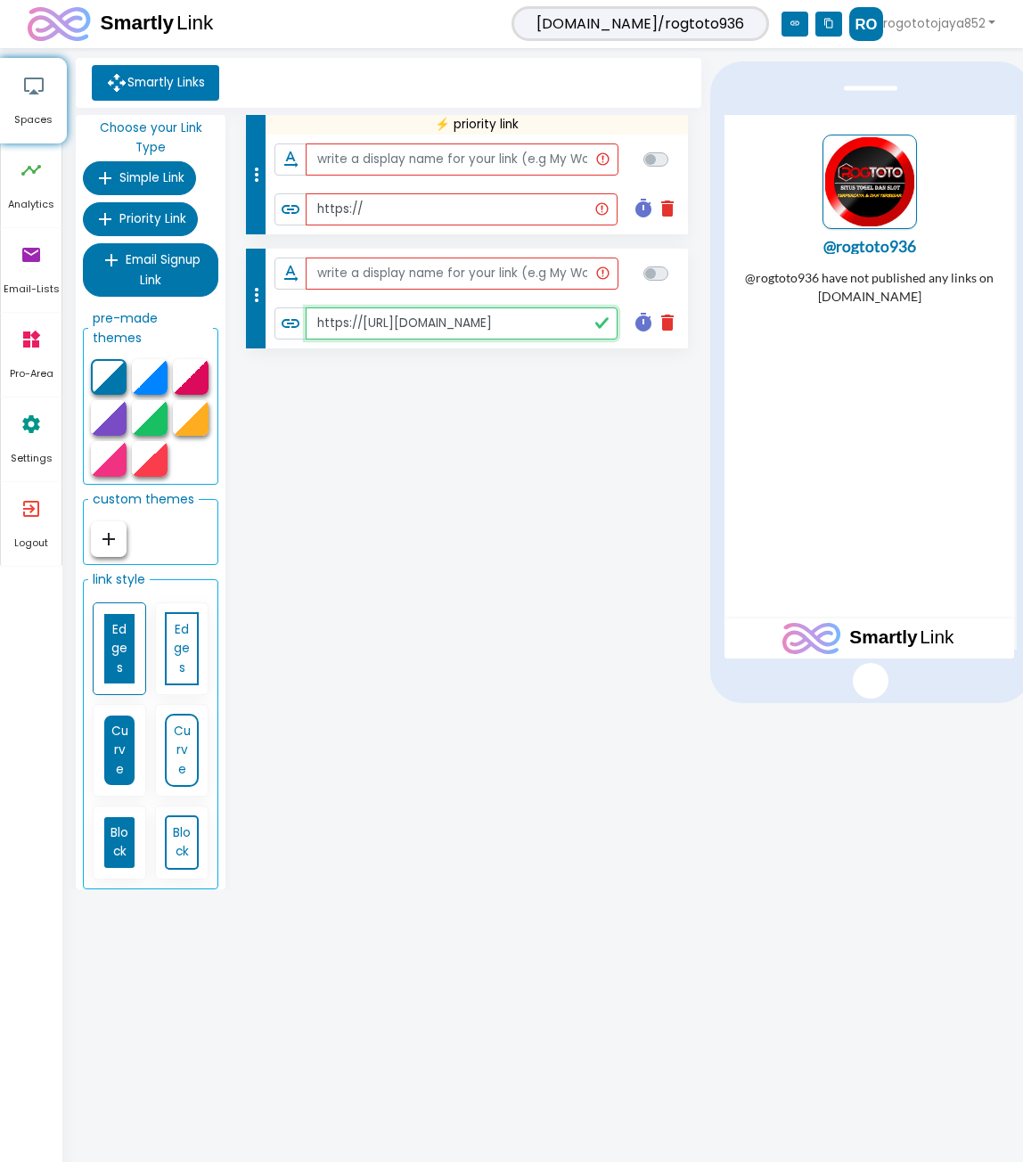
drag, startPoint x: 482, startPoint y: 313, endPoint x: 185, endPoint y: 313, distance: 296.8
click at [185, 313] on div "Choose your Link Type add Simple Link add Priority Link add Email Signup Link p…" at bounding box center [388, 506] width 635 height 782
paste input "text"
type input "[URL][DOMAIN_NAME]"
click at [449, 274] on input "text" at bounding box center [462, 274] width 313 height 32
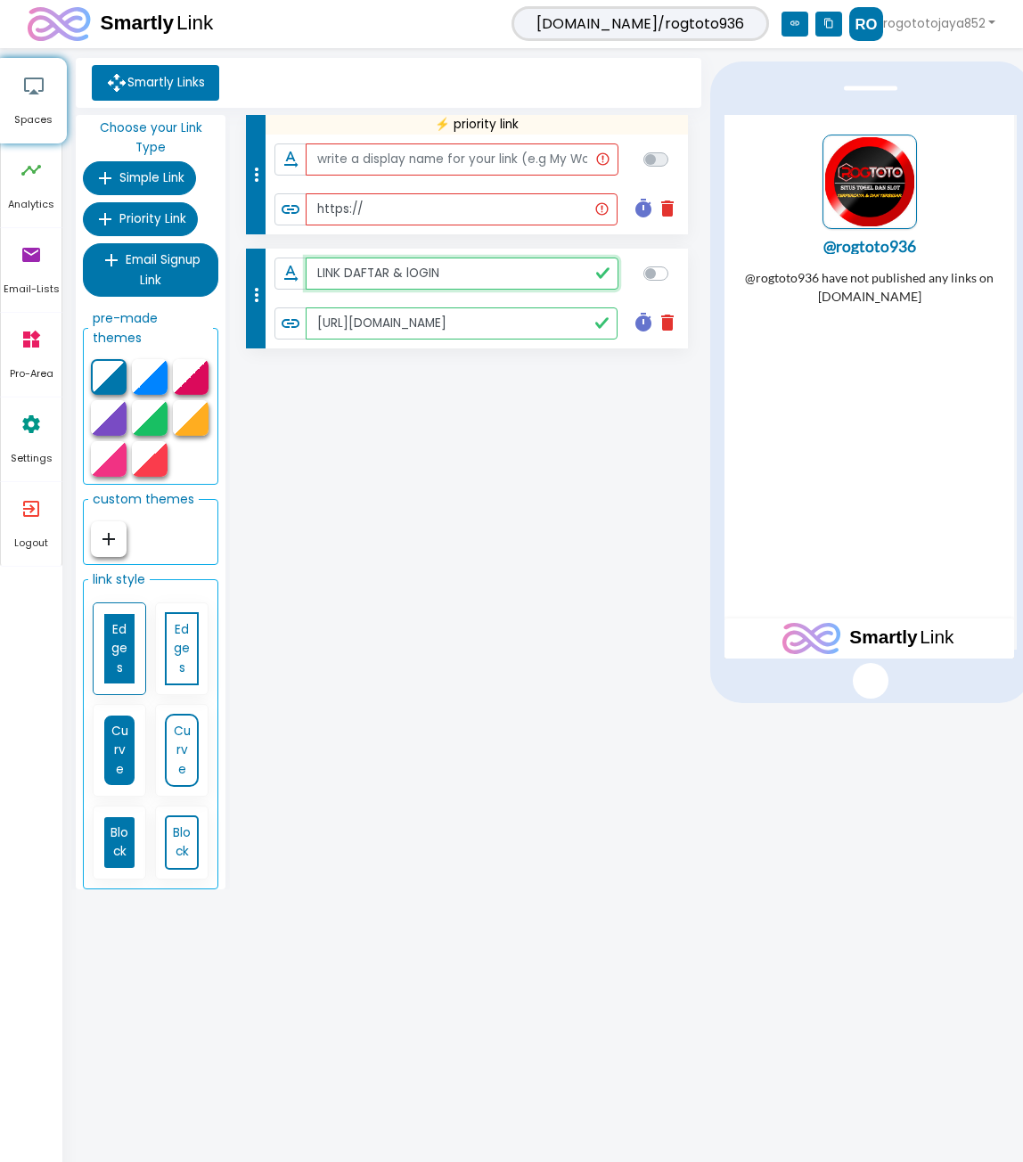
type input "LINK DAFTAR & lOGIN"
checkbox input "true"
click at [496, 365] on div "more_vert ⚡ priority link text_rotation_none link https:// timer delete Schedul…" at bounding box center [468, 506] width 476 height 782
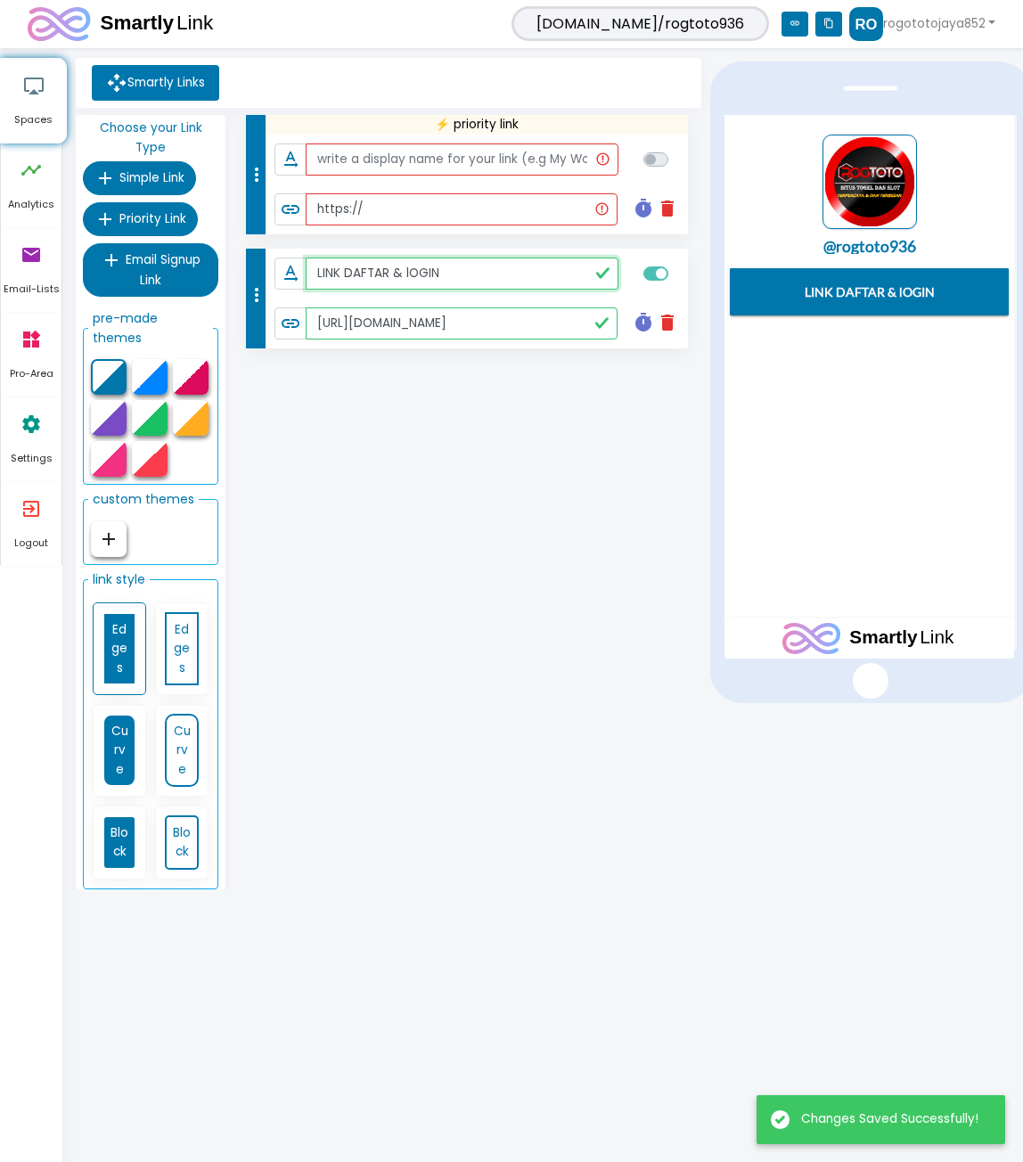
click at [407, 265] on input "LINK DAFTAR & lOGIN" at bounding box center [462, 274] width 313 height 32
type input "LINK DAFTAR & LOGIN"
click at [430, 373] on div "more_vert ⚡ priority link text_rotation_none link https:// timer delete Schedul…" at bounding box center [468, 506] width 476 height 782
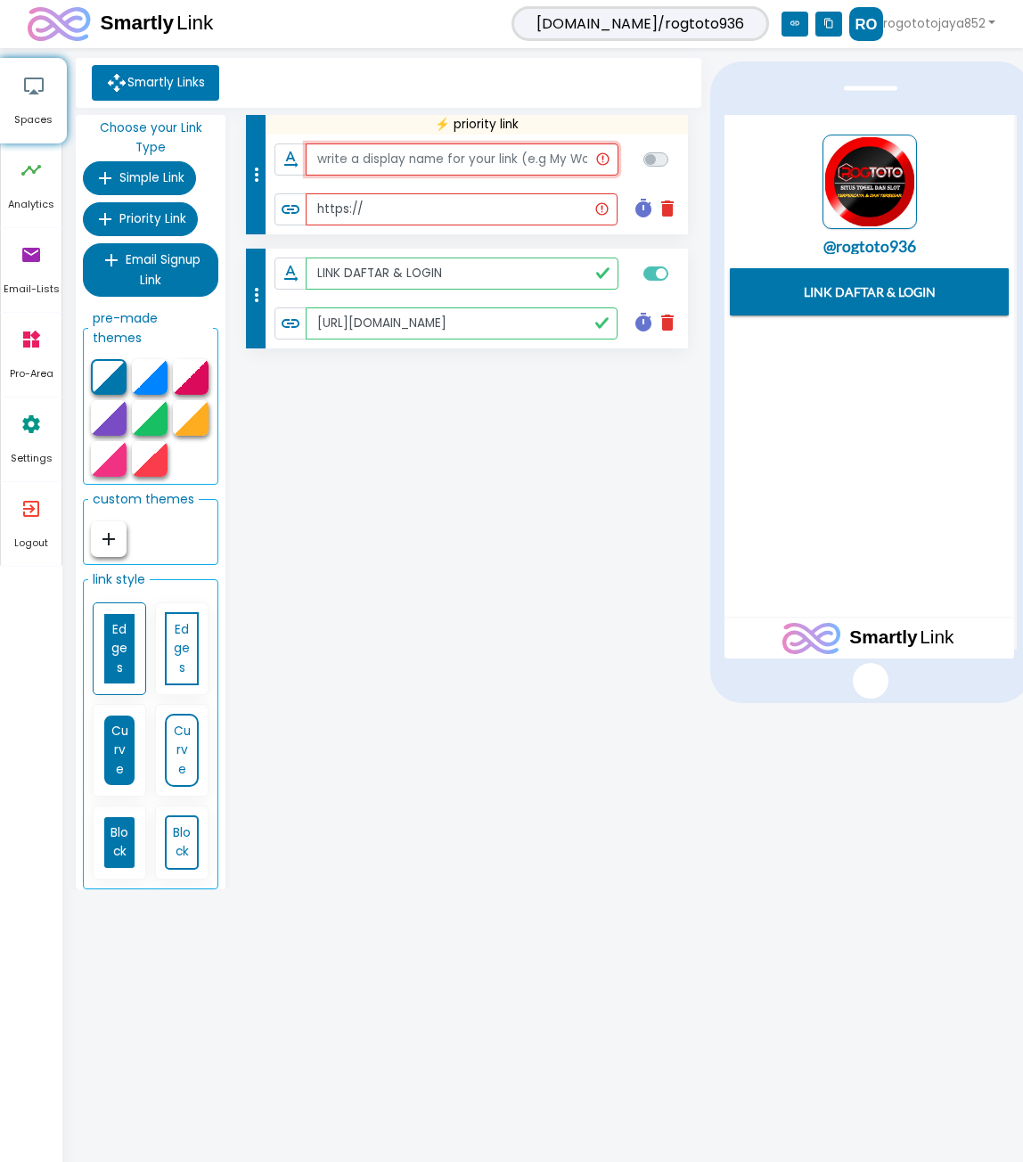
click at [455, 164] on input "text" at bounding box center [462, 159] width 313 height 32
click at [469, 197] on input "https://" at bounding box center [462, 209] width 312 height 32
drag, startPoint x: 433, startPoint y: 206, endPoint x: 274, endPoint y: 215, distance: 158.9
click at [274, 215] on div "link https://" at bounding box center [445, 209] width 343 height 32
paste input "[DOMAIN_NAME]/"
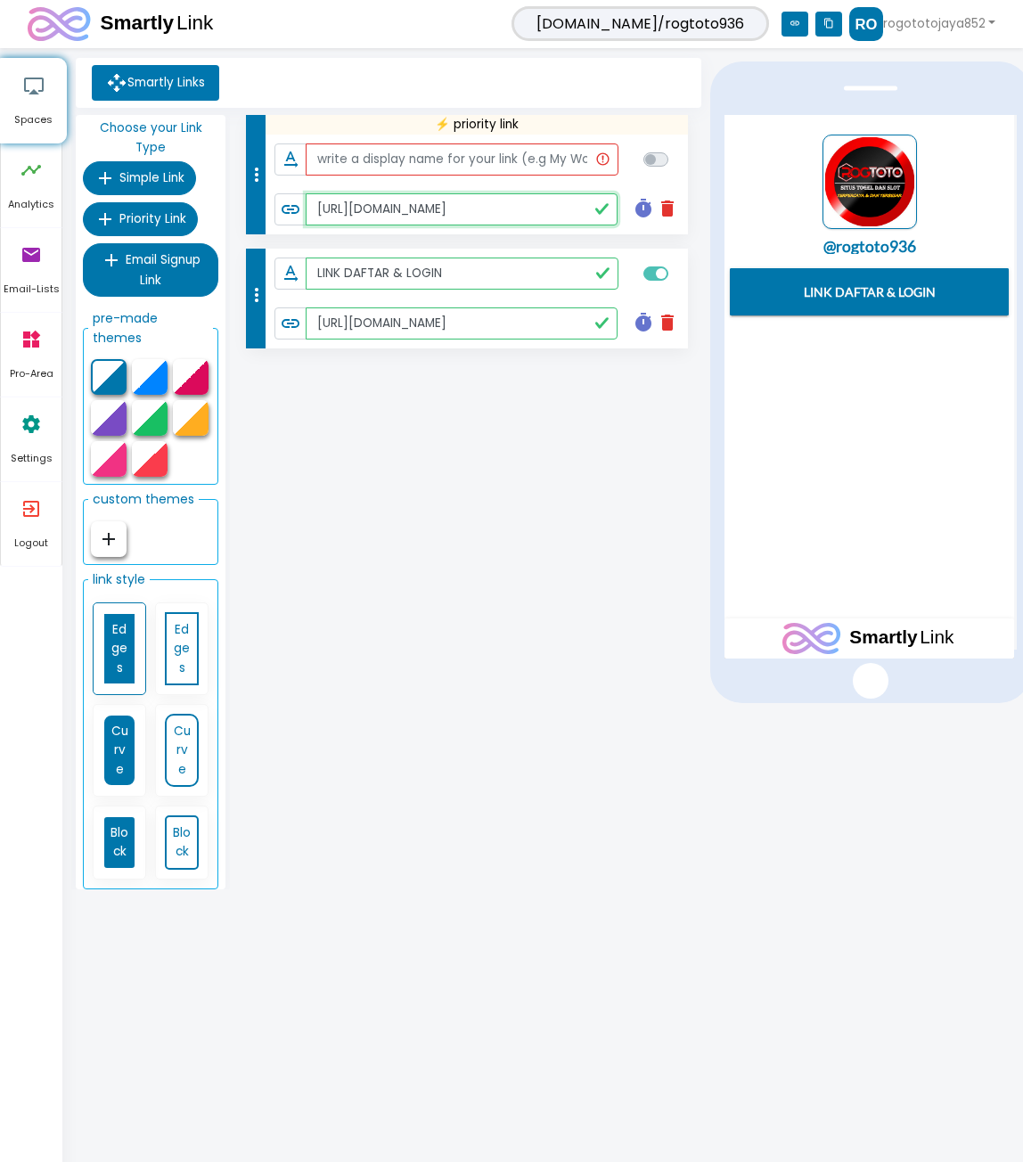
type input "[URL][DOMAIN_NAME]"
click at [397, 162] on input "text" at bounding box center [462, 159] width 313 height 32
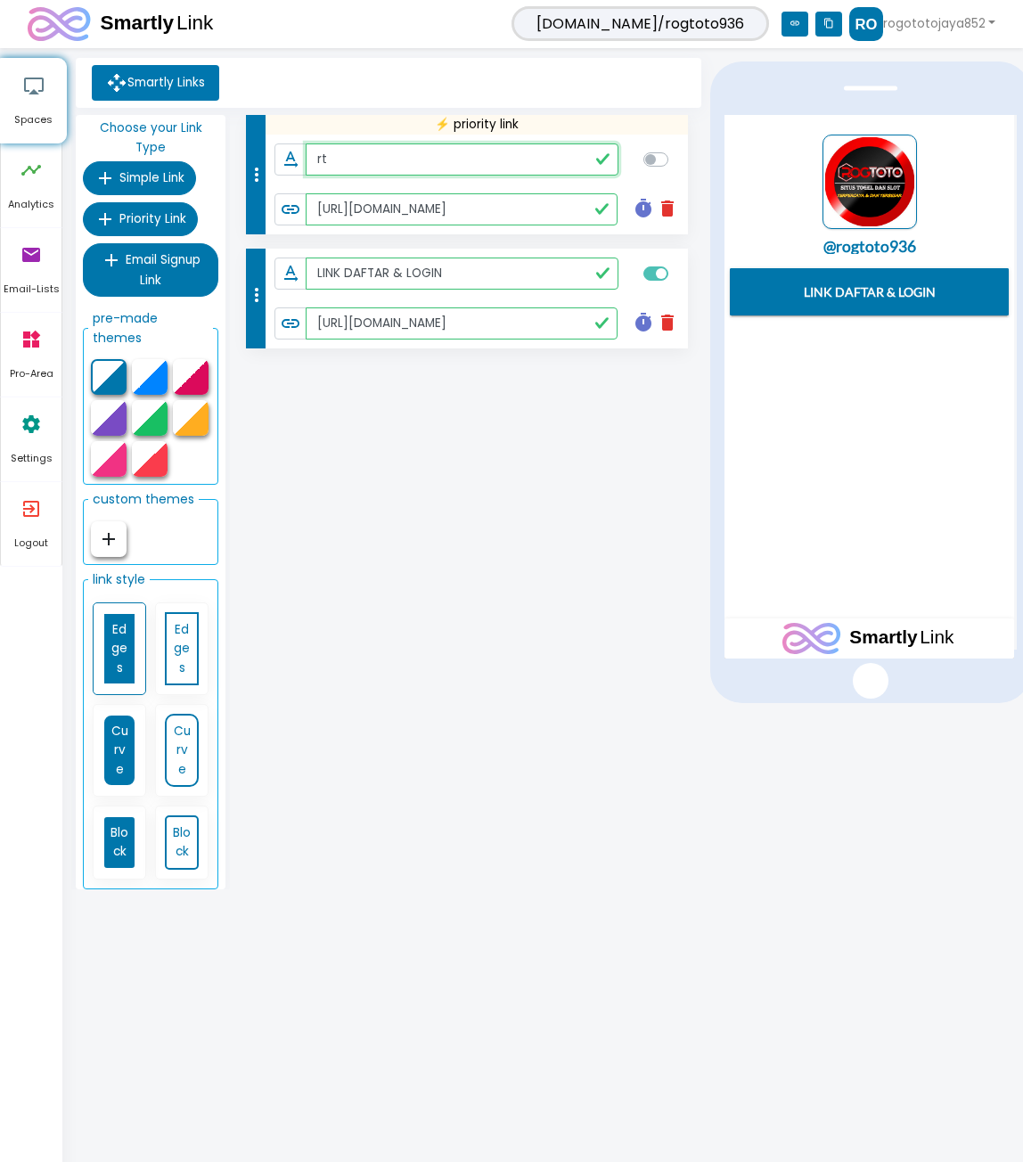
type input "r"
type input "RTP GACOR"
checkbox input "true"
click at [151, 175] on span "Simple Link" at bounding box center [151, 177] width 65 height 17
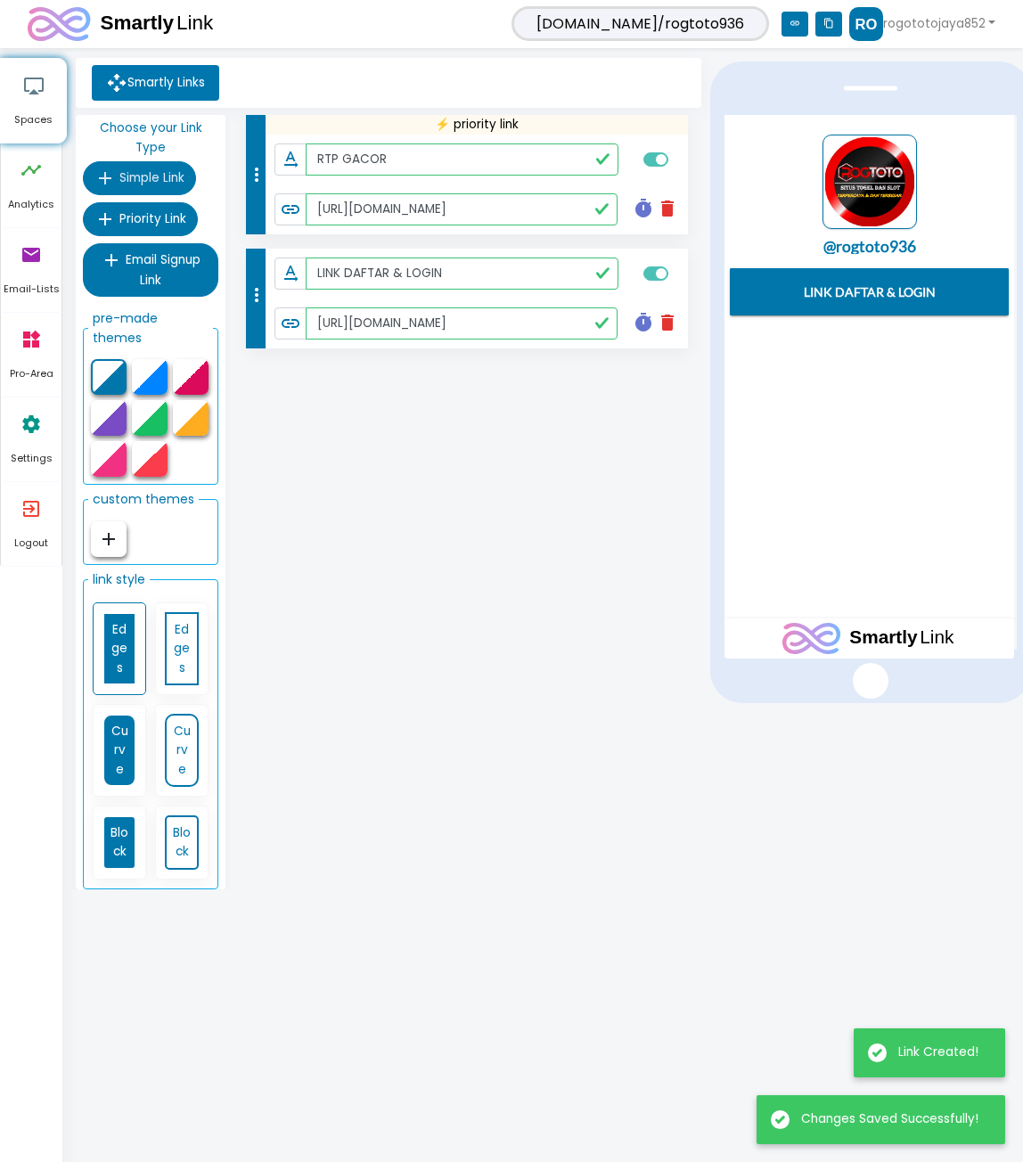
type input "RTP GACOR"
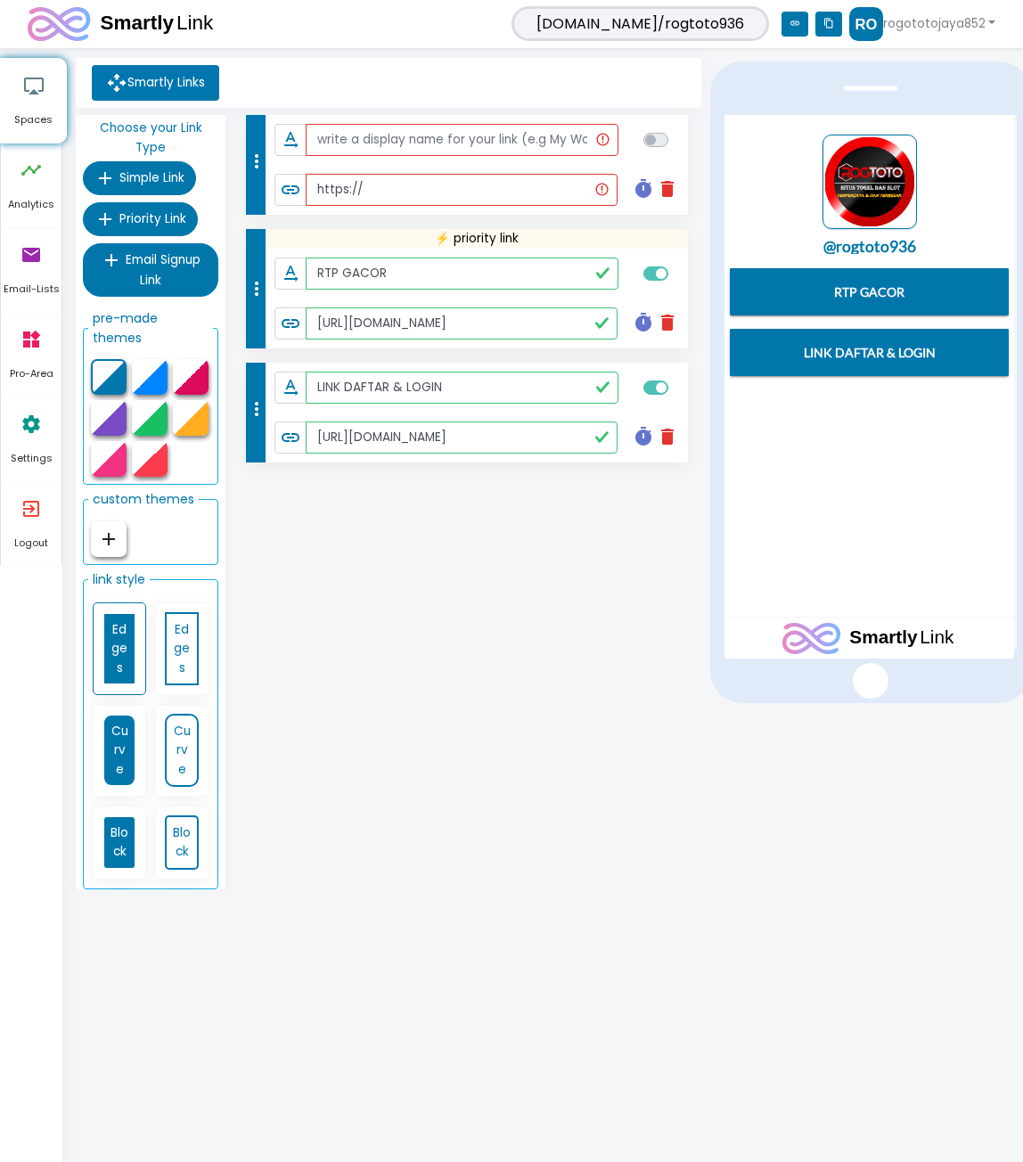
click at [671, 187] on icon "delete" at bounding box center [667, 188] width 21 height 21
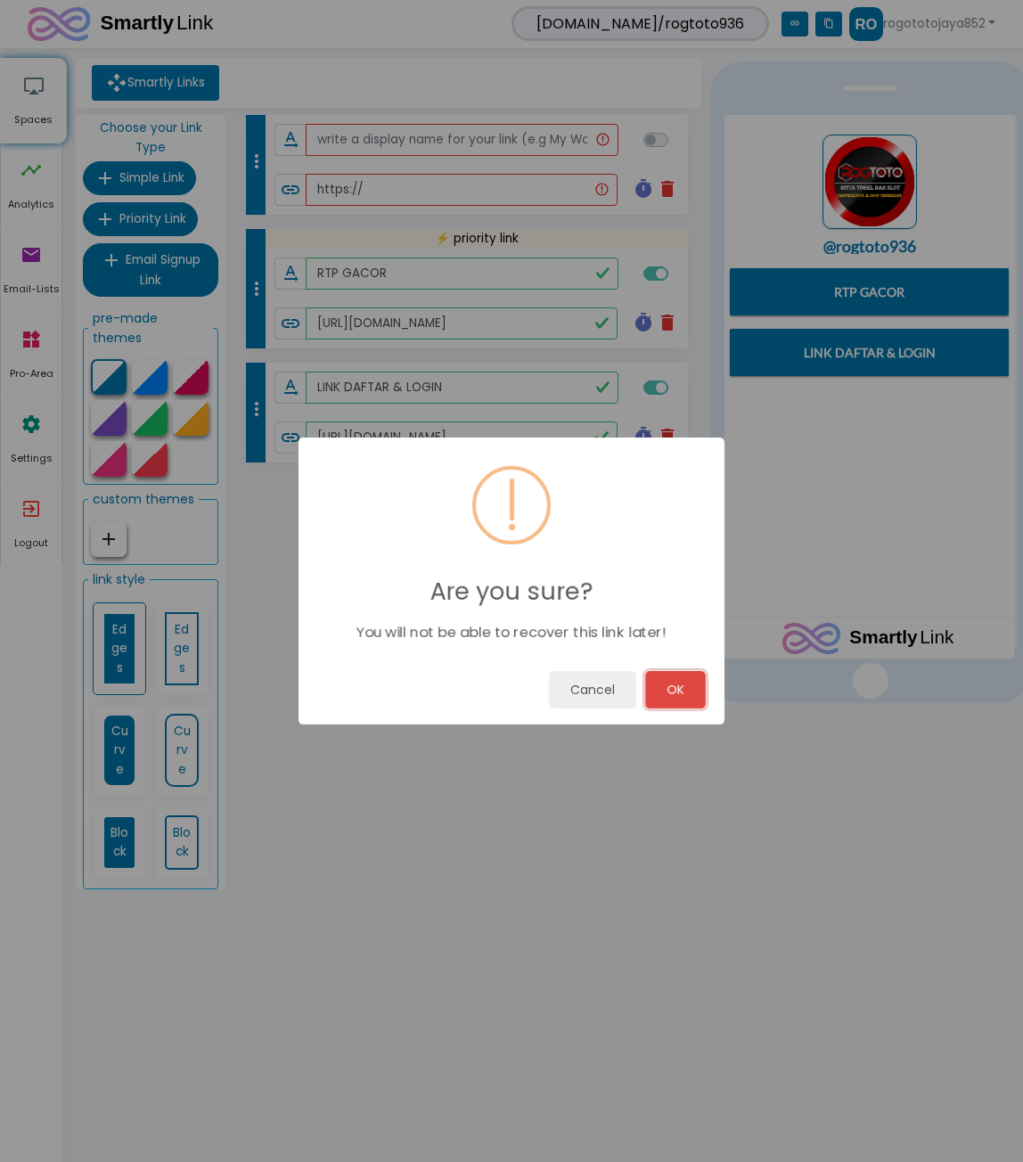
click at [676, 692] on button "OK" at bounding box center [675, 689] width 61 height 37
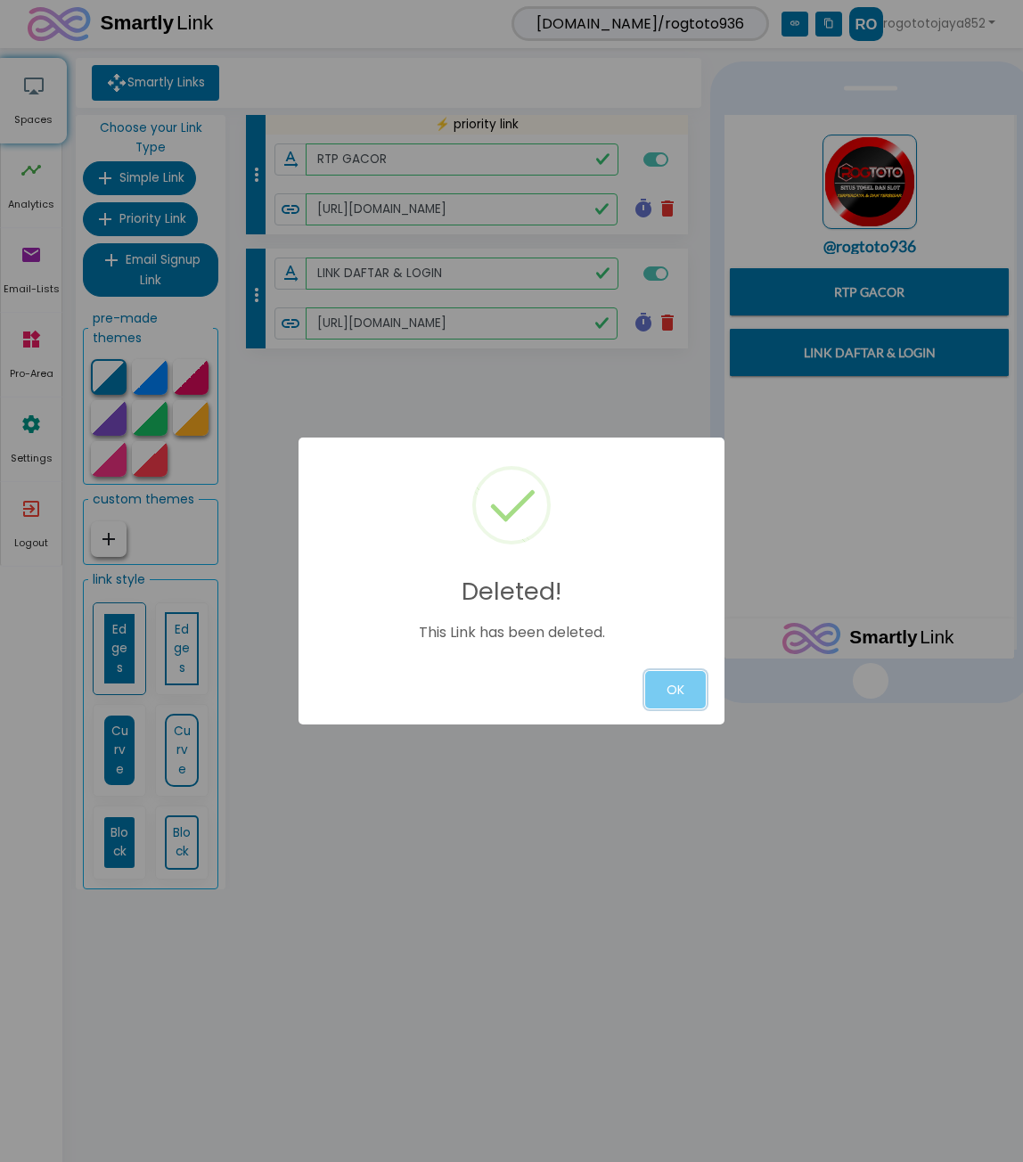
click at [648, 684] on button "OK" at bounding box center [675, 689] width 61 height 37
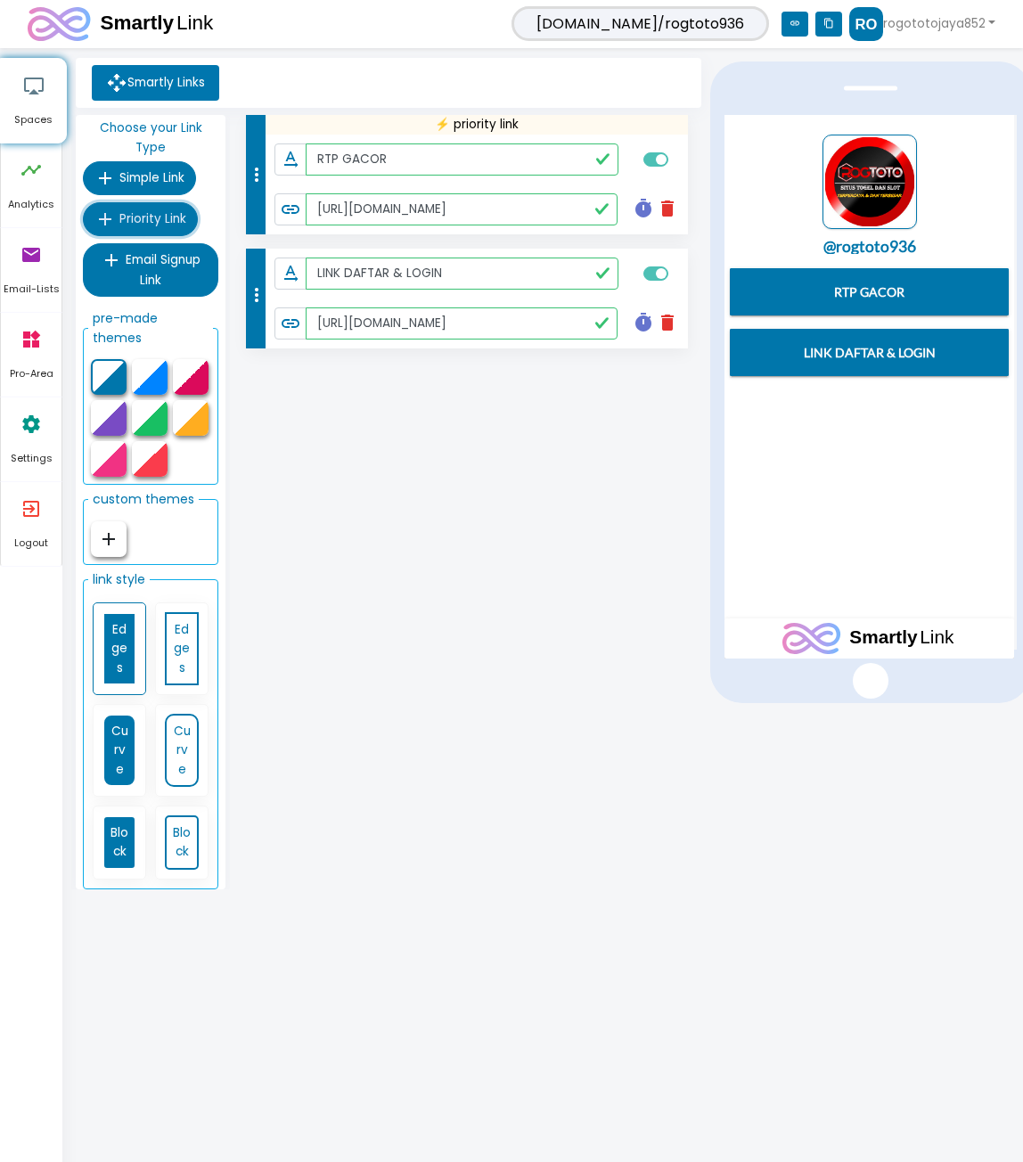
click at [147, 213] on span "Priority Link" at bounding box center [152, 218] width 67 height 17
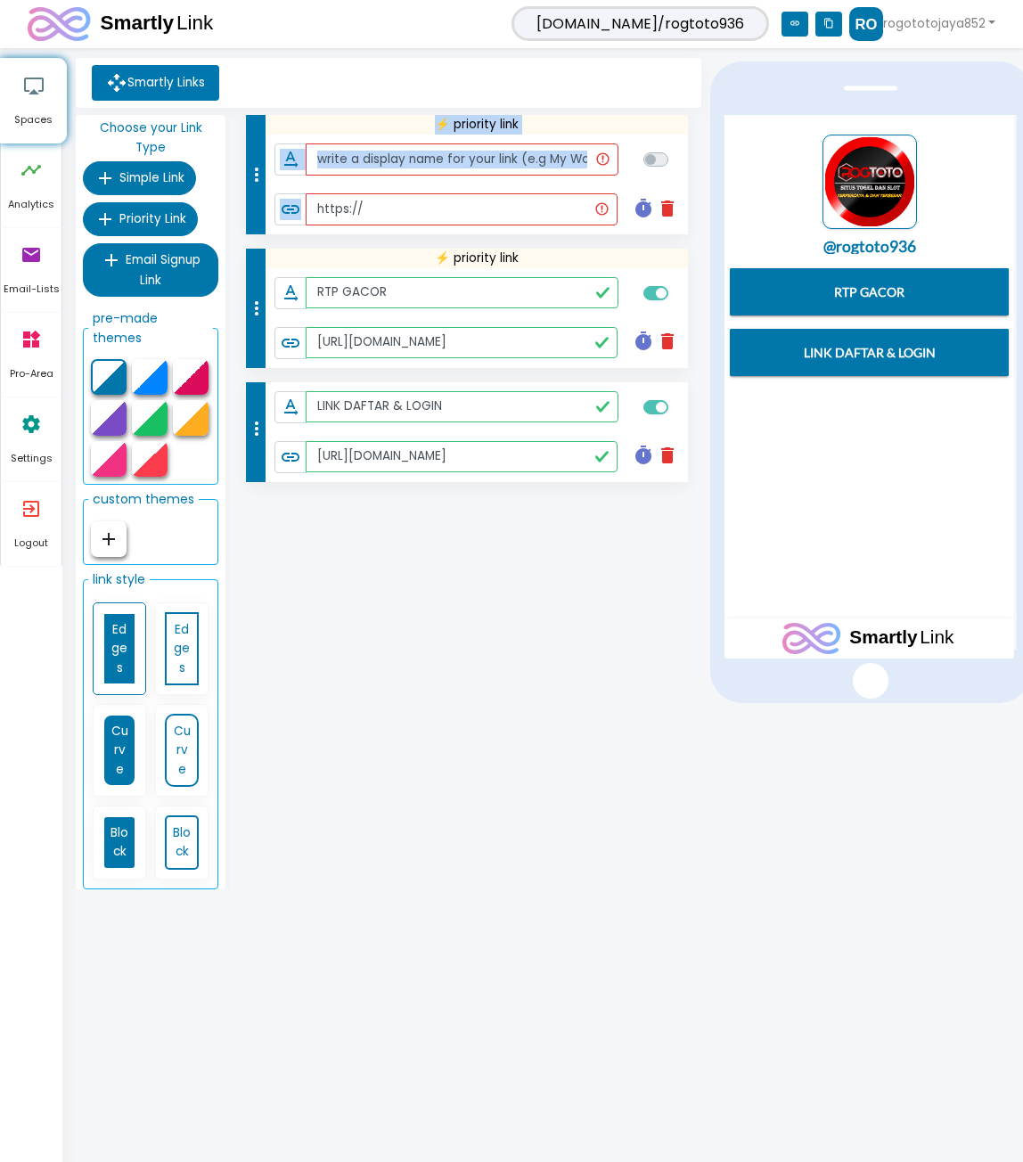
drag, startPoint x: 475, startPoint y: 193, endPoint x: 264, endPoint y: 201, distance: 211.4
click at [264, 201] on ul "more_vert ⚡ priority link text_rotation_none link https:// timer delete Schedul…" at bounding box center [468, 174] width 440 height 119
click at [478, 209] on input "https://" at bounding box center [462, 209] width 312 height 32
click at [437, 209] on input "https://" at bounding box center [462, 209] width 312 height 32
click at [444, 152] on input "text" at bounding box center [462, 159] width 313 height 32
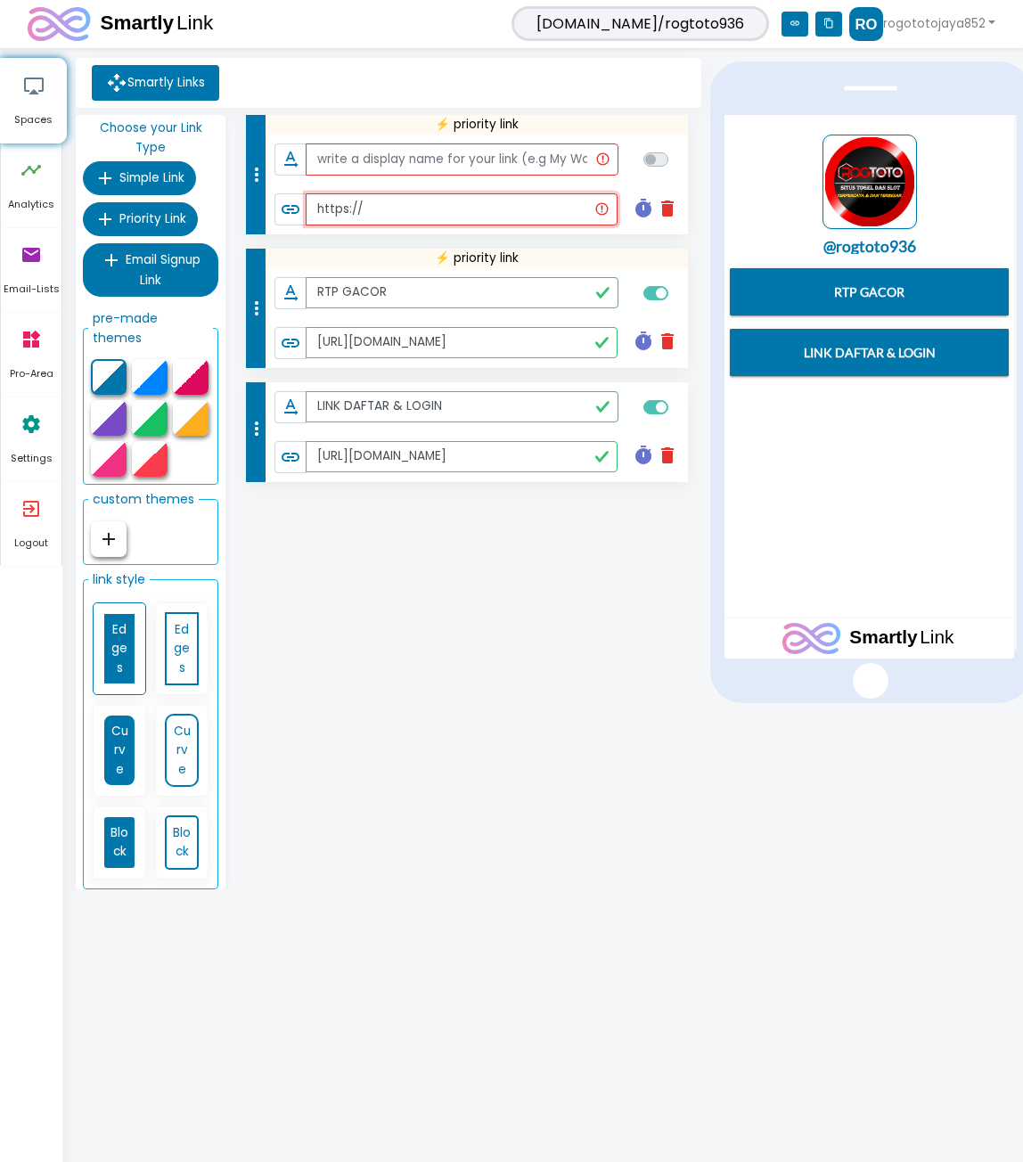
drag, startPoint x: 433, startPoint y: 201, endPoint x: 345, endPoint y: 194, distance: 88.4
click at [284, 196] on div "link https://" at bounding box center [445, 209] width 343 height 32
paste input "[DOMAIN_NAME]/"
type input "[URL][DOMAIN_NAME]"
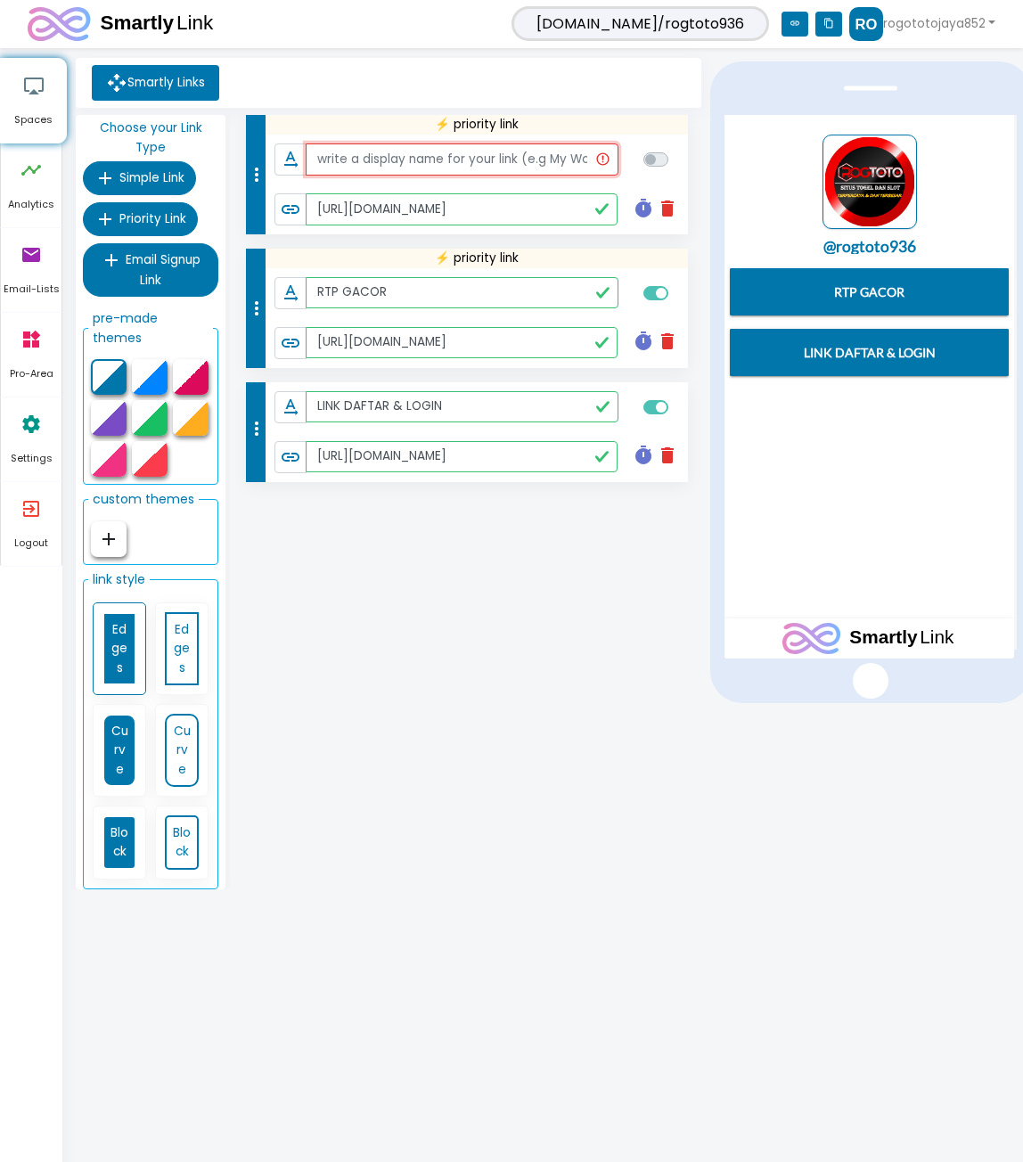
click at [420, 160] on input "text" at bounding box center [462, 159] width 313 height 32
type input "p"
type input "PREDIKSI TOGEL"
checkbox input "true"
click at [511, 605] on div "more_vert ⚡ priority link text_rotation_none PREDIKSI TOGEL link [URL][DOMAIN_N…" at bounding box center [468, 506] width 476 height 782
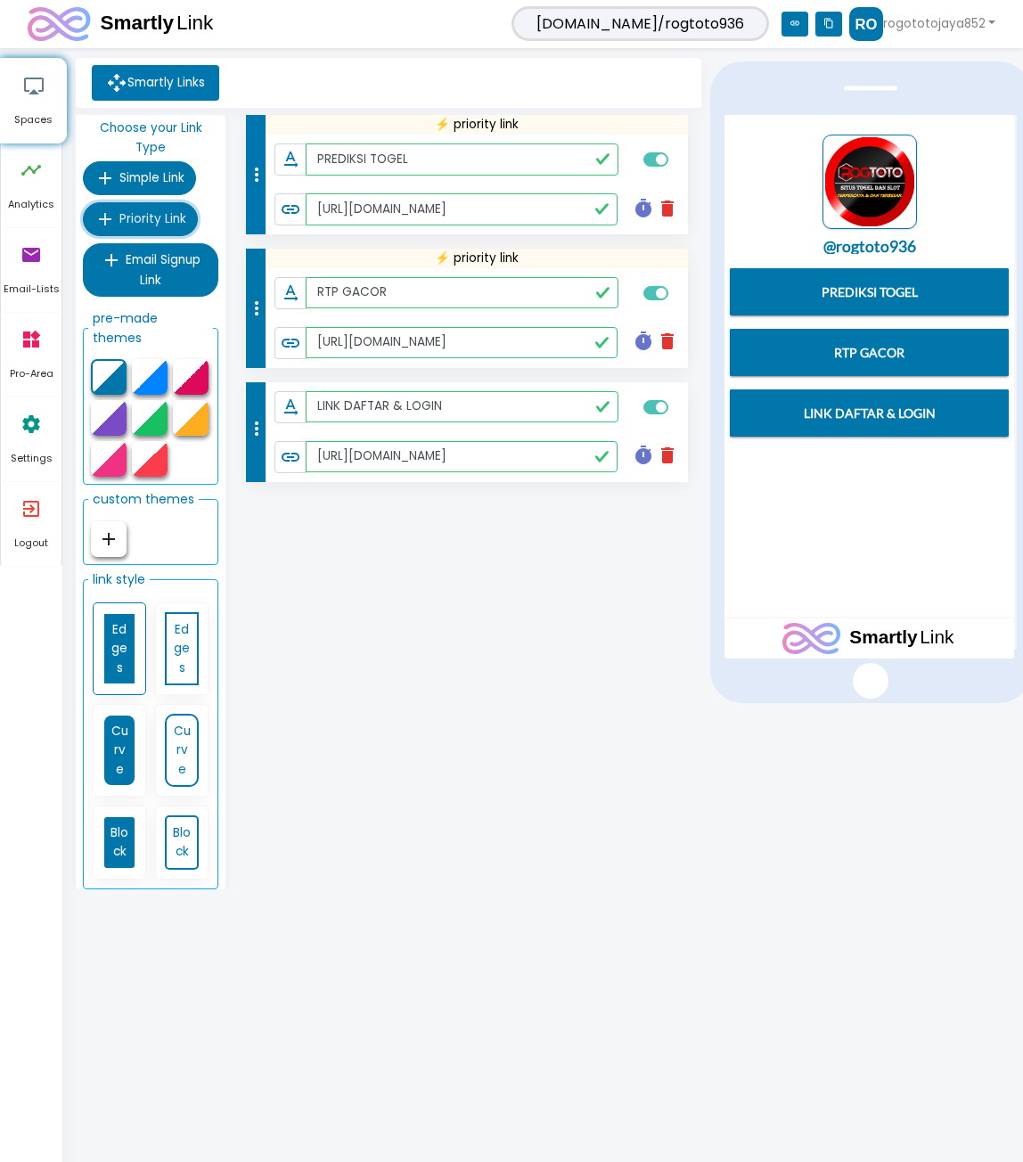
click at [148, 211] on span "Priority Link" at bounding box center [152, 218] width 67 height 17
type input "PREDIKSI TOGEL"
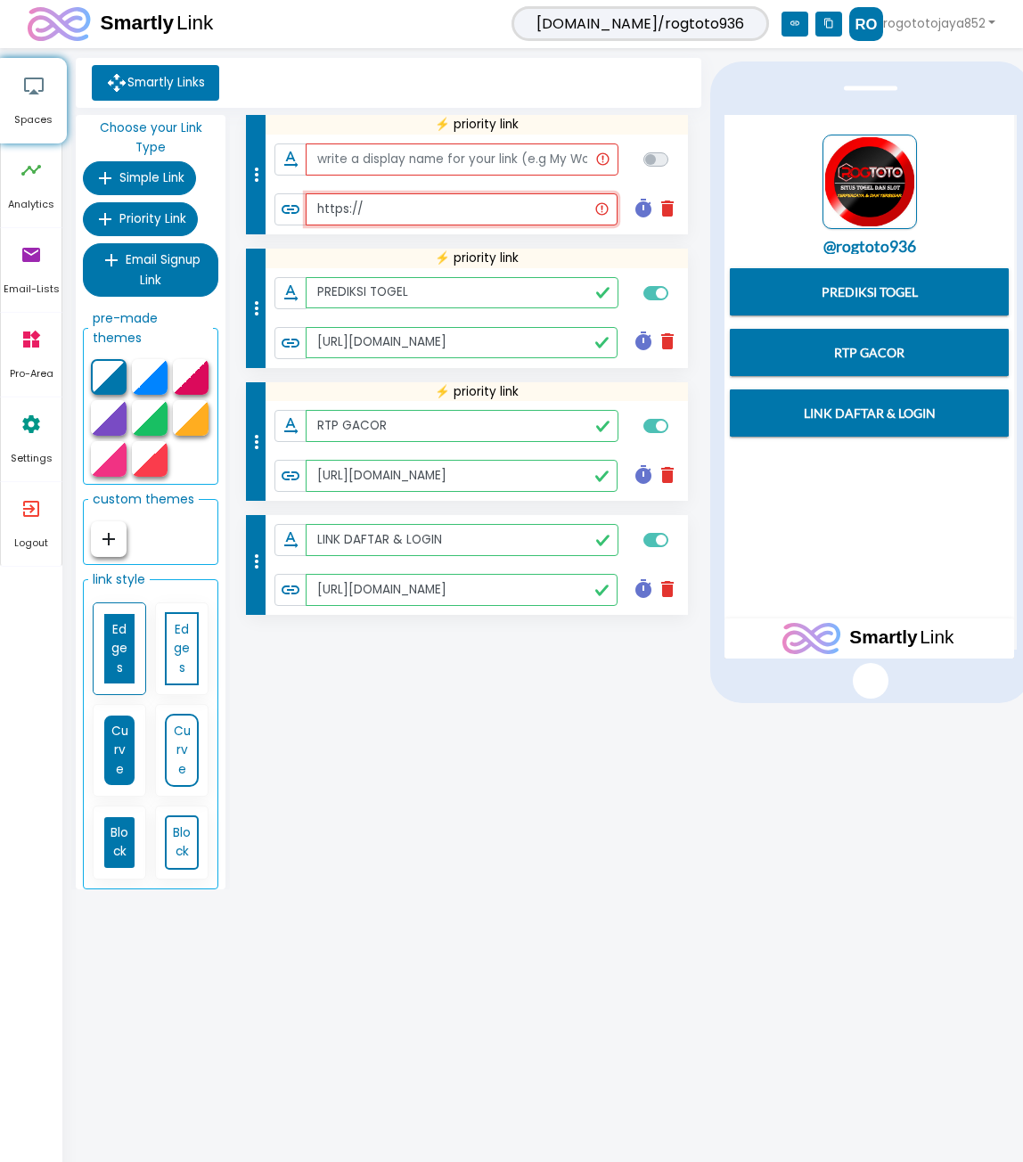
drag, startPoint x: 461, startPoint y: 207, endPoint x: 203, endPoint y: 193, distance: 257.9
click at [203, 193] on div "Choose your Link Type add Simple Link add Priority Link add Email Signup Link p…" at bounding box center [388, 506] width 635 height 782
paste input "[DOMAIN_NAME][URL]"
type input "[URL][DOMAIN_NAME]"
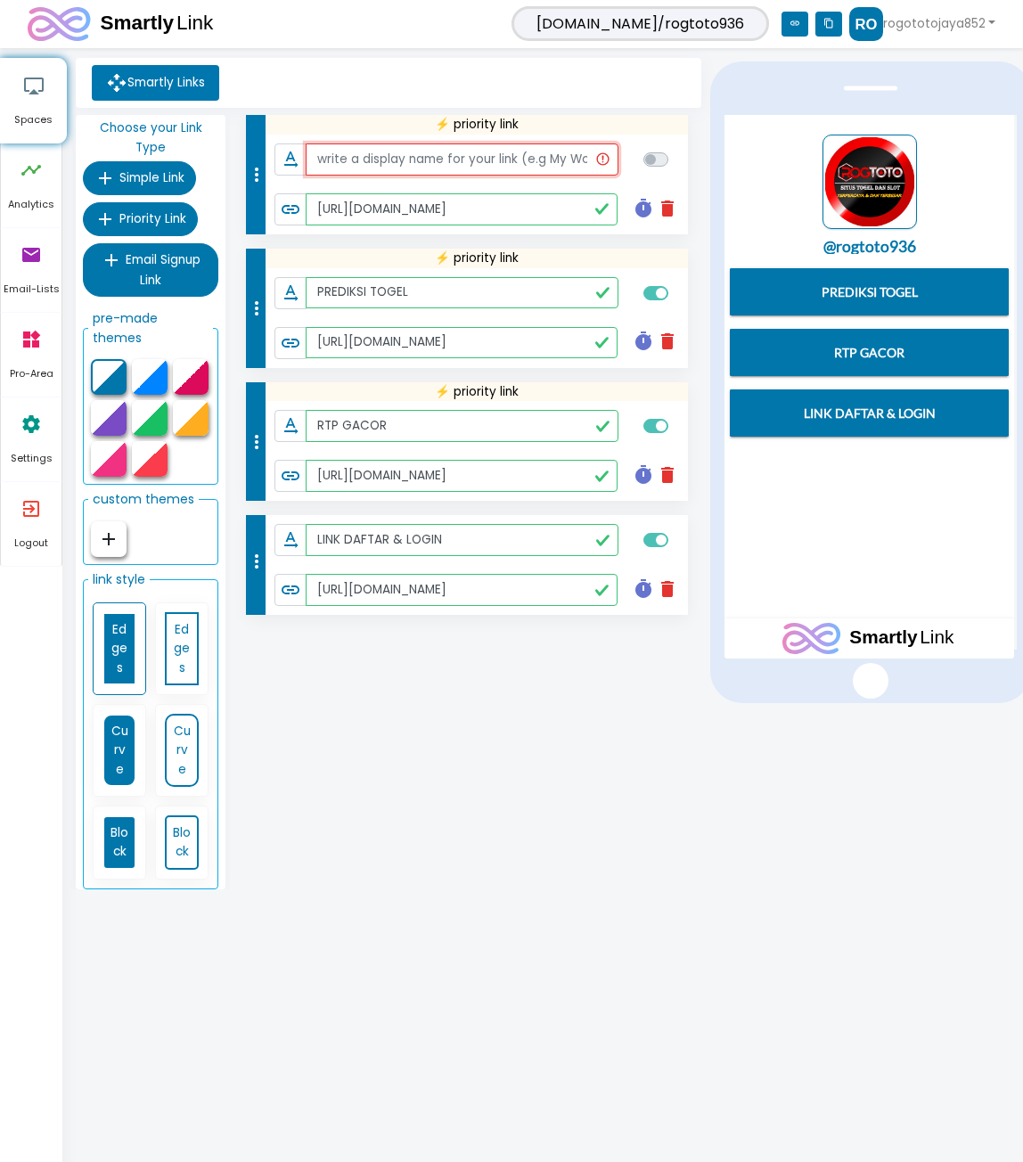
click at [417, 168] on input "text" at bounding box center [462, 159] width 313 height 32
type input "h"
type input "HUBUNGI KAMI"
checkbox input "true"
drag, startPoint x: 654, startPoint y: 637, endPoint x: 495, endPoint y: 575, distance: 171.3
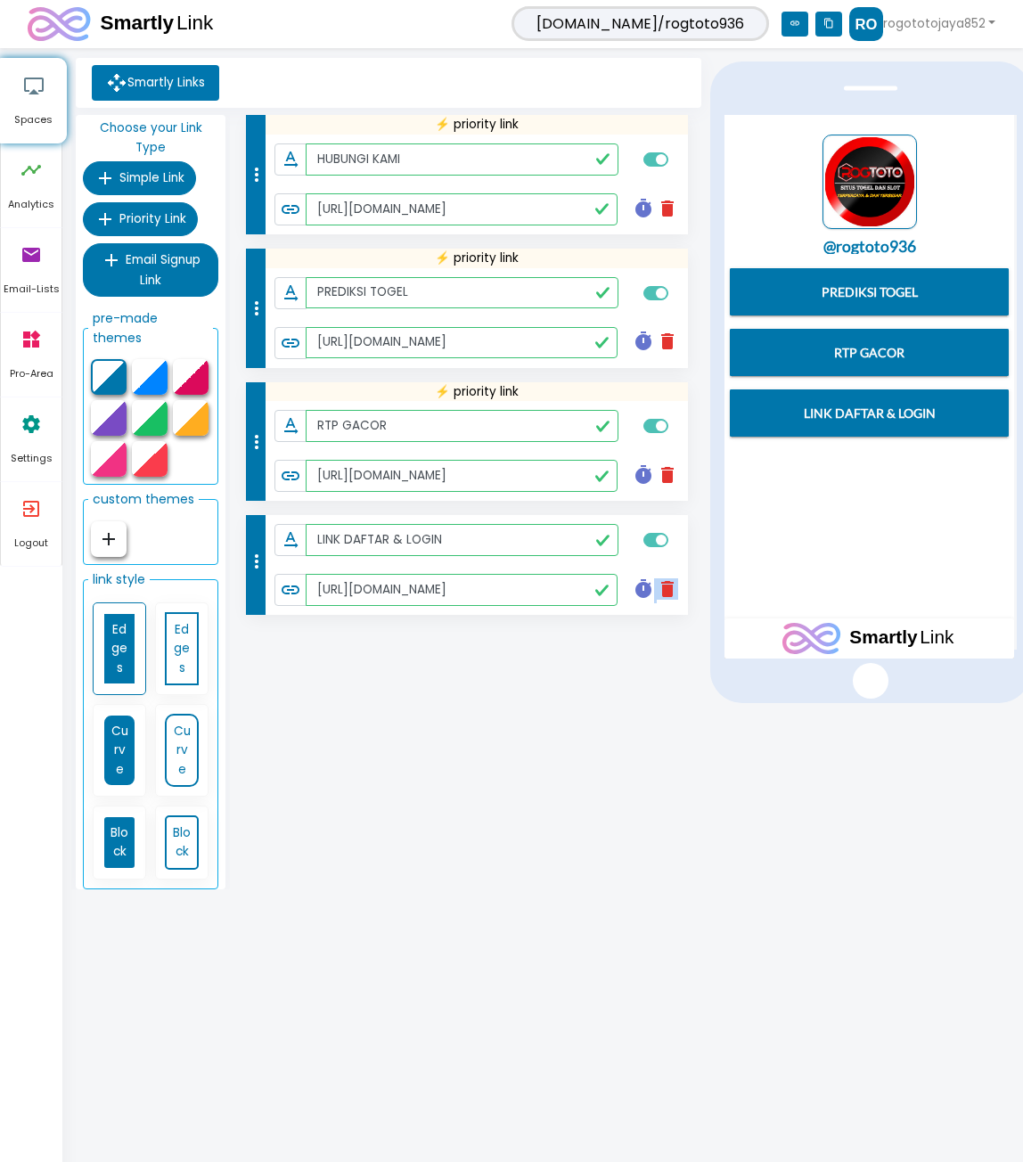
click at [653, 637] on div "more_vert ⚡ priority link text_rotation_none HUBUNGI KAMI link [URL][DOMAIN_NAM…" at bounding box center [468, 506] width 476 height 782
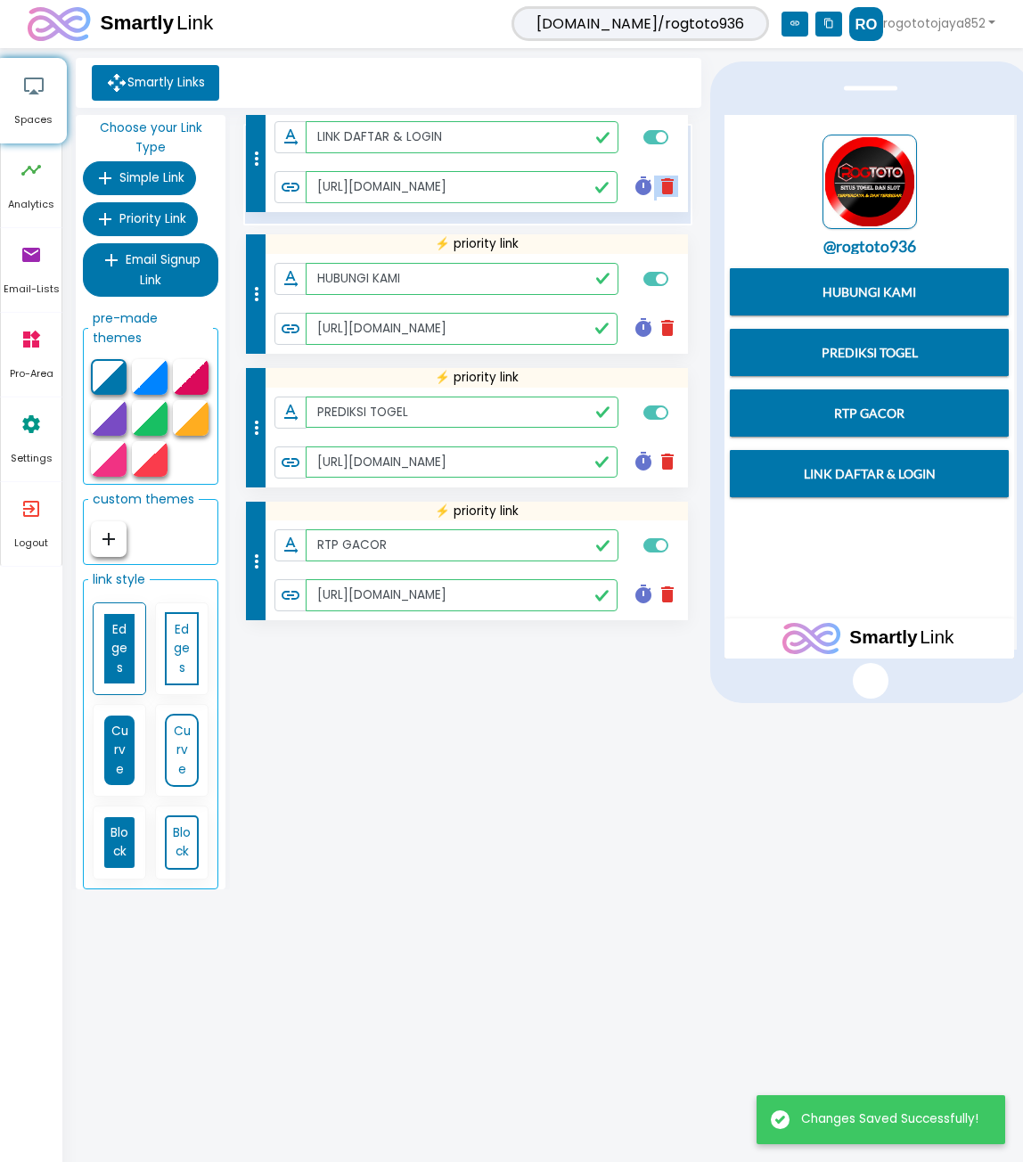
drag, startPoint x: 254, startPoint y: 569, endPoint x: 223, endPoint y: 166, distance: 404.0
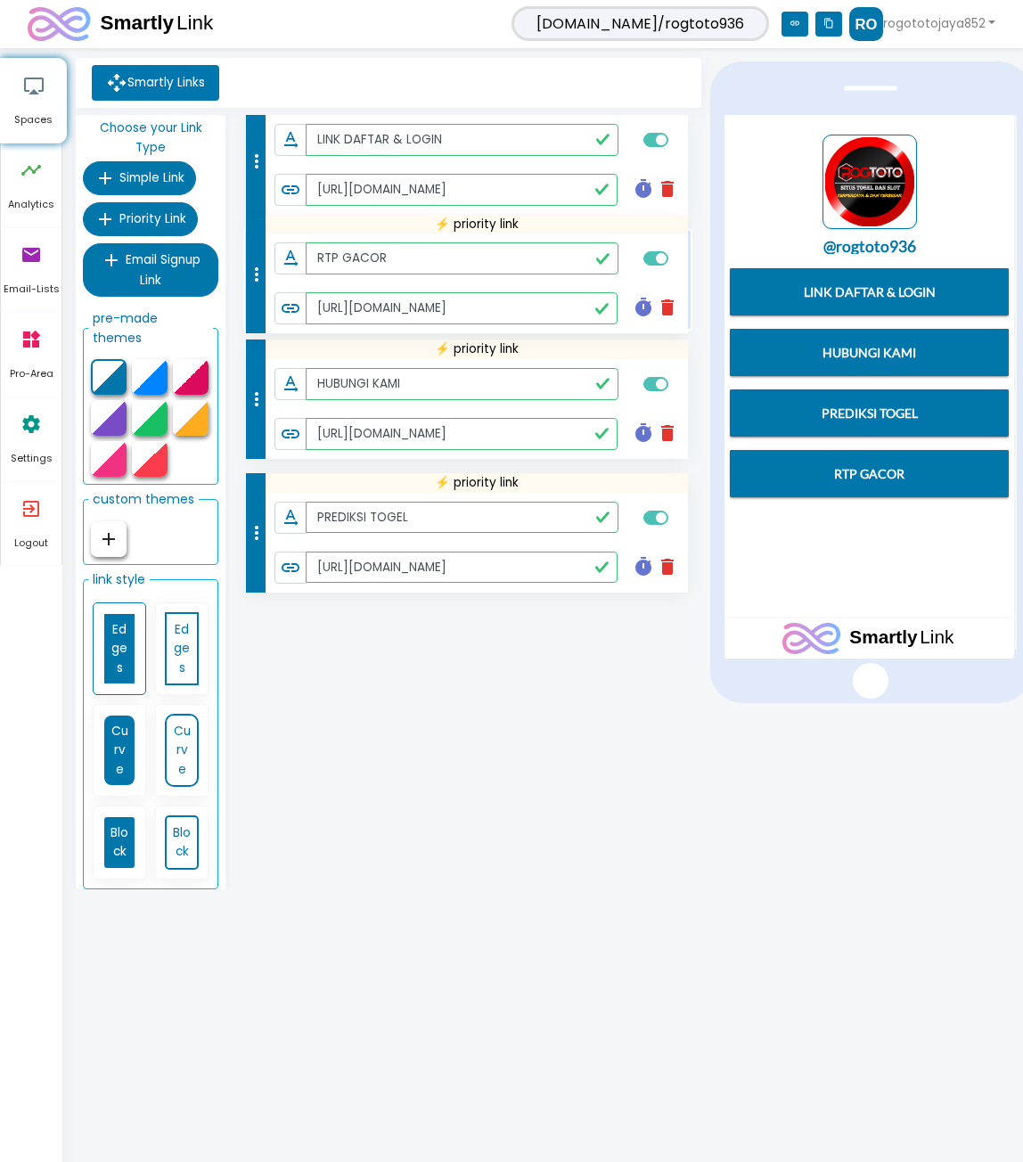
drag, startPoint x: 259, startPoint y: 556, endPoint x: 249, endPoint y: 274, distance: 281.8
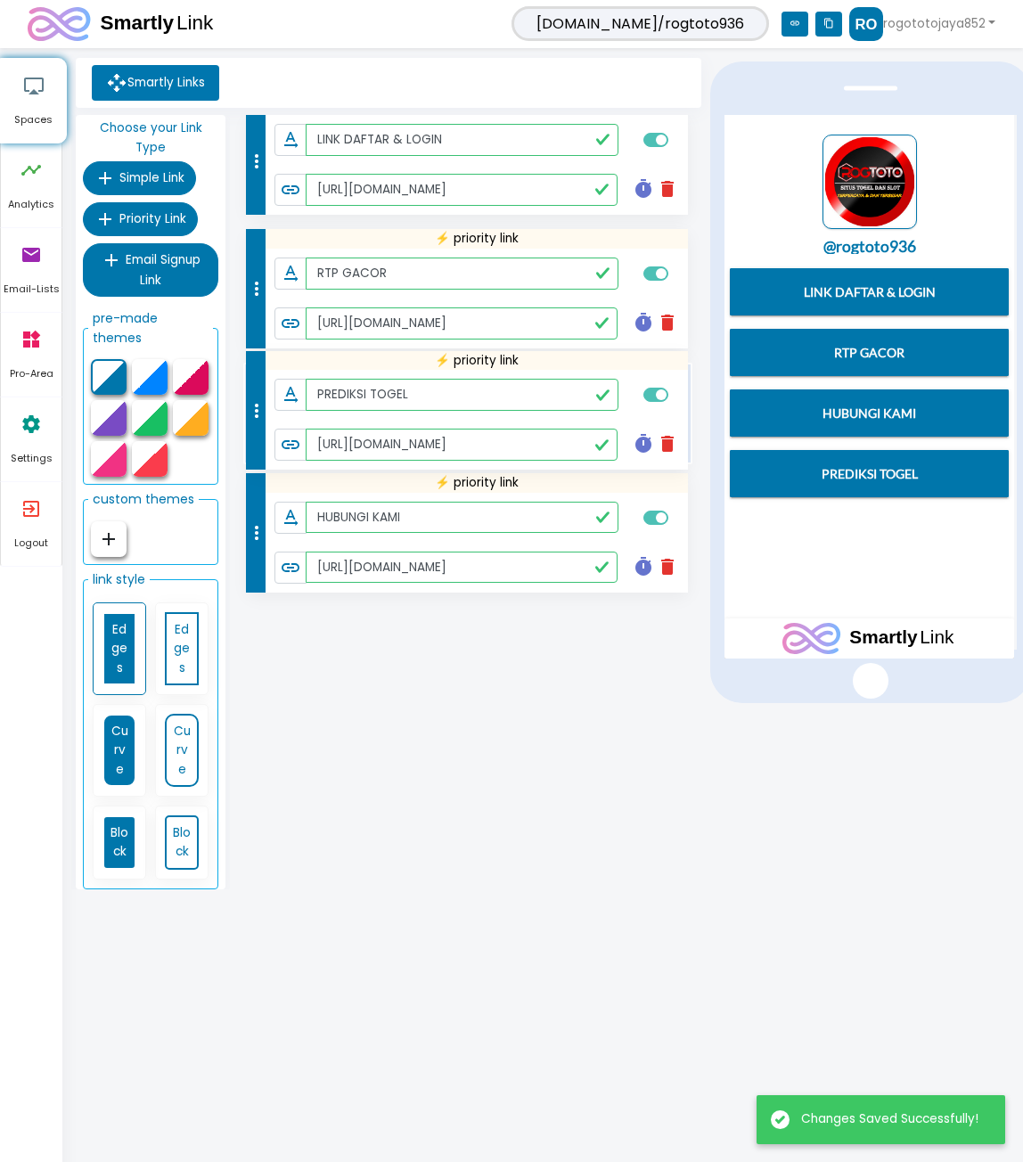
drag, startPoint x: 252, startPoint y: 555, endPoint x: 252, endPoint y: 410, distance: 145.3
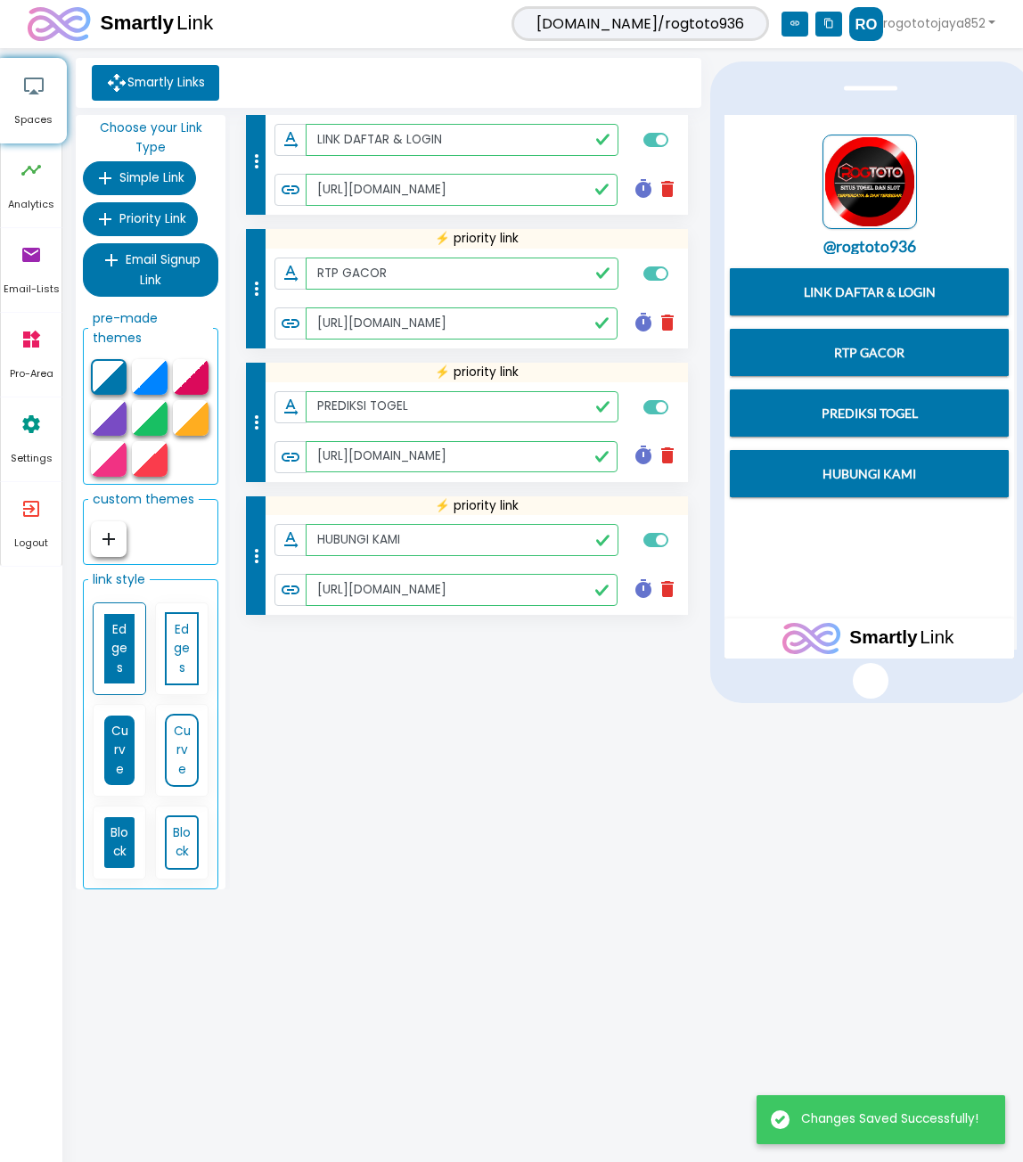
click at [184, 361] on div at bounding box center [191, 377] width 36 height 36
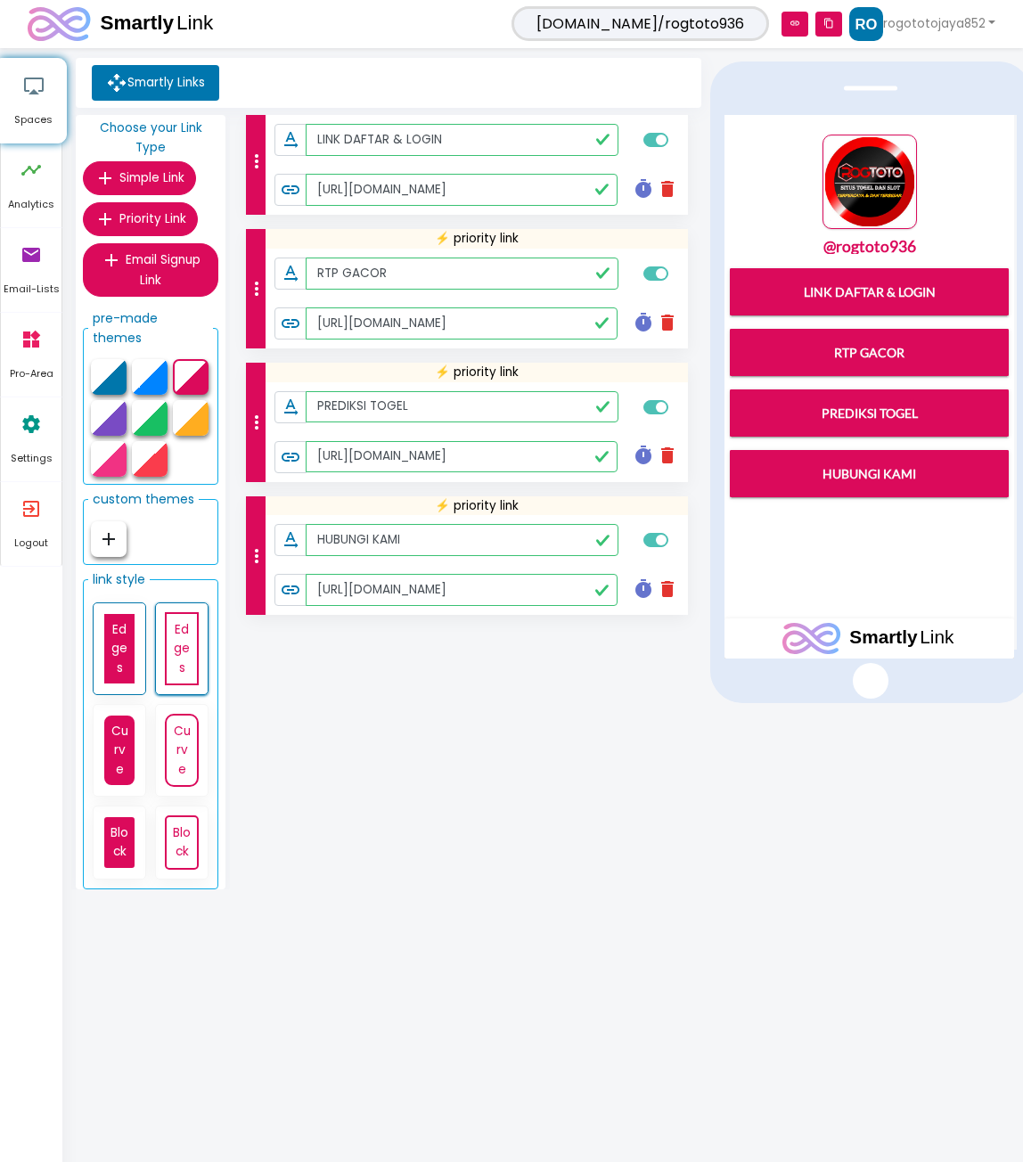
click at [181, 626] on link "Edges" at bounding box center [182, 648] width 34 height 73
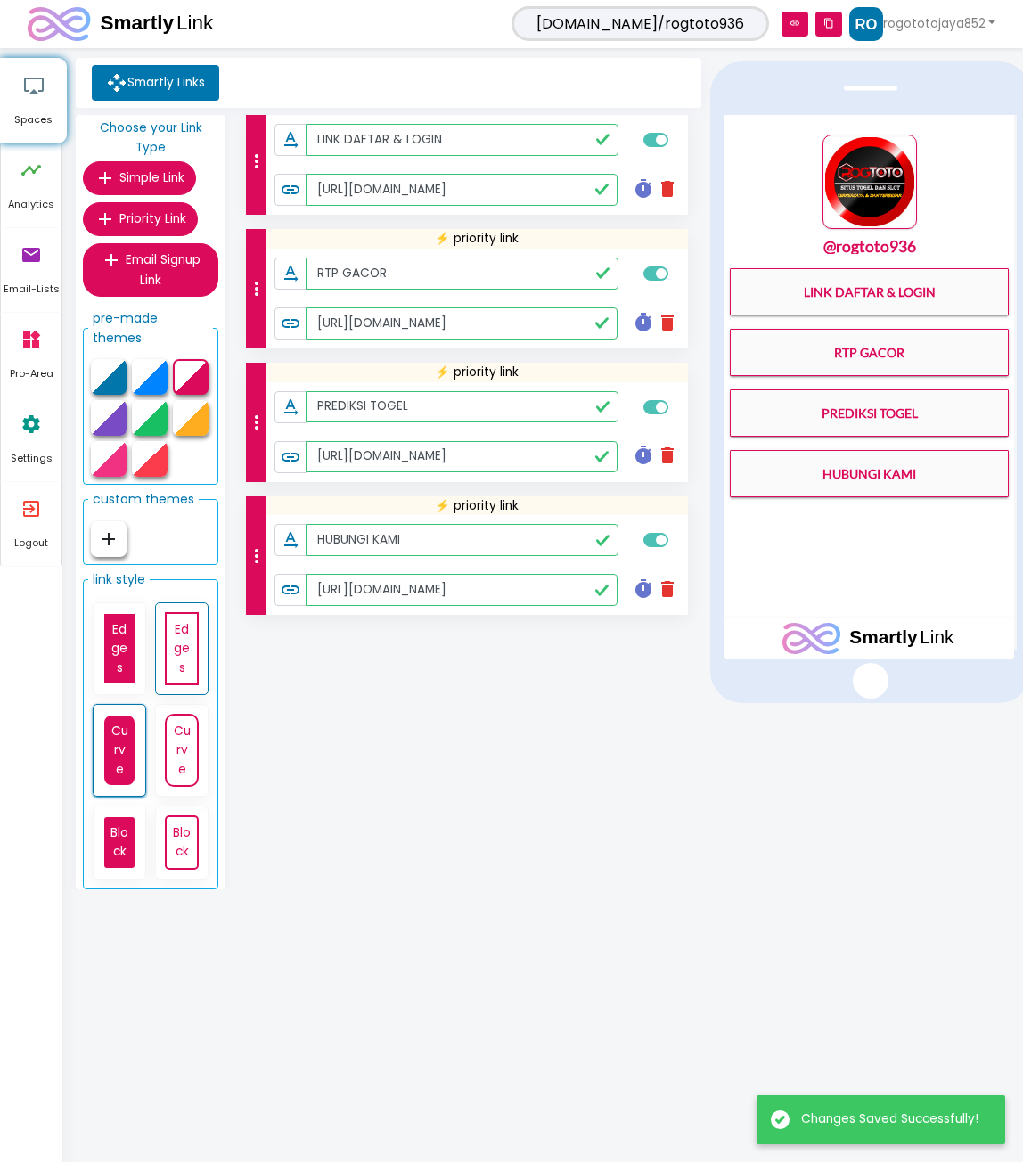
click at [128, 729] on link "Curve" at bounding box center [119, 750] width 34 height 73
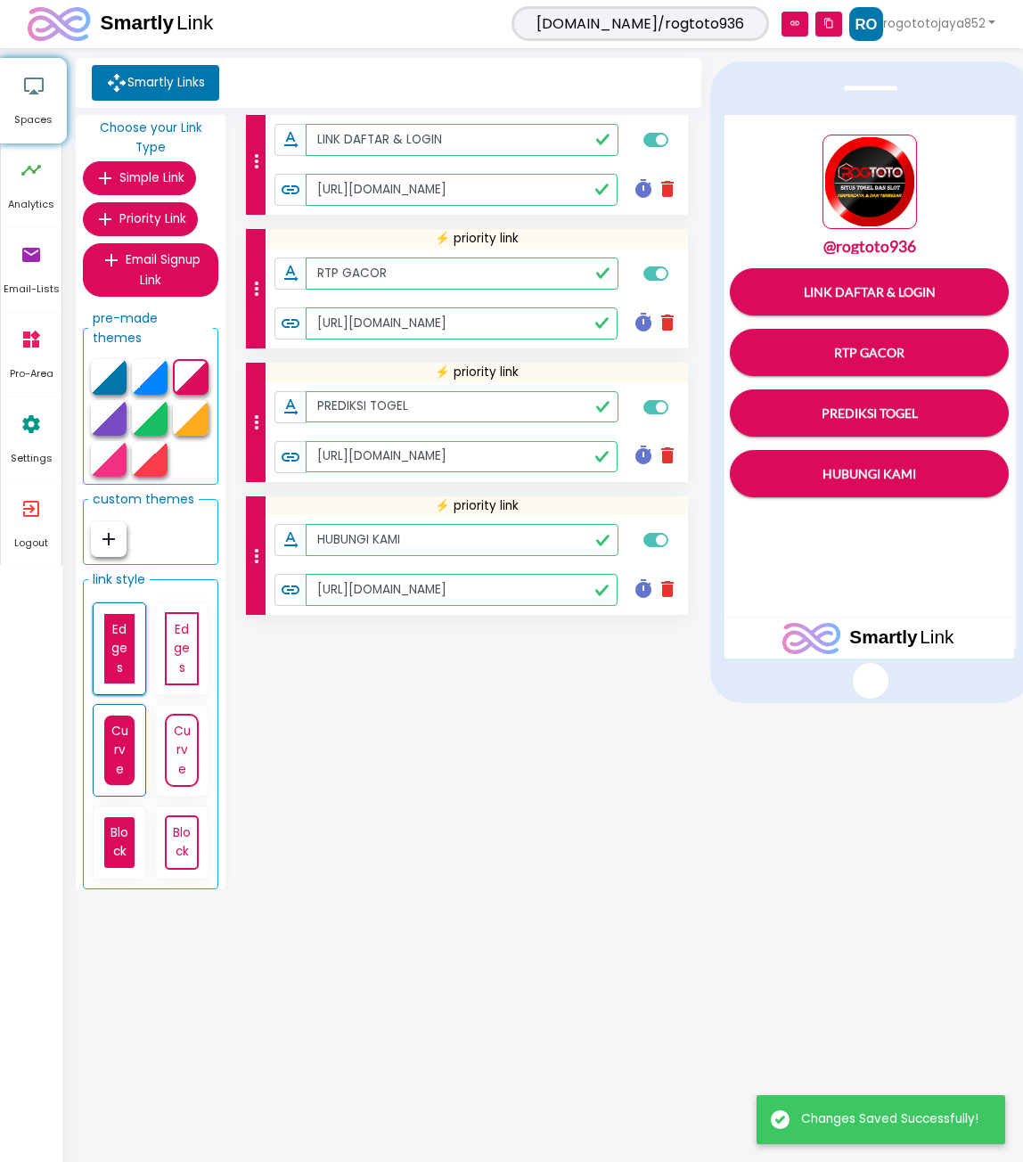
click at [116, 647] on link "Edges" at bounding box center [119, 648] width 34 height 73
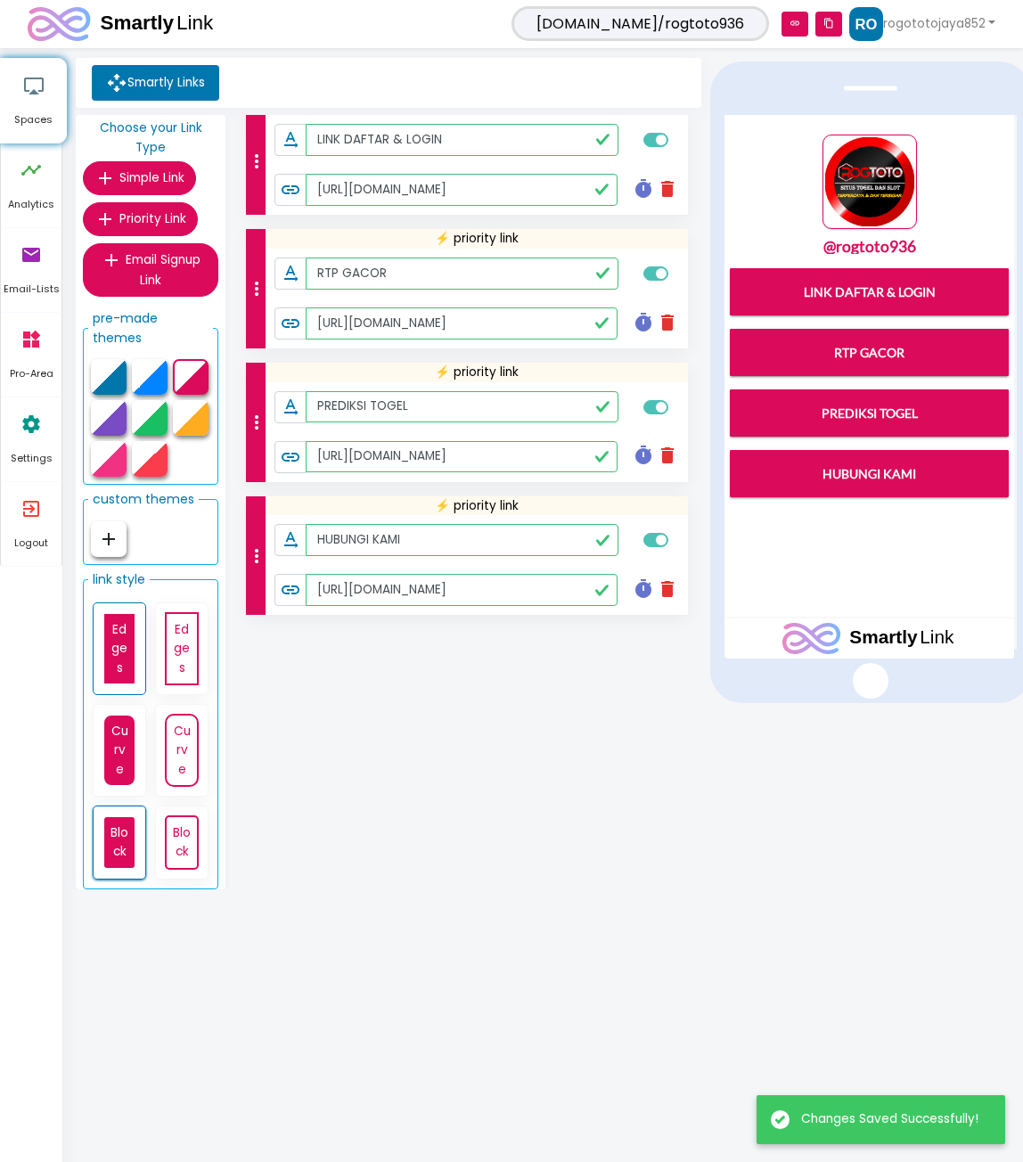
click at [109, 815] on link "Block" at bounding box center [119, 841] width 34 height 53
click at [120, 734] on link "Curve" at bounding box center [119, 750] width 34 height 73
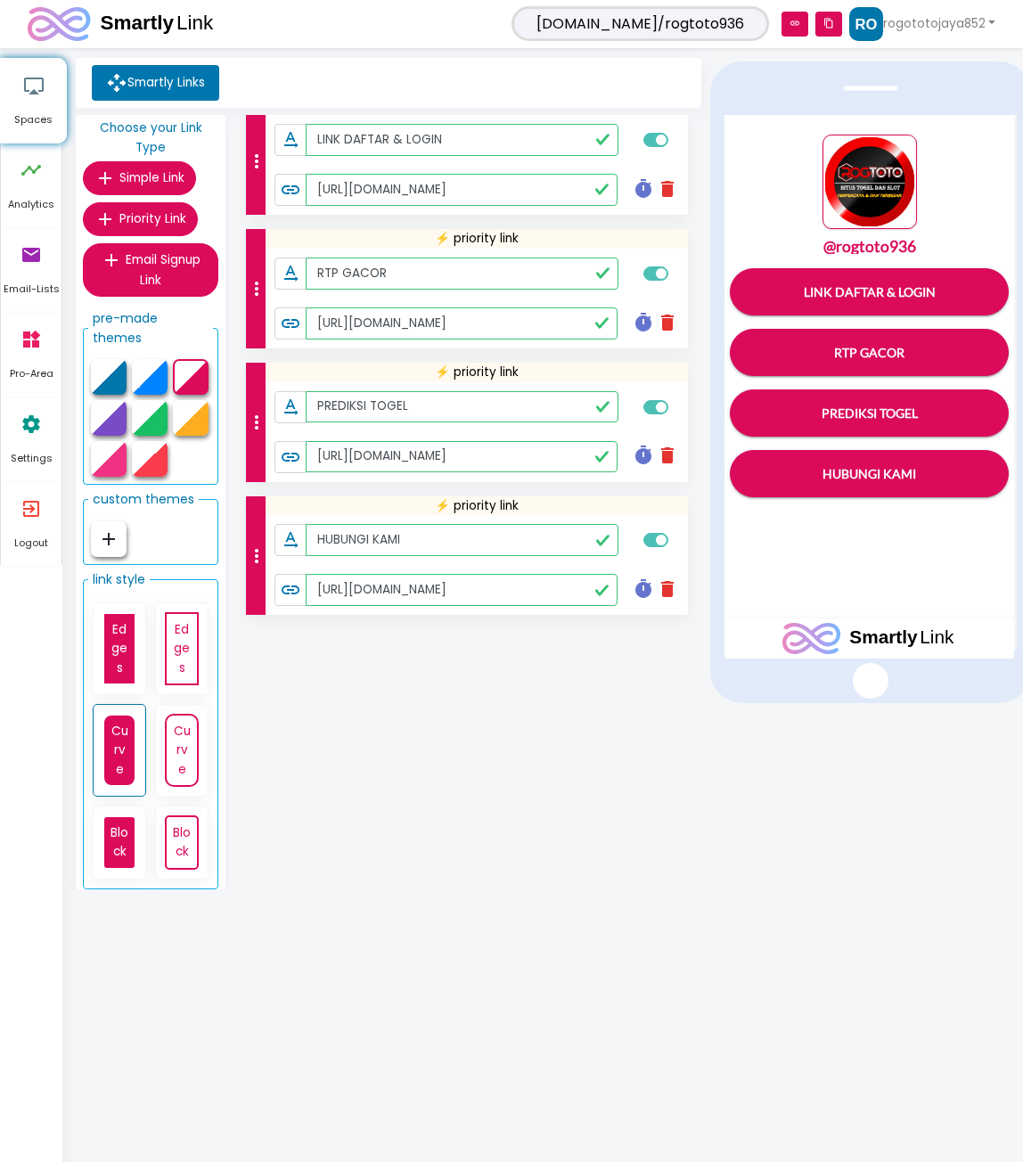
drag, startPoint x: 884, startPoint y: 673, endPoint x: 921, endPoint y: 676, distance: 37.6
click at [921, 676] on div at bounding box center [870, 382] width 321 height 642
click at [741, 783] on div at bounding box center [864, 477] width 317 height 839
click at [825, 20] on icon "content_copy" at bounding box center [828, 24] width 27 height 25
